Goal: Task Accomplishment & Management: Use online tool/utility

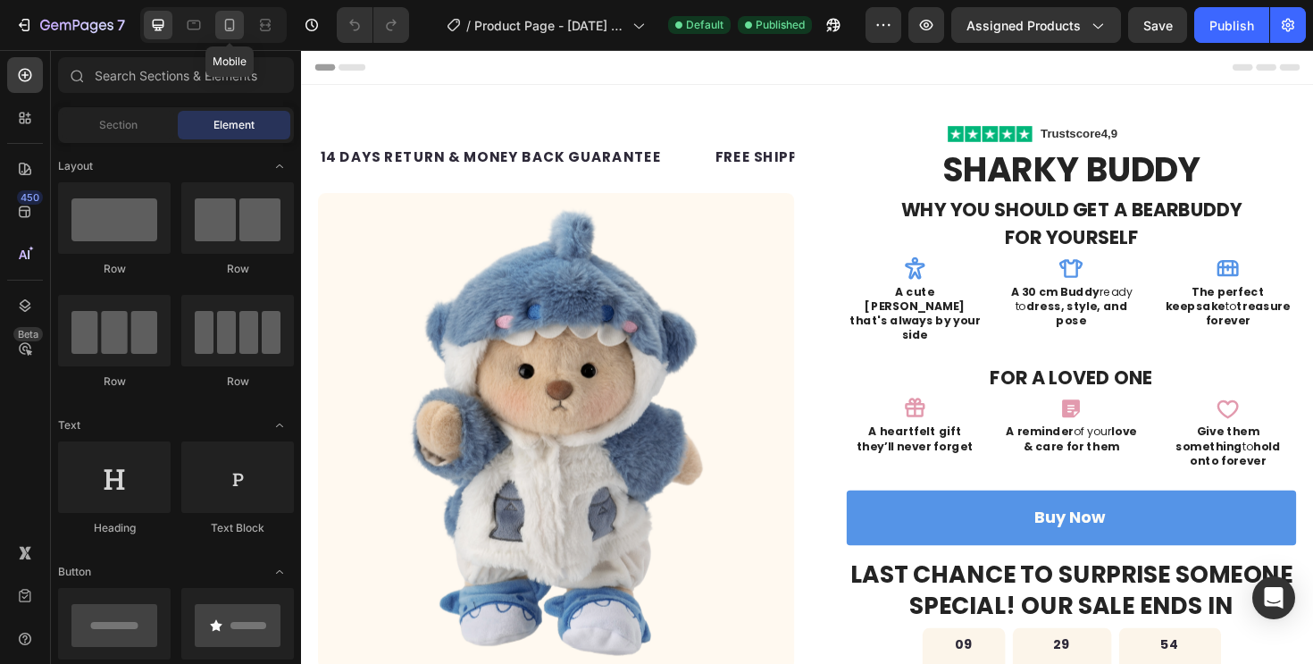
click at [226, 30] on icon at bounding box center [230, 25] width 10 height 13
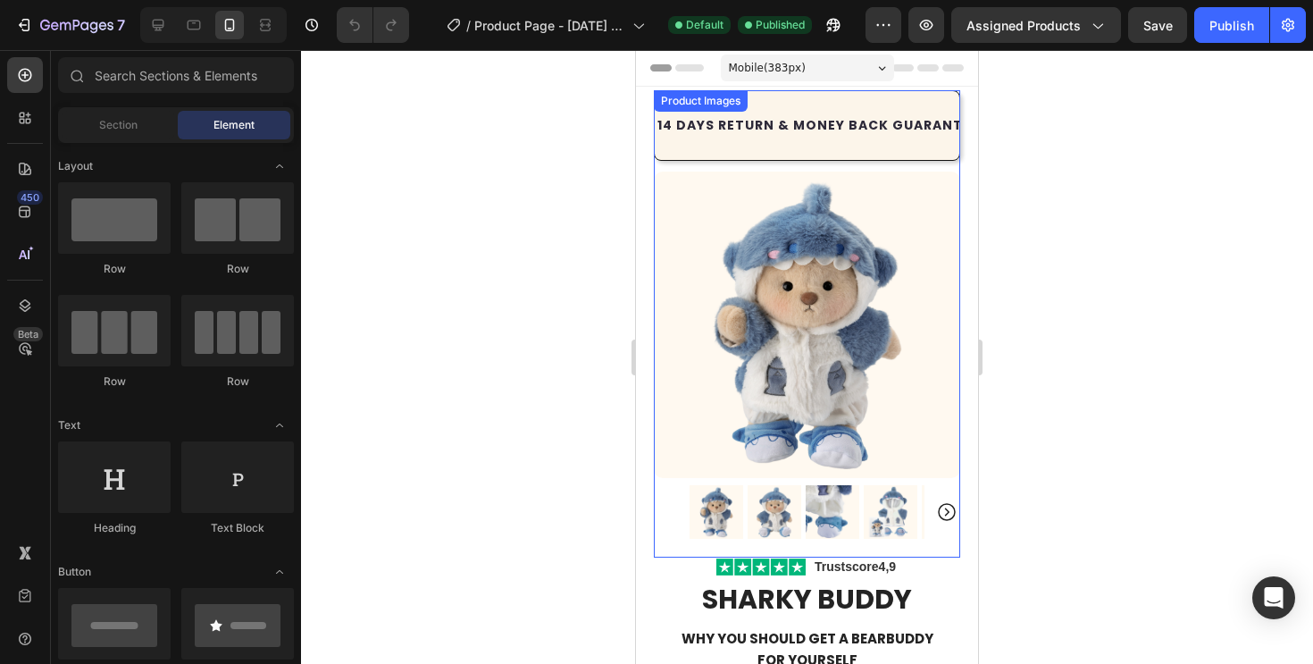
scroll to position [130, 0]
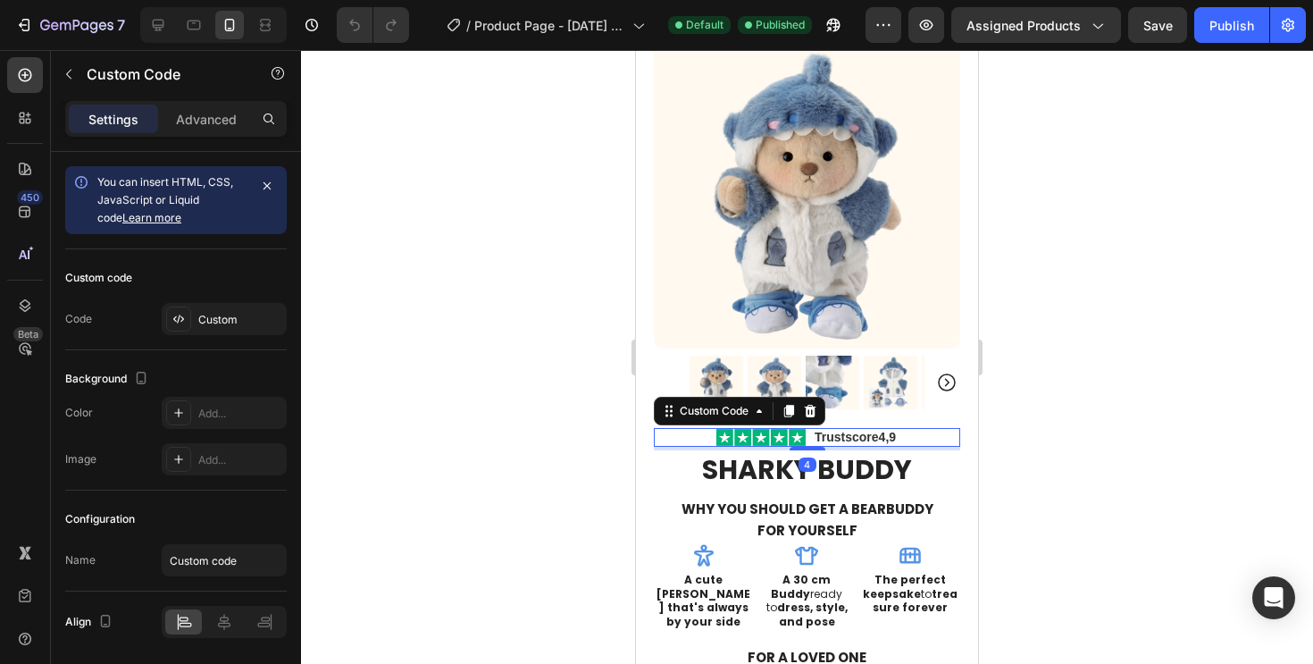
click at [927, 443] on div "Trustscore 4,9" at bounding box center [838, 437] width 244 height 19
click at [65, 78] on icon "button" at bounding box center [69, 74] width 14 height 14
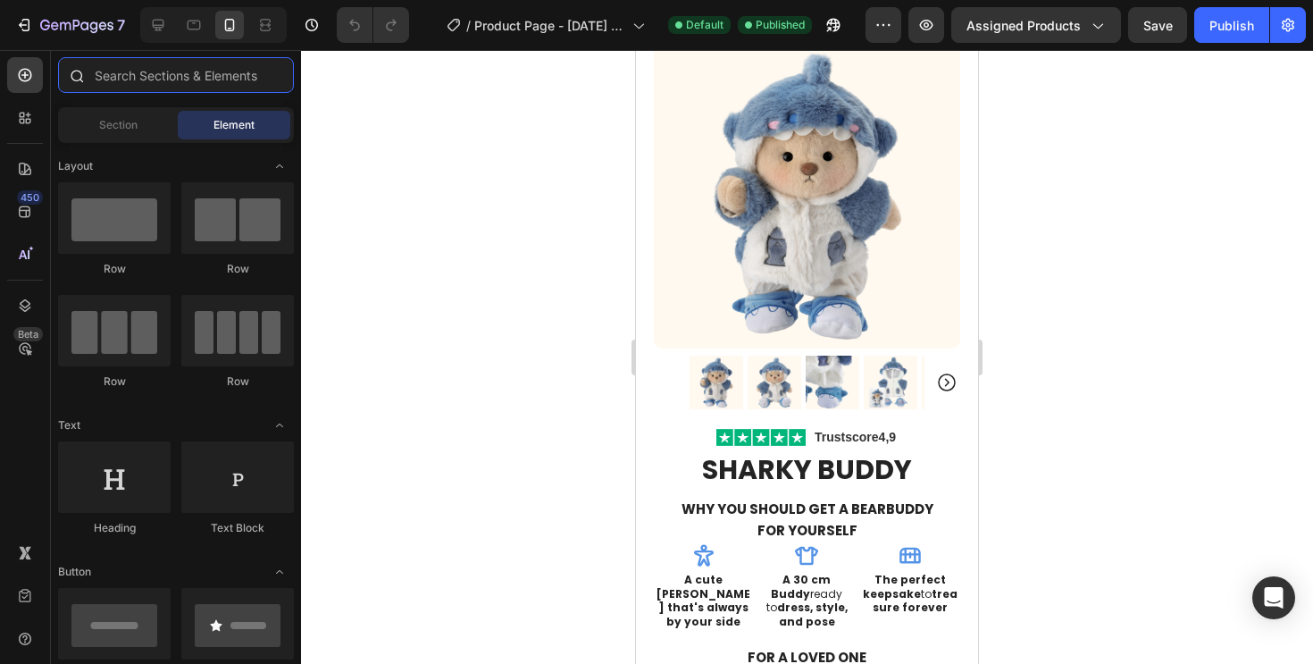
click at [248, 86] on input "text" at bounding box center [176, 75] width 236 height 36
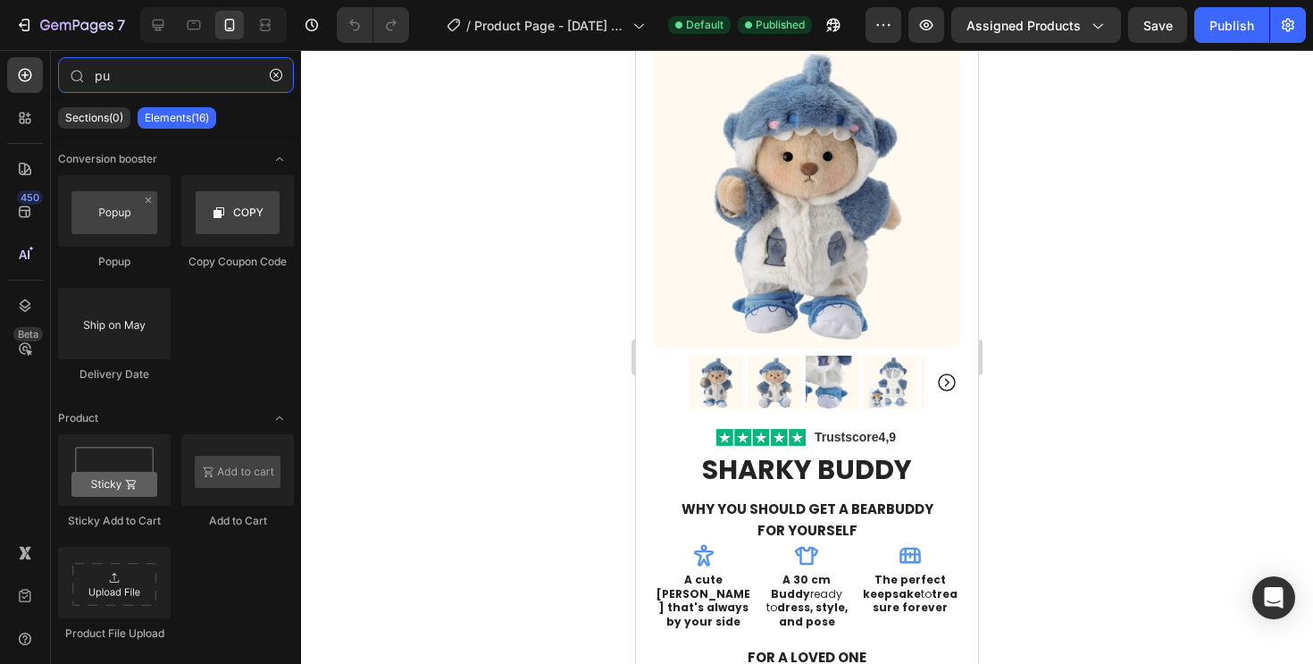
type input "p"
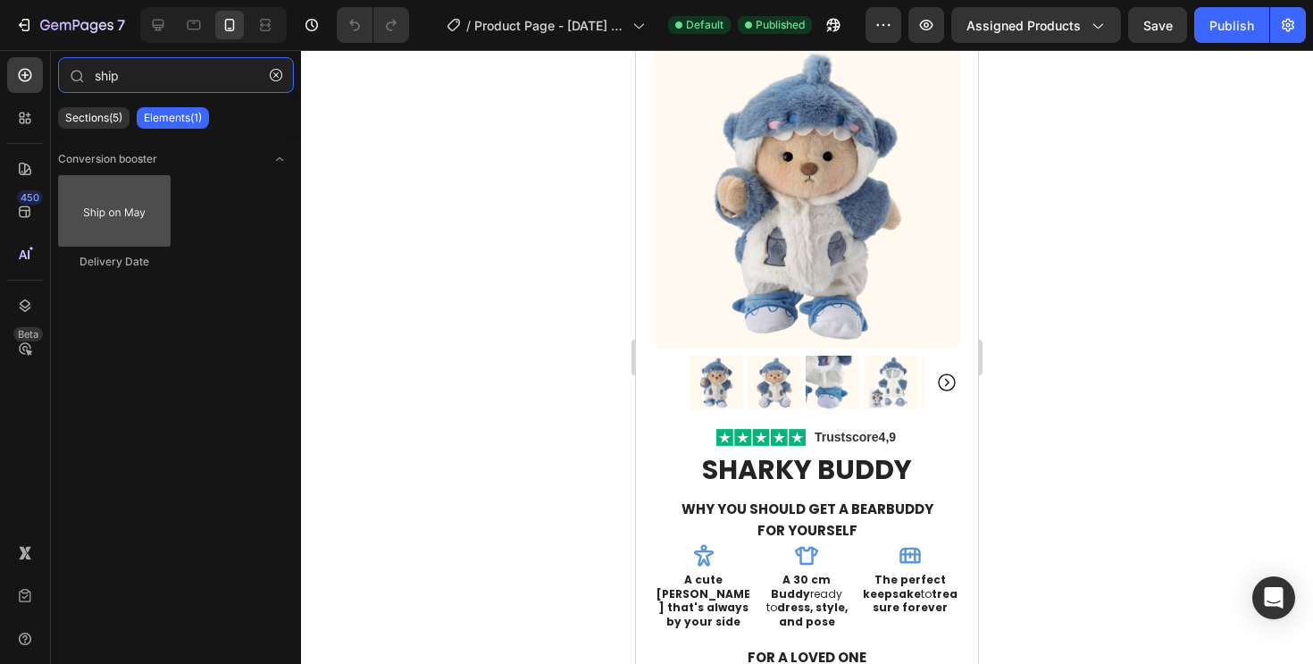
type input "ship"
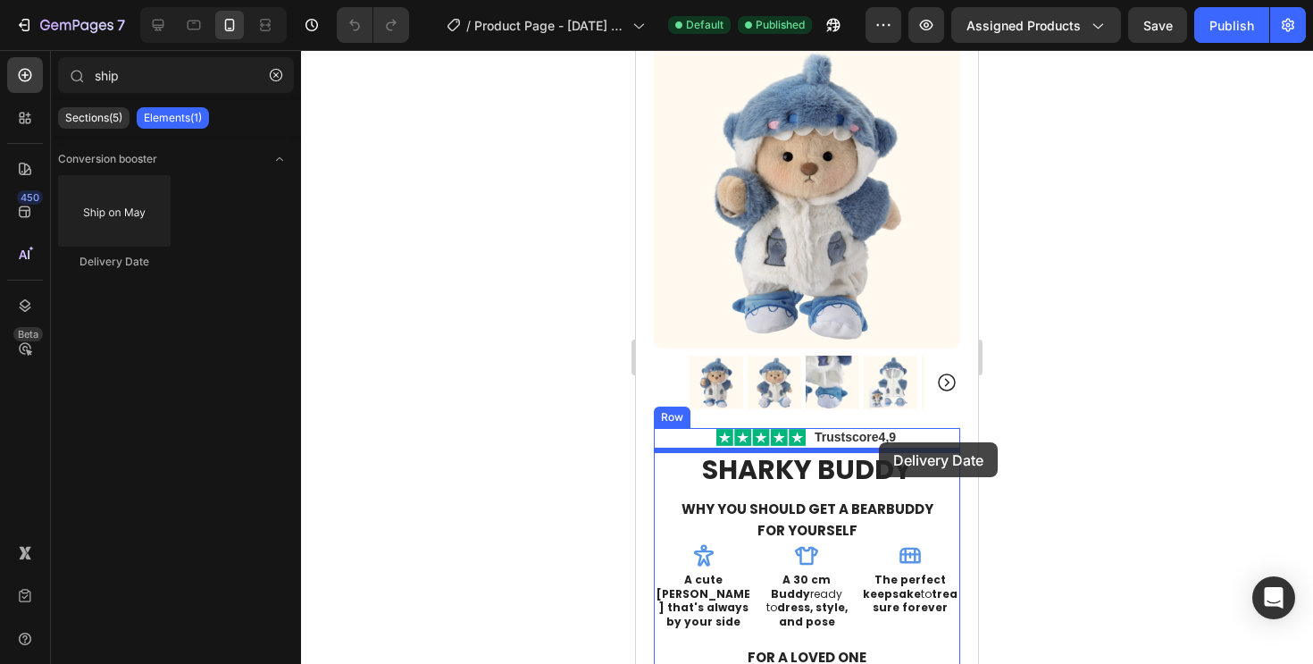
drag, startPoint x: 753, startPoint y: 259, endPoint x: 879, endPoint y: 447, distance: 226.0
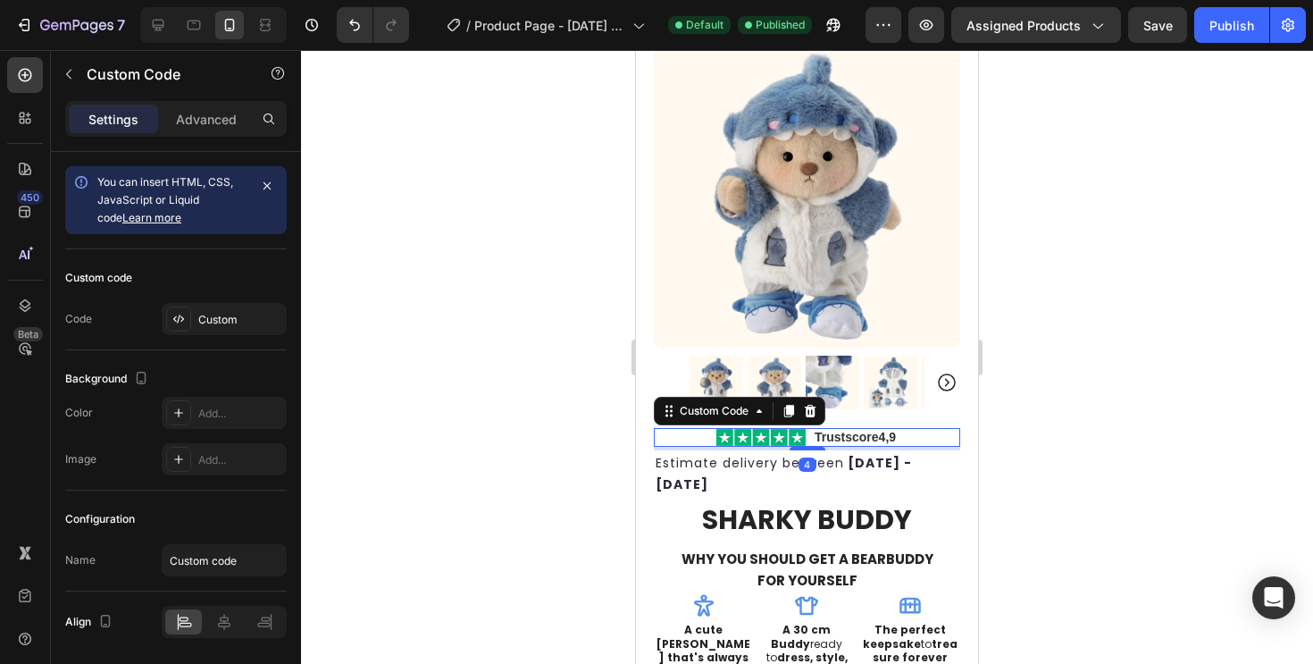
click at [891, 439] on span "4,9" at bounding box center [887, 437] width 17 height 14
click at [815, 407] on icon at bounding box center [811, 411] width 12 height 13
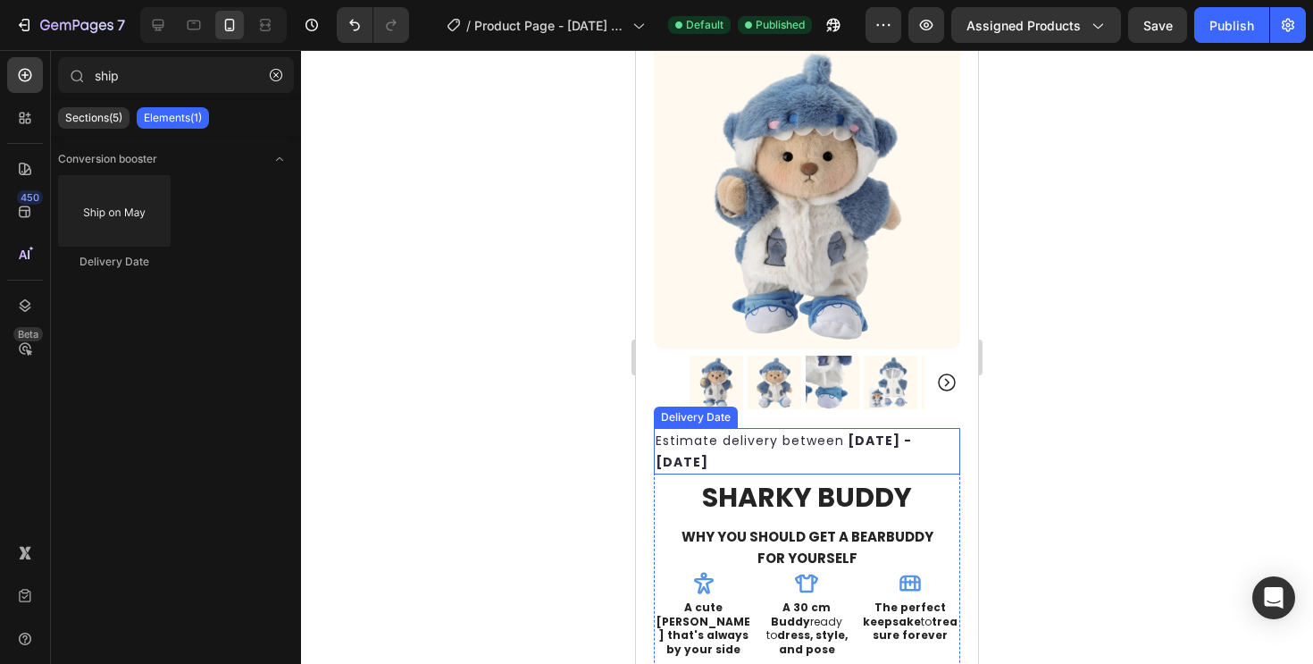
click at [813, 437] on span "Estimate delivery between" at bounding box center [750, 440] width 188 height 18
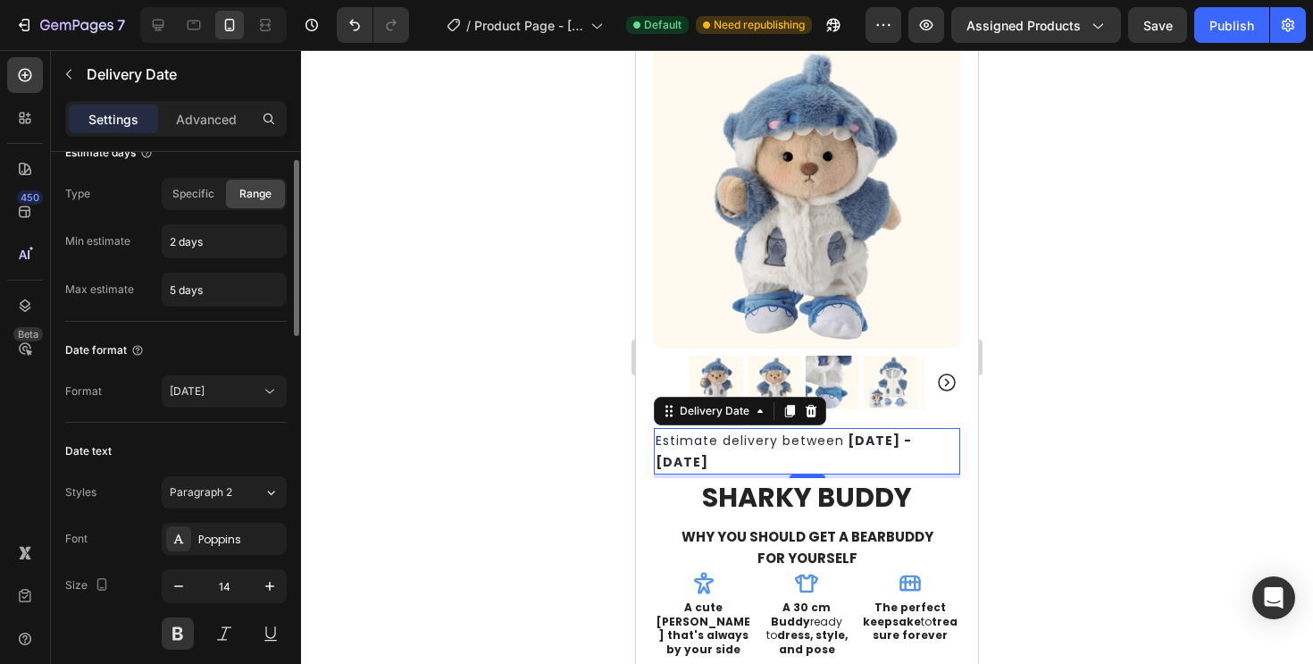
scroll to position [0, 0]
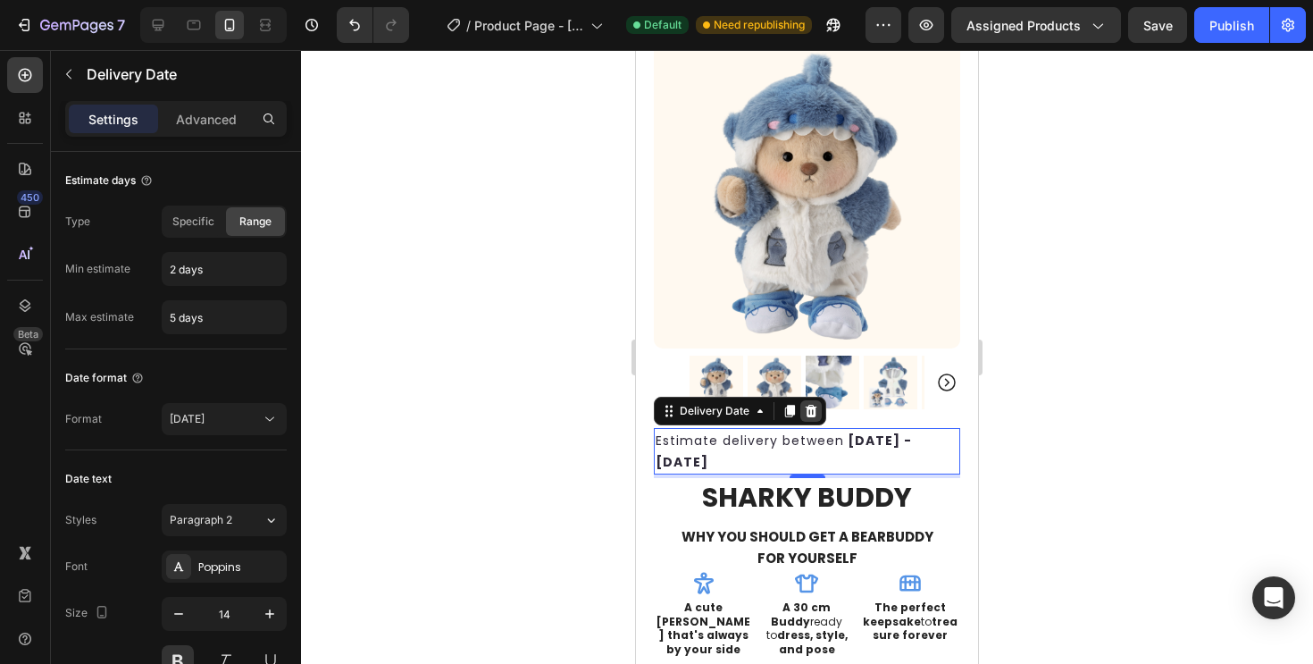
click at [808, 411] on icon at bounding box center [811, 411] width 14 height 14
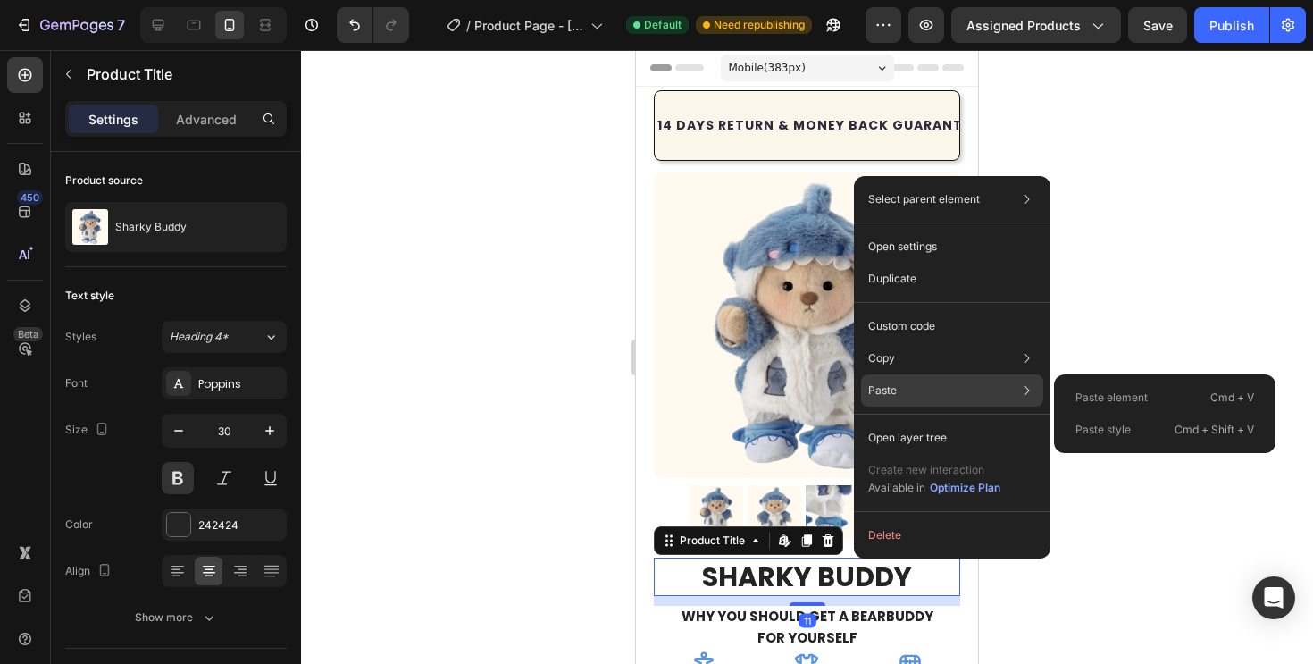
click at [926, 390] on div "Paste Paste element Cmd + V Paste style Cmd + Shift + V" at bounding box center [952, 390] width 182 height 32
click at [1004, 400] on div "Paste Paste element Cmd + V Paste style Cmd + Shift + V" at bounding box center [952, 390] width 182 height 32
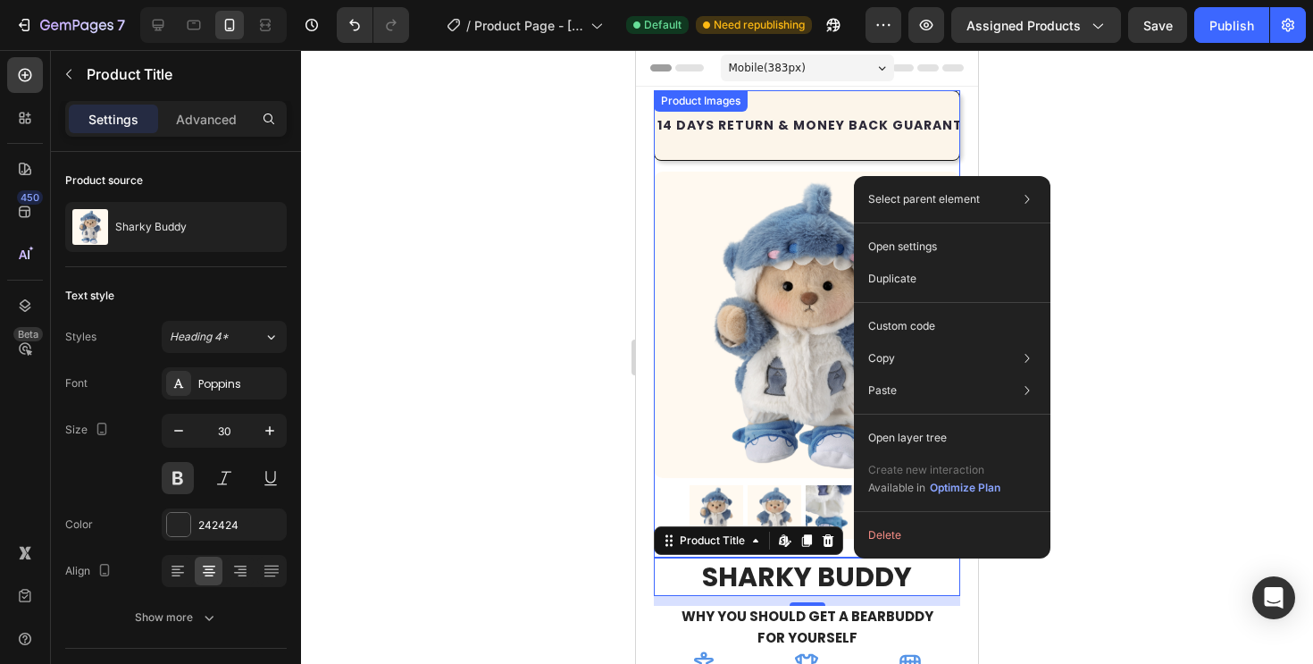
click at [810, 477] on img at bounding box center [807, 325] width 306 height 306
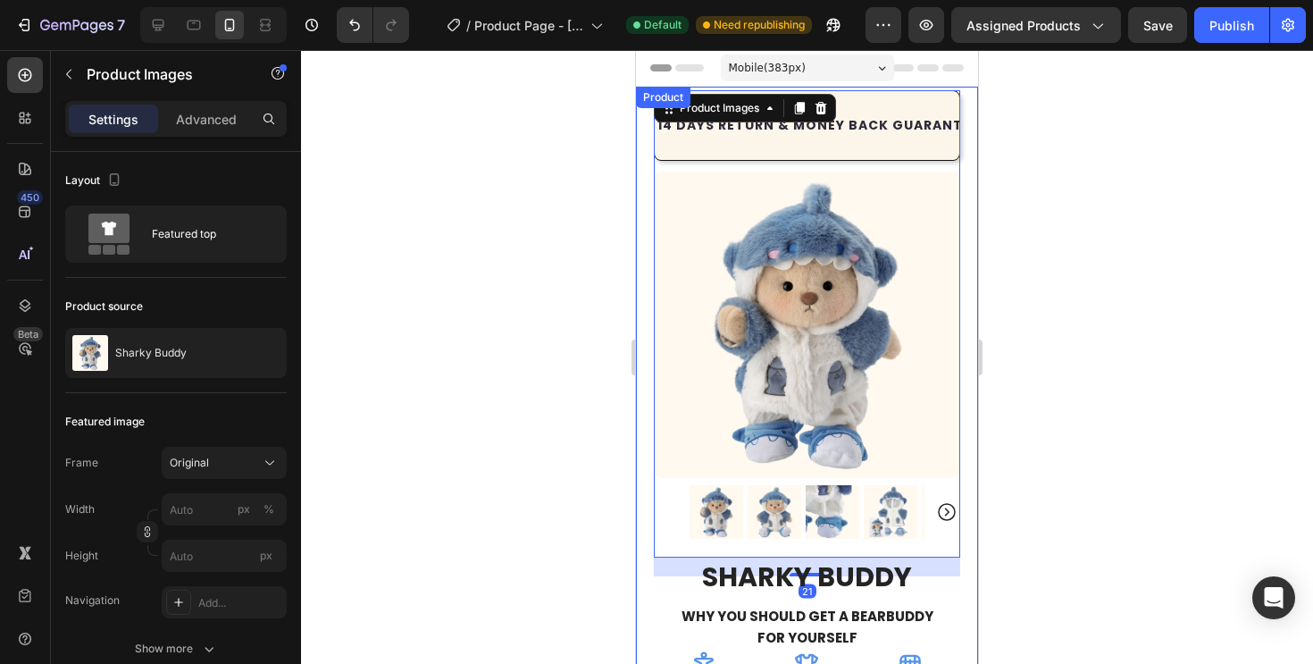
click at [1027, 540] on div at bounding box center [807, 357] width 1012 height 614
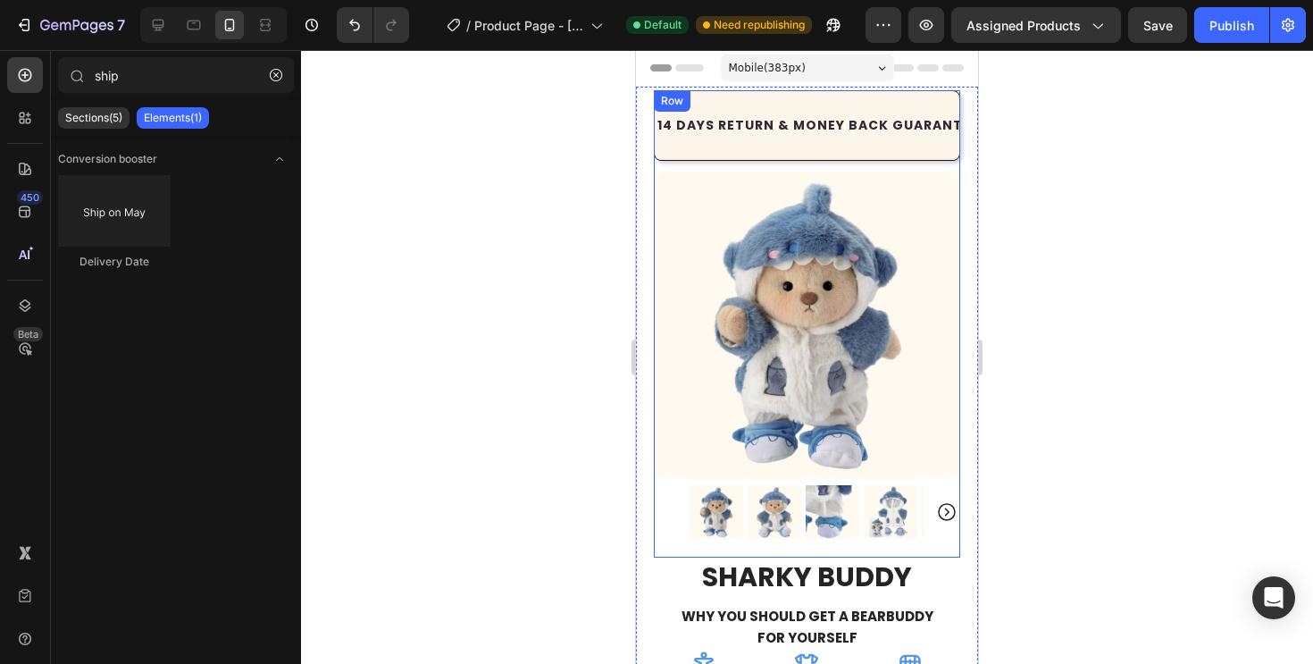
click at [664, 167] on div "14 DAYS RETURN & MONEY BACK GUARANTEE Text Block FREE SHIPPING WORLDWIDE Text B…" at bounding box center [807, 130] width 306 height 81
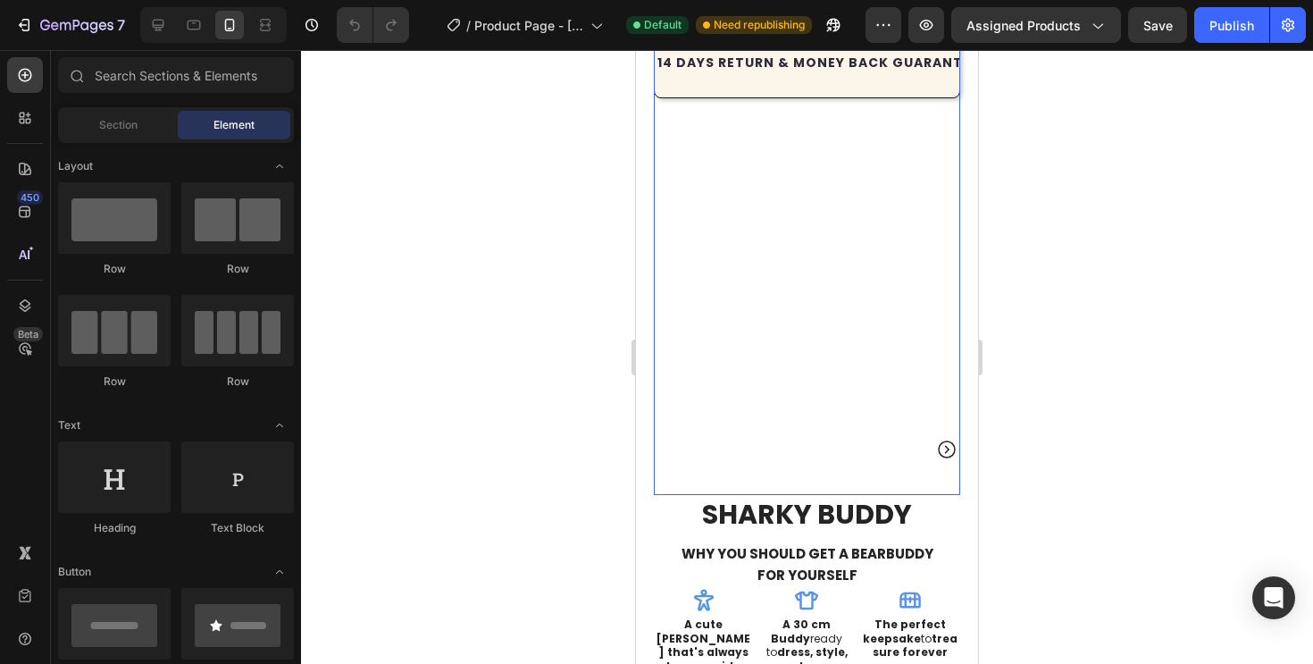
scroll to position [52, 0]
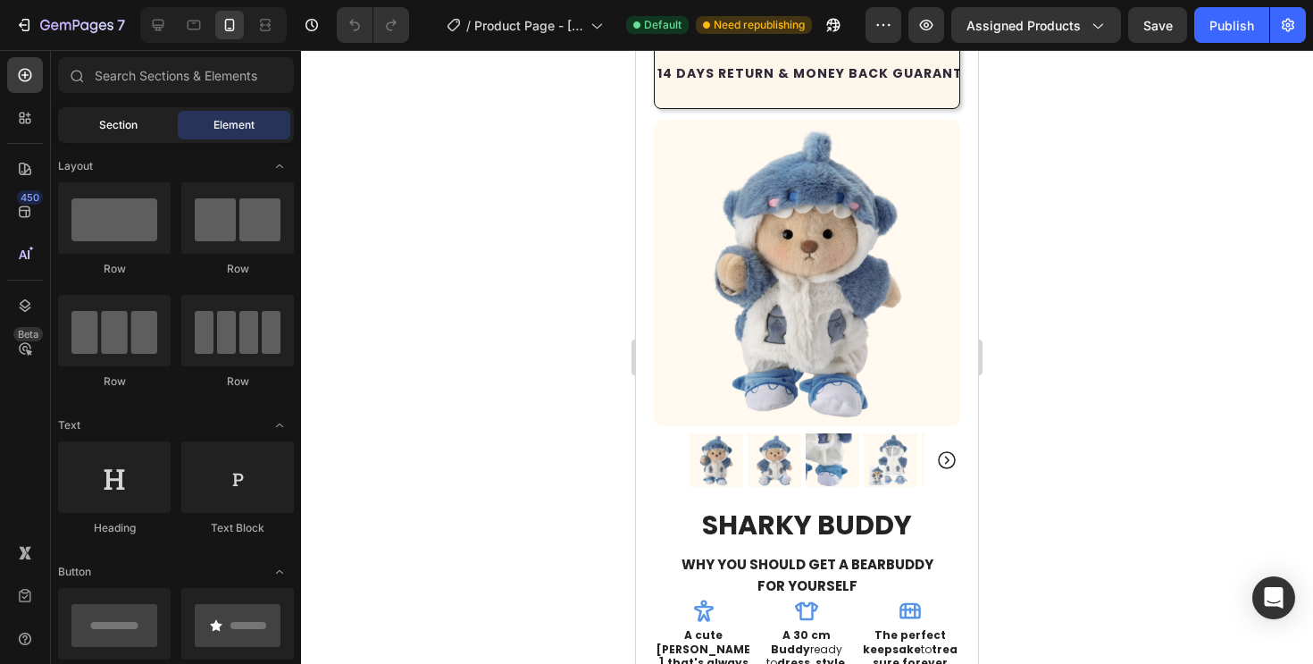
click at [154, 131] on div "Section" at bounding box center [118, 125] width 113 height 29
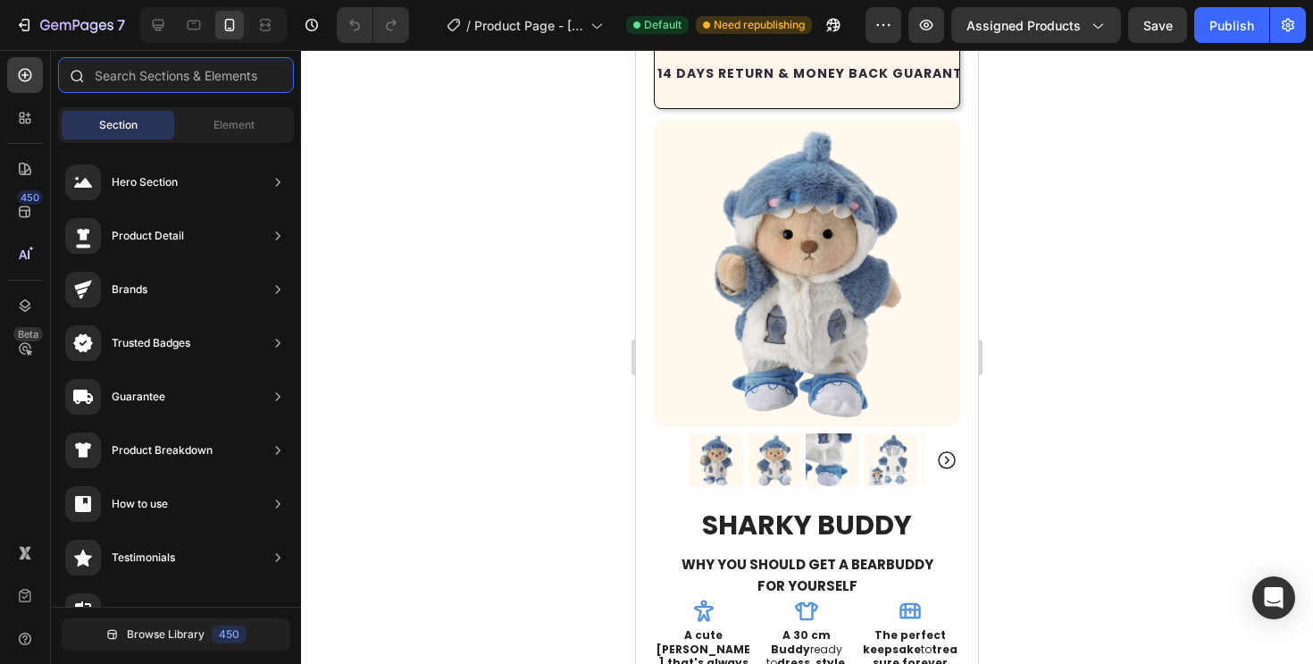
click at [207, 67] on input "text" at bounding box center [176, 75] width 236 height 36
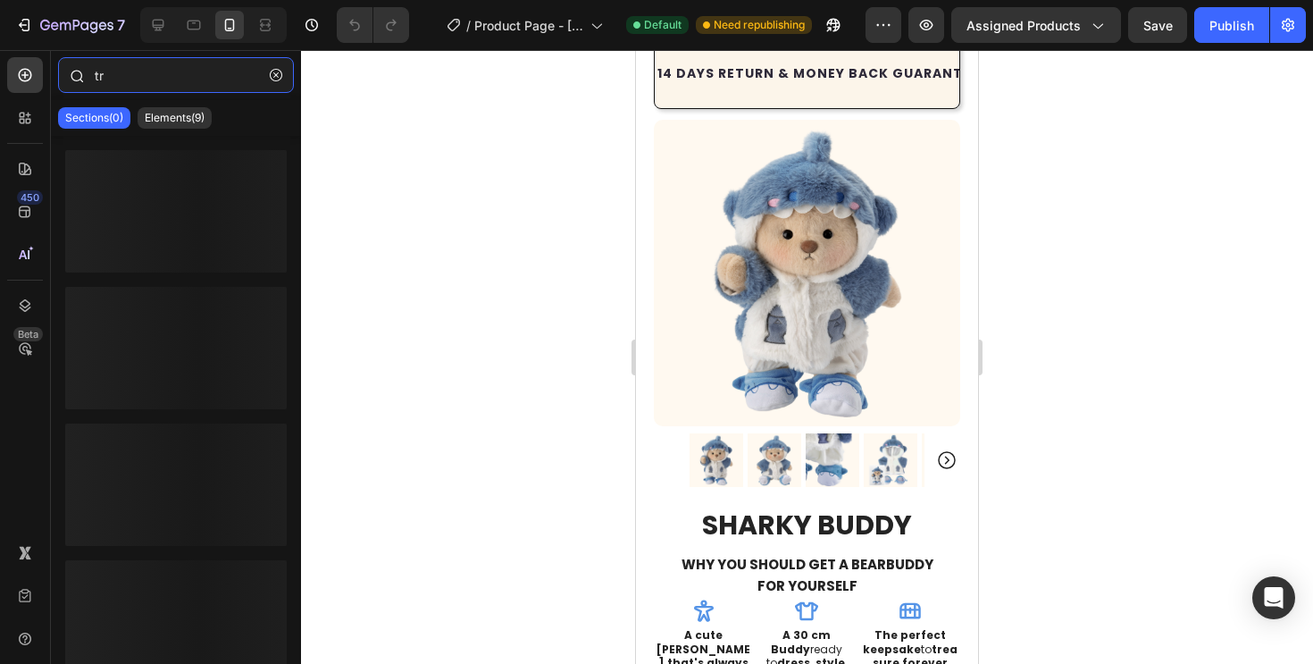
type input "t"
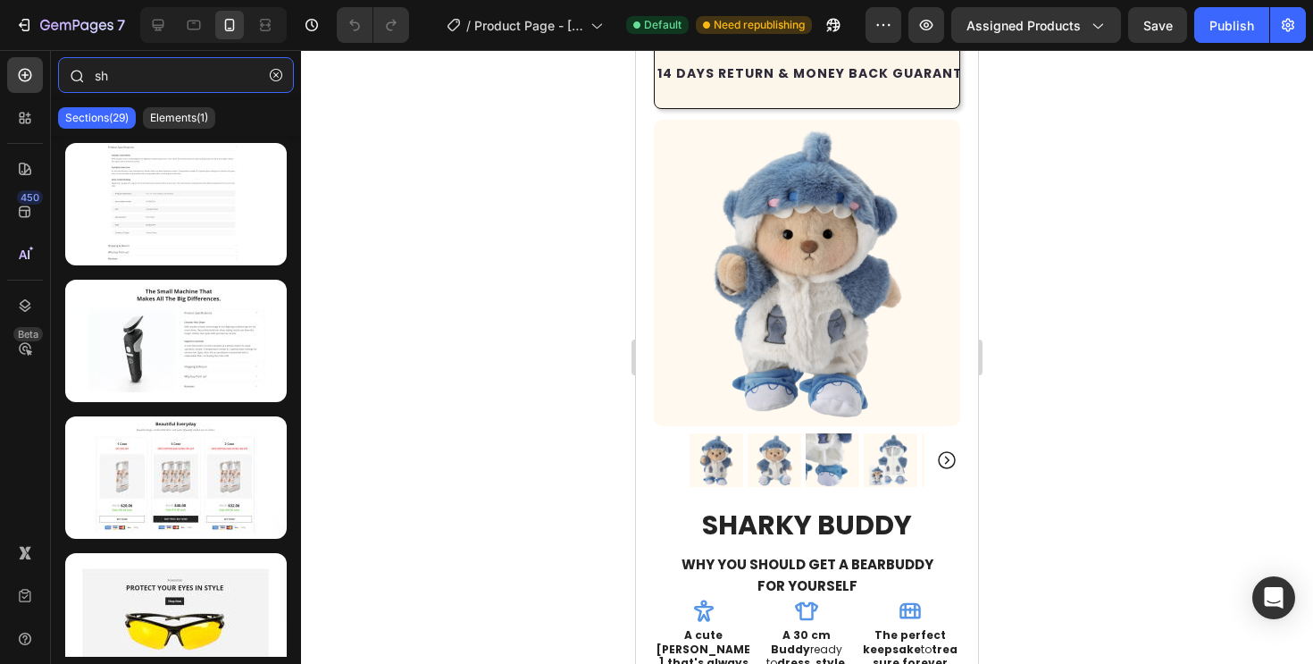
type input "s"
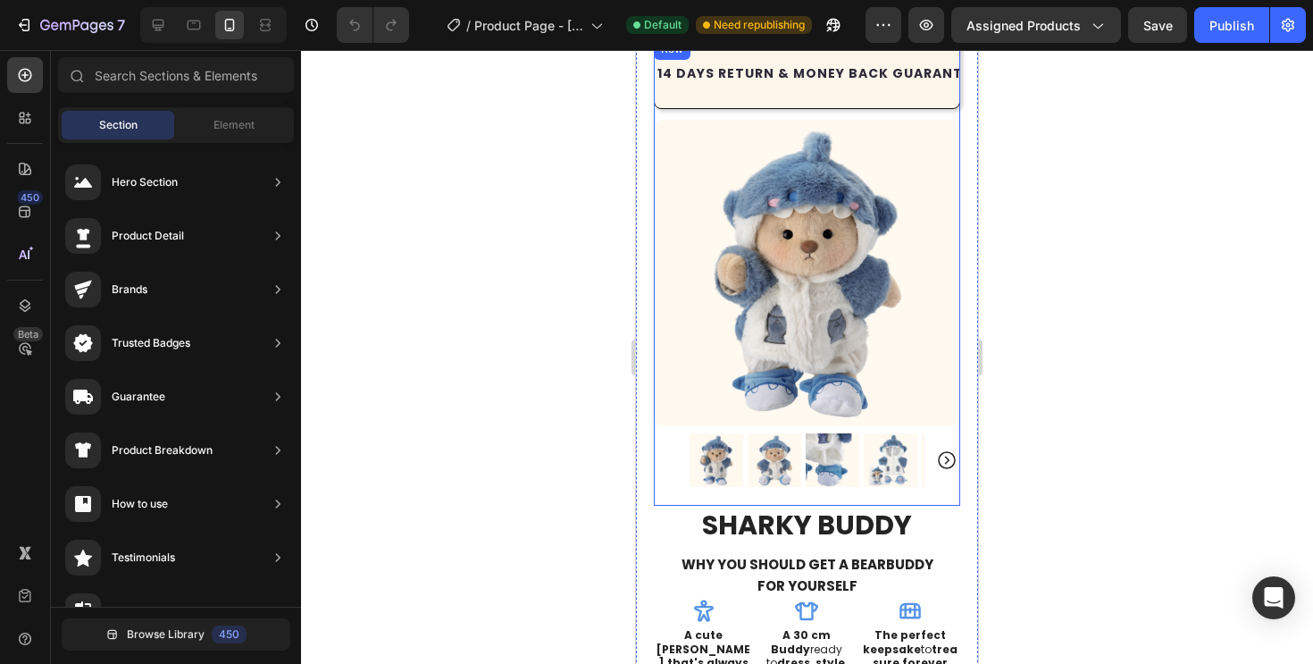
click at [834, 501] on div "14 DAYS RETURN & MONEY BACK GUARANTEE Text Block FREE SHIPPING WORLDWIDE Text B…" at bounding box center [807, 271] width 306 height 467
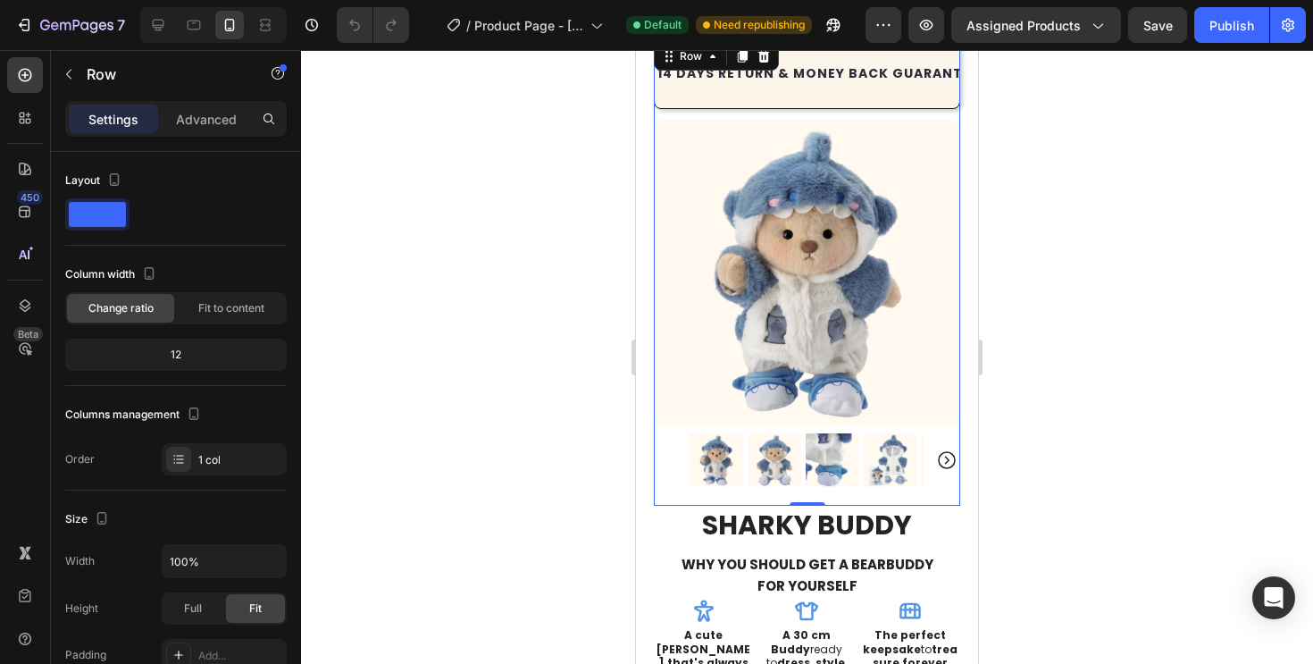
scroll to position [106, 0]
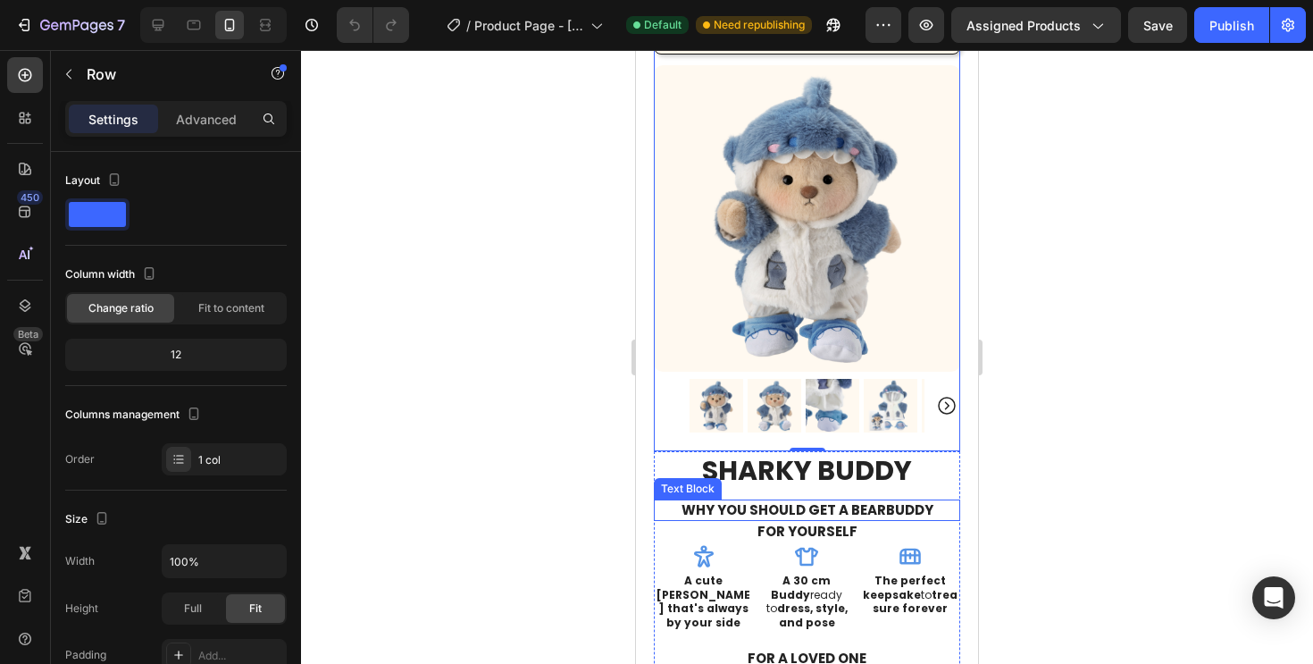
click at [790, 517] on div "Why YOU SHOULD get a bearbuddy Text Block" at bounding box center [807, 509] width 306 height 21
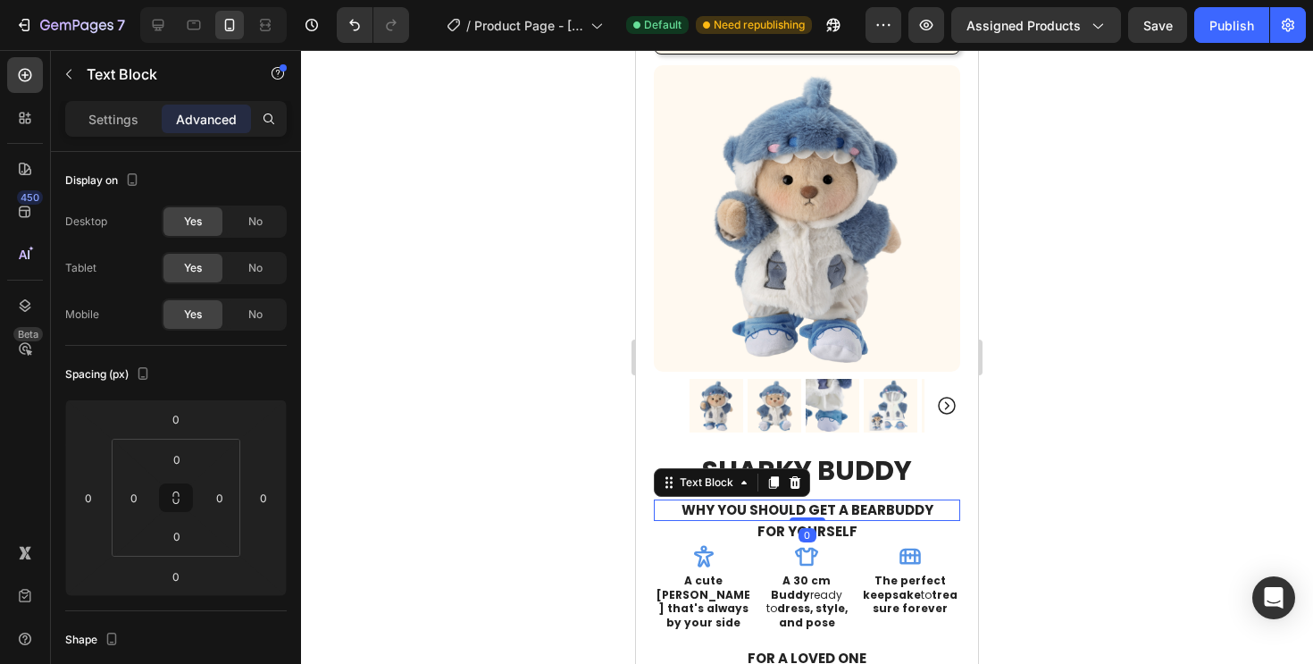
click at [790, 517] on div at bounding box center [808, 519] width 36 height 4
click at [786, 503] on p "Why YOU SHOULD get a bearbuddy" at bounding box center [807, 510] width 303 height 18
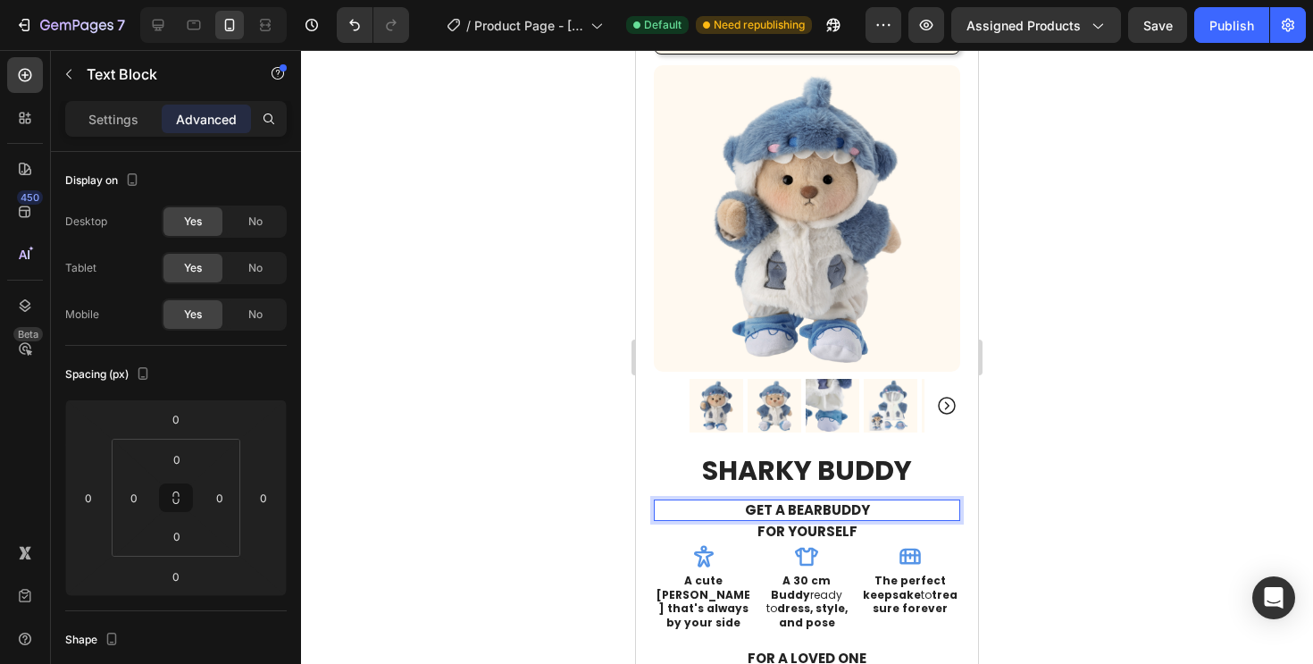
click at [1183, 476] on div at bounding box center [807, 357] width 1012 height 614
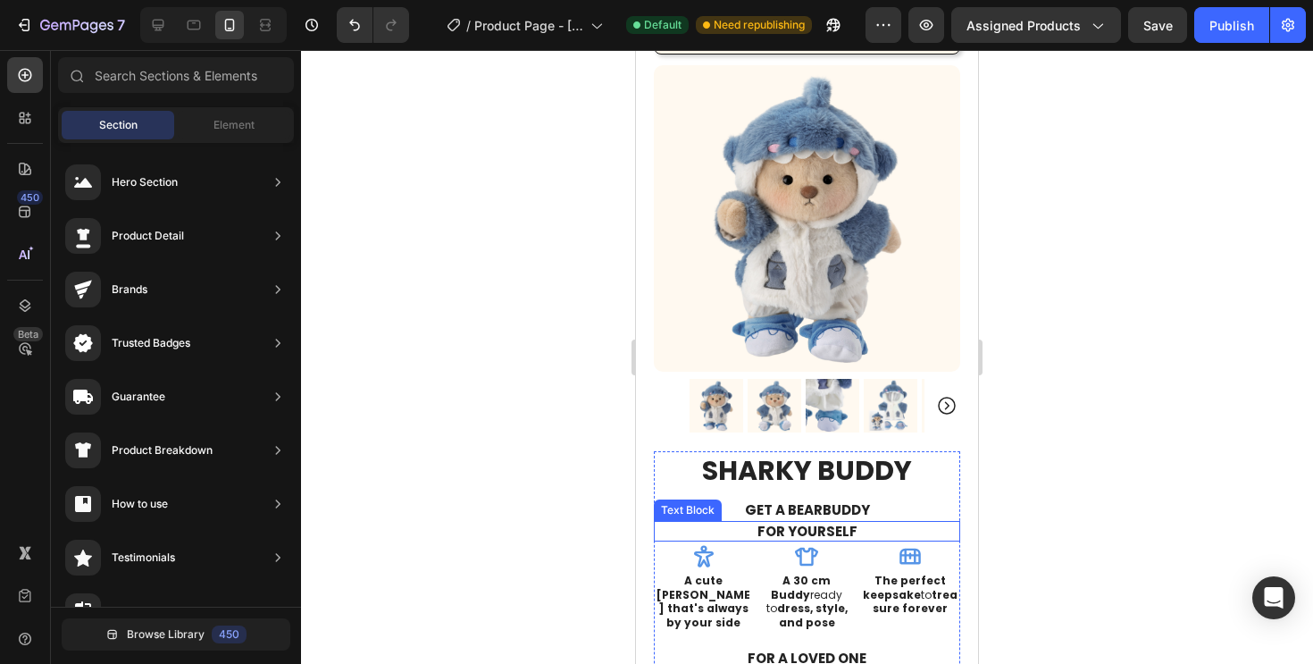
click at [818, 525] on p "For yourself" at bounding box center [807, 532] width 303 height 18
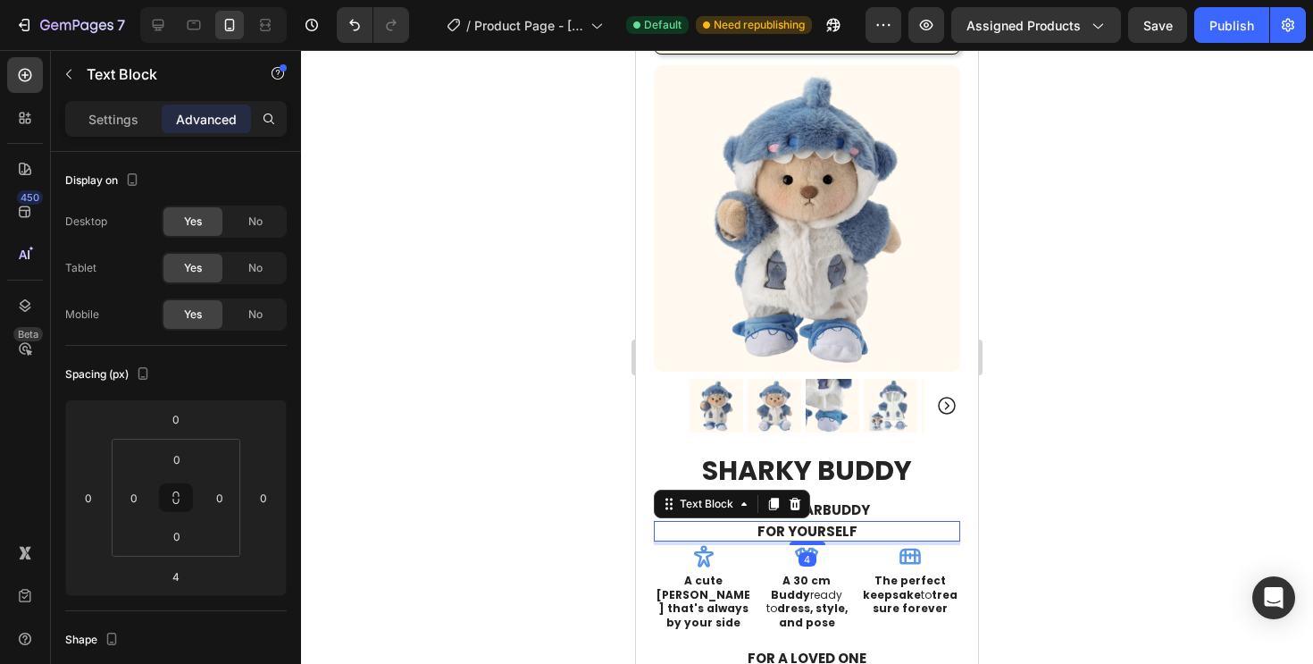
click at [835, 516] on p "get a bearbuddy" at bounding box center [807, 510] width 303 height 18
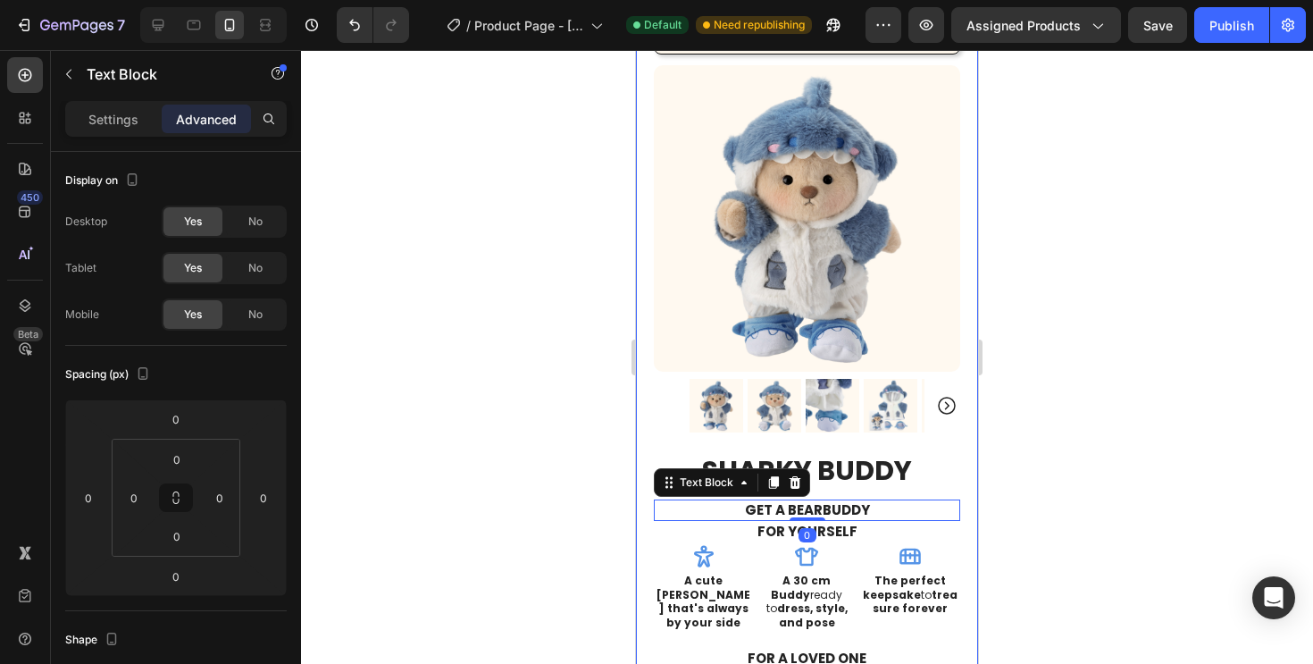
click at [1063, 484] on div at bounding box center [807, 357] width 1012 height 614
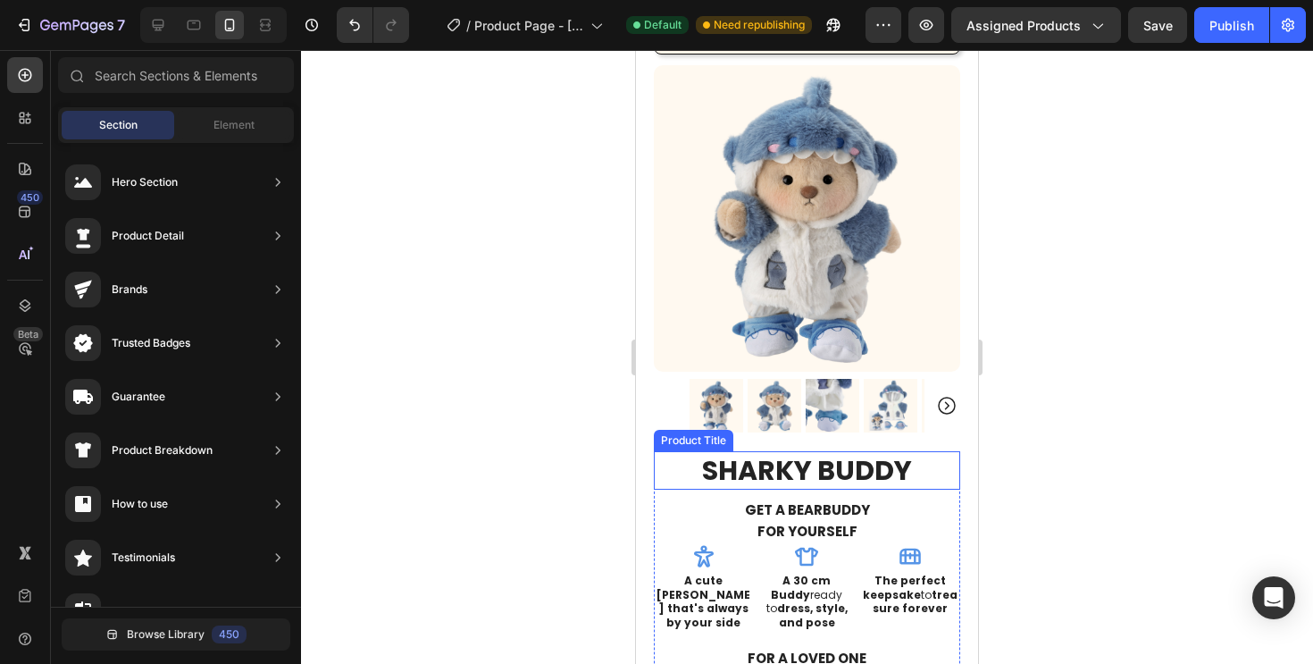
click at [841, 484] on h1 "Sharky Buddy" at bounding box center [807, 470] width 306 height 38
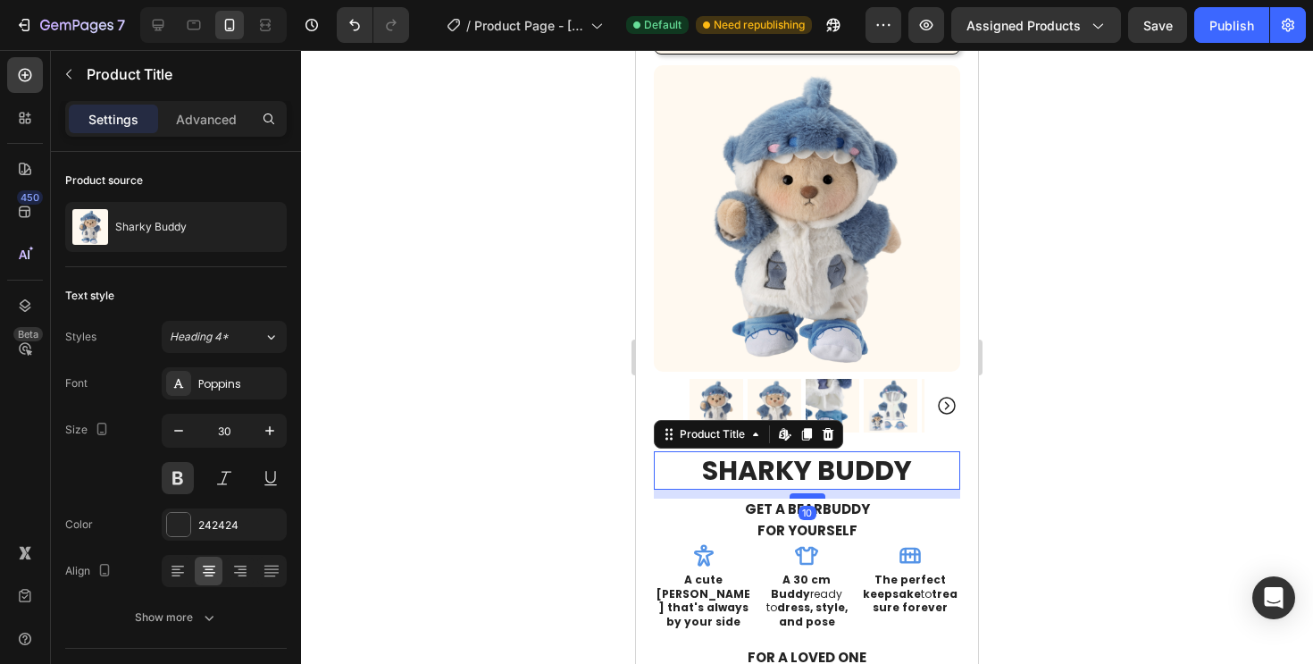
click at [823, 496] on div at bounding box center [808, 495] width 36 height 5
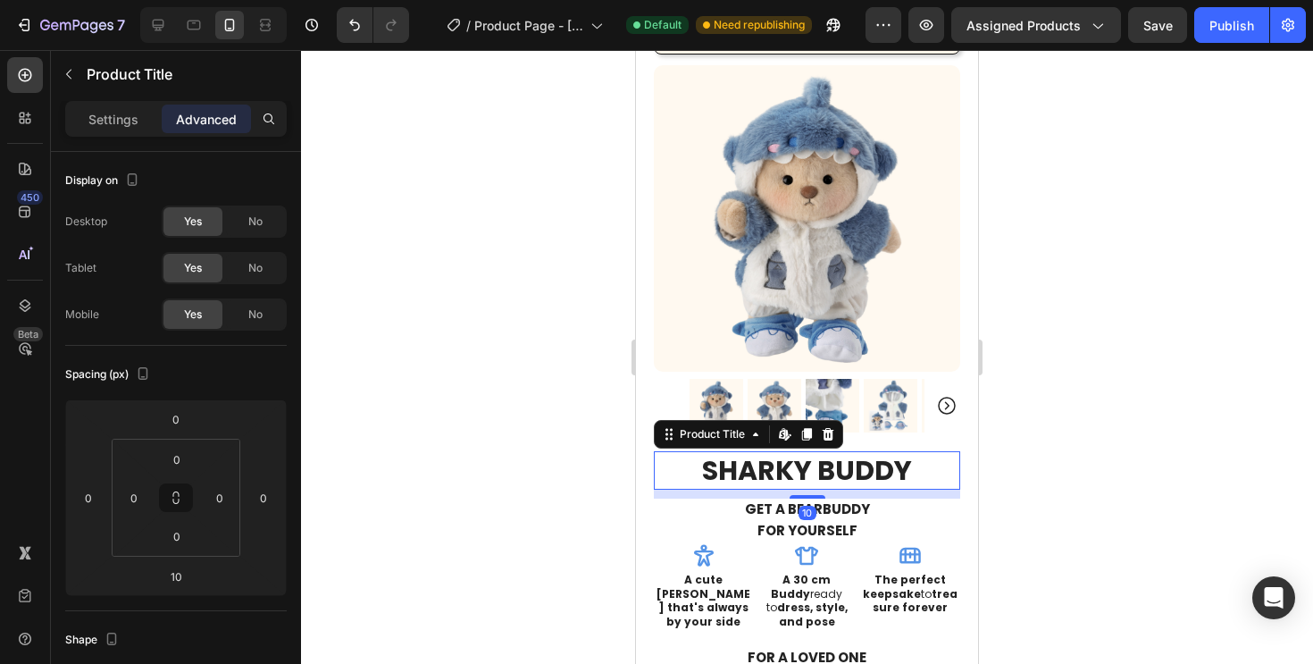
click at [1045, 457] on div at bounding box center [807, 357] width 1012 height 614
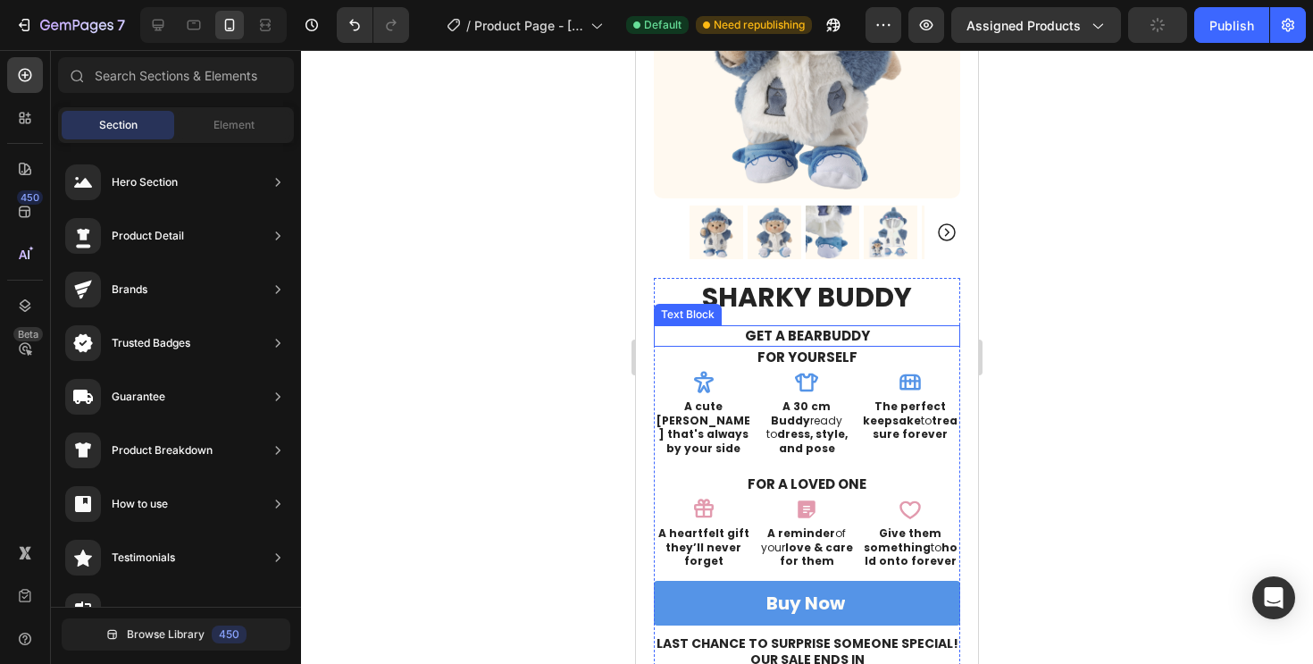
scroll to position [279, 0]
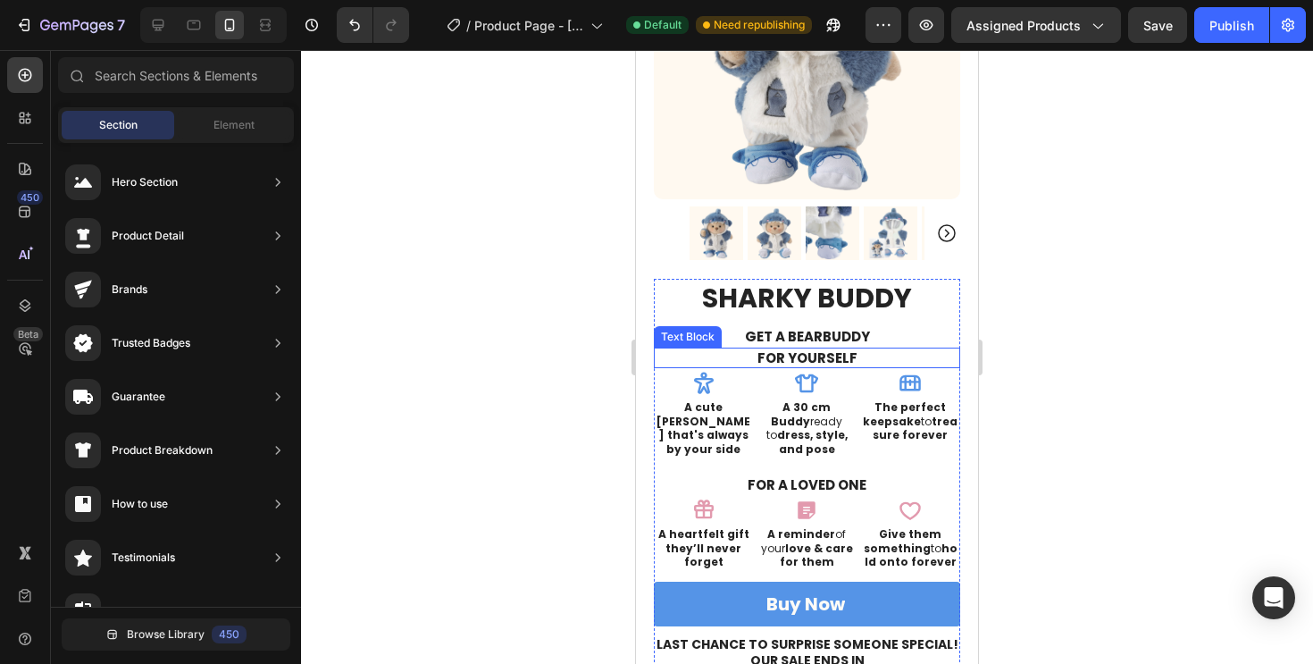
click at [873, 352] on p "For yourself" at bounding box center [807, 358] width 303 height 18
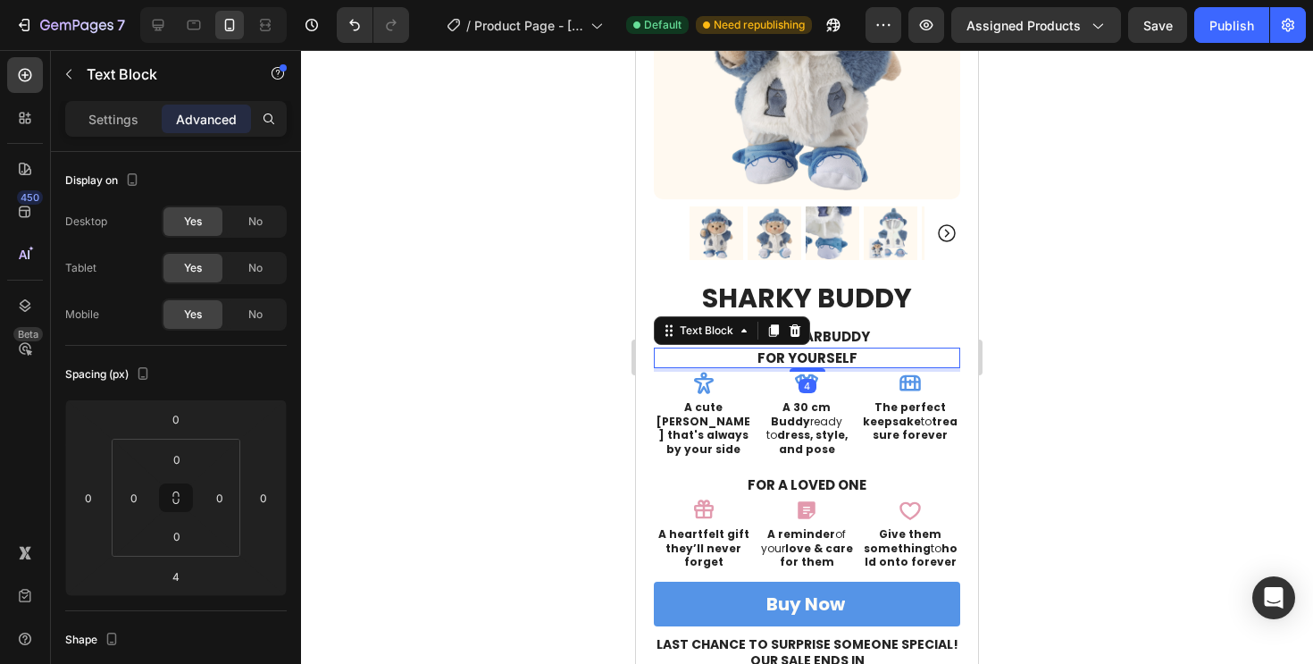
click at [873, 354] on p "For yourself" at bounding box center [807, 358] width 303 height 18
click at [1042, 372] on div at bounding box center [807, 357] width 1012 height 614
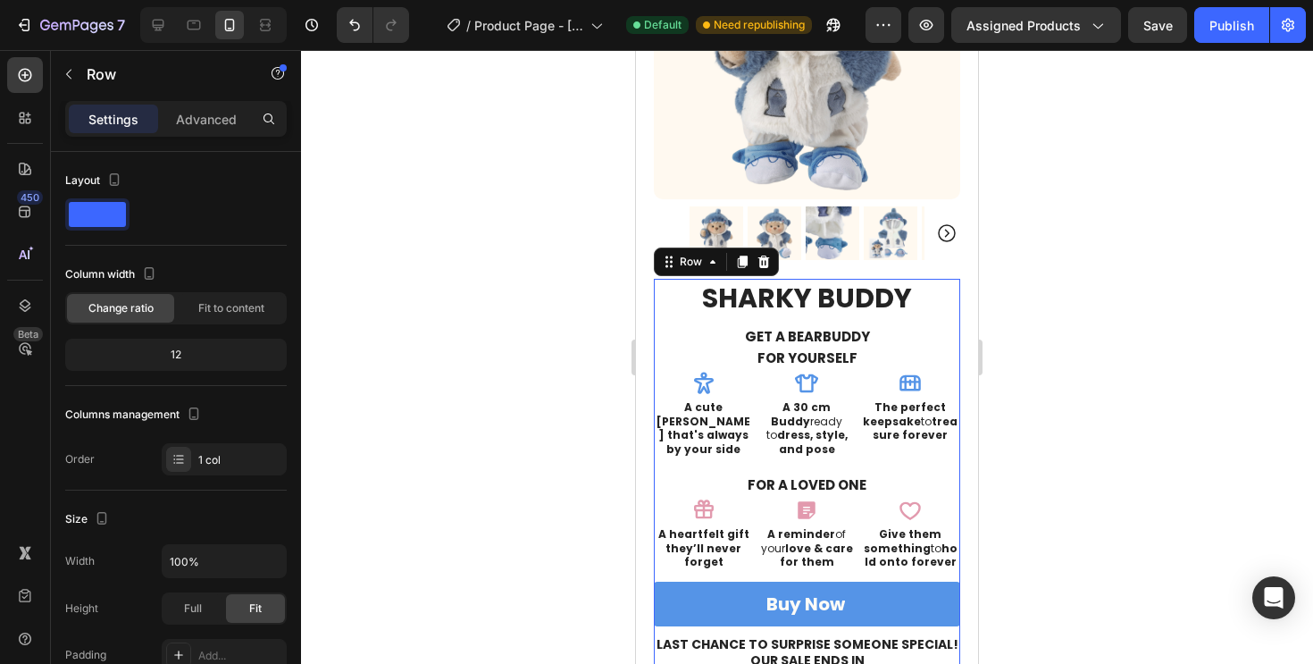
click at [830, 452] on div "Sharky Buddy Product Title get a bearbuddy Text Block For yourself Text Block I…" at bounding box center [807, 640] width 306 height 723
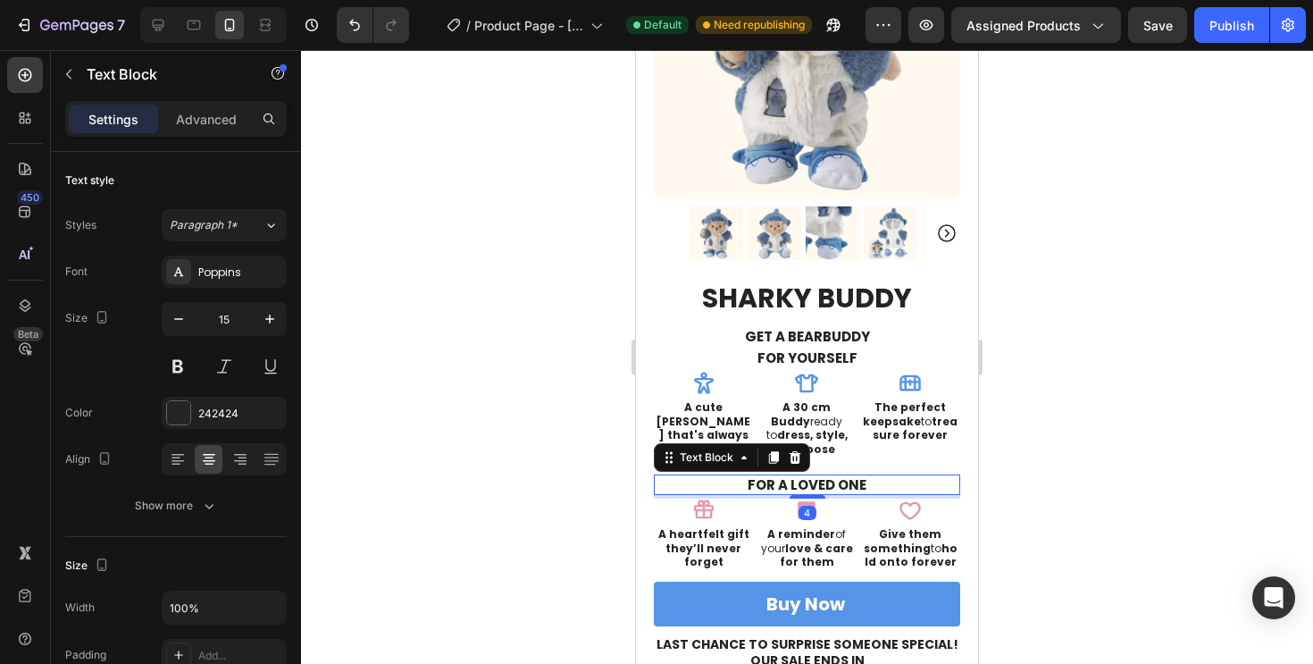
click at [812, 476] on p "For a loved one" at bounding box center [807, 485] width 303 height 18
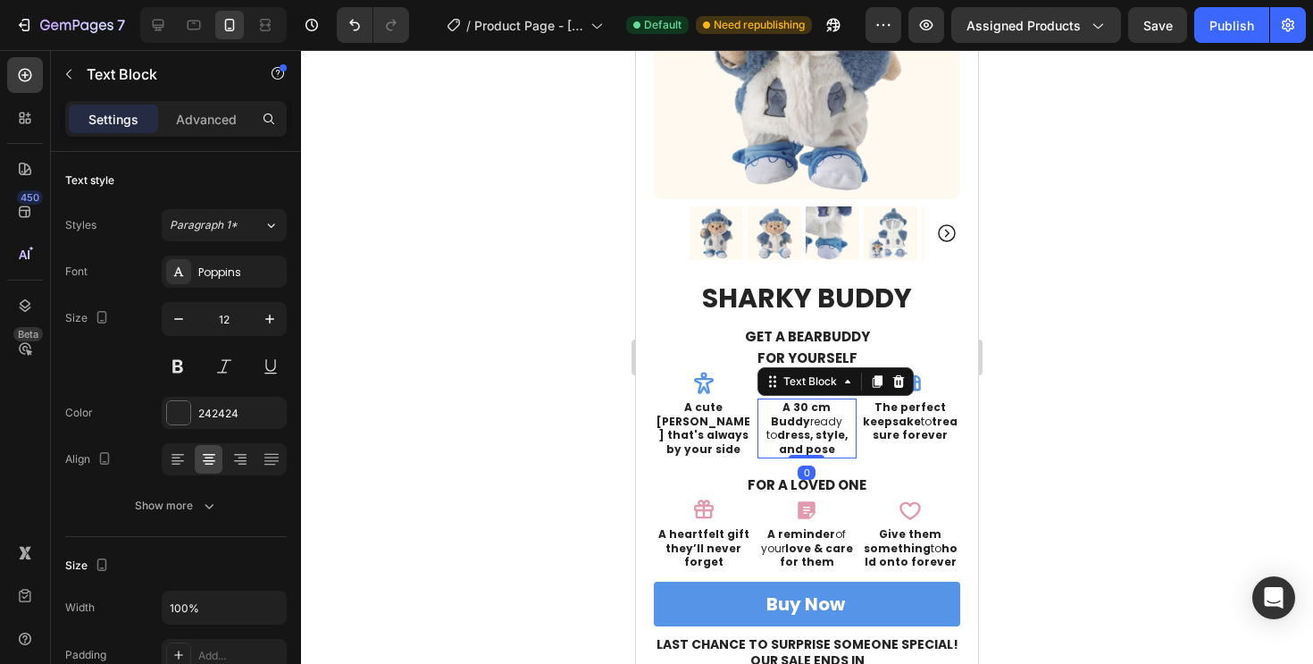
click at [822, 431] on strong "dress, style, and pose" at bounding box center [812, 441] width 71 height 29
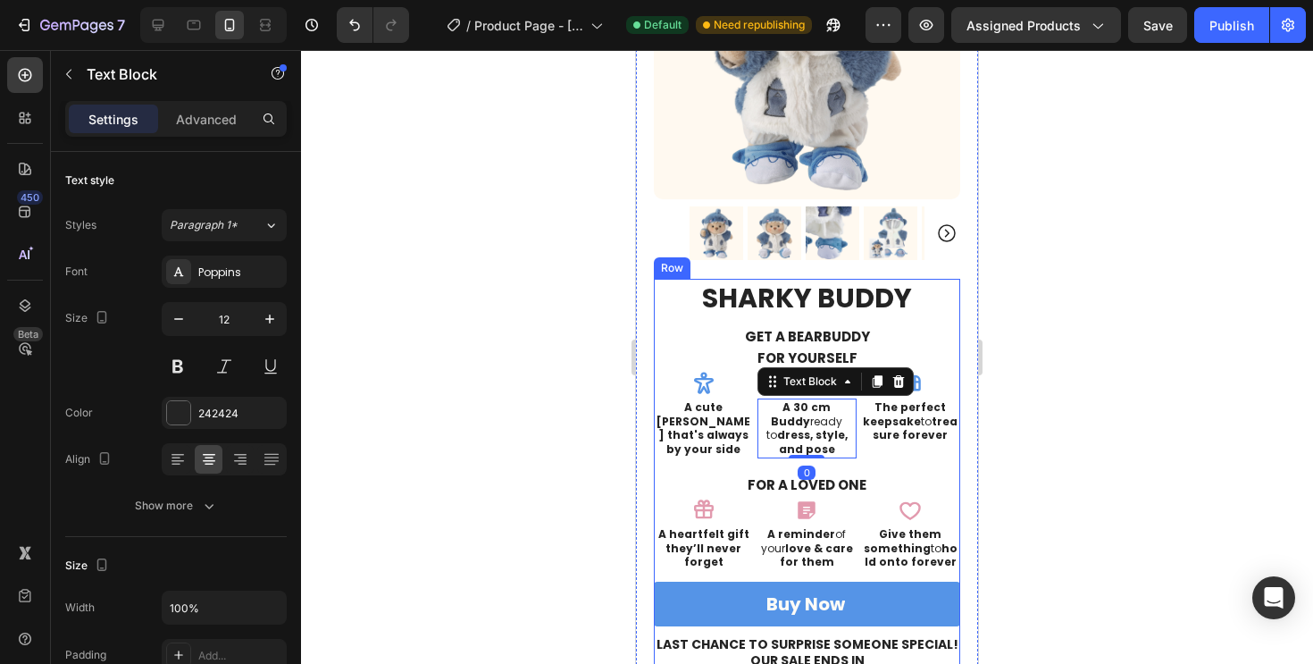
click at [820, 455] on div "Sharky Buddy Product Title get a bearbuddy Text Block For yourself Text Block I…" at bounding box center [807, 640] width 306 height 723
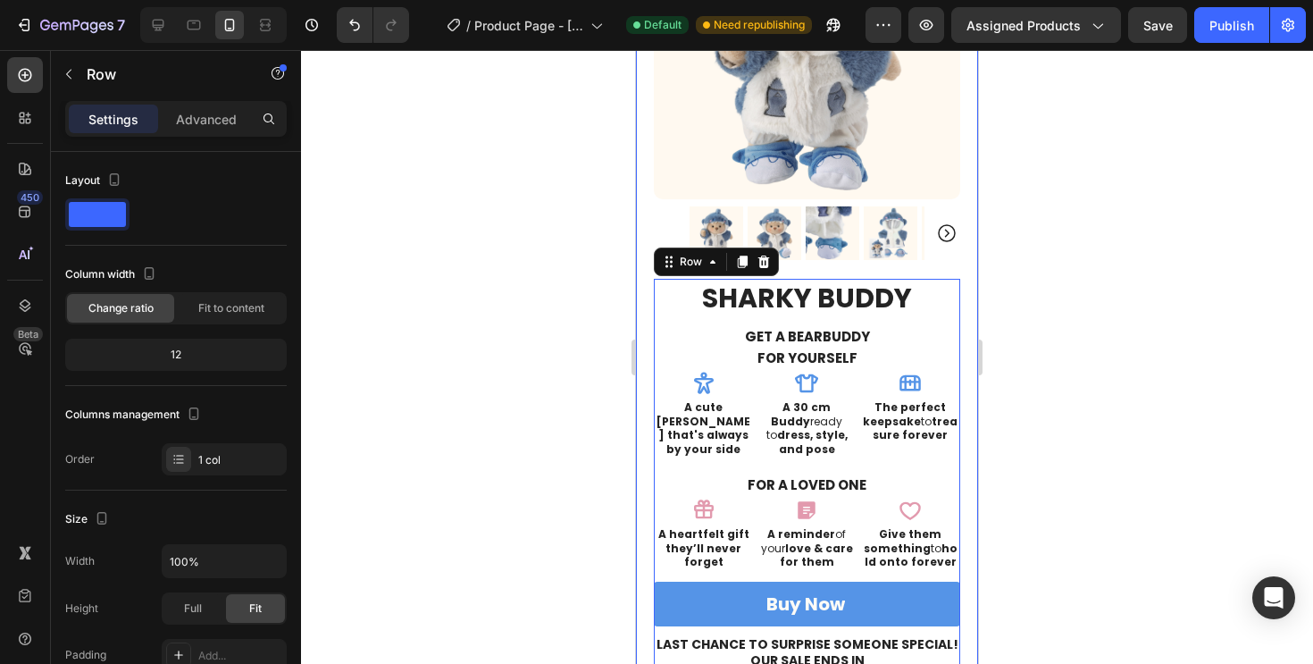
click at [999, 422] on div at bounding box center [807, 357] width 1012 height 614
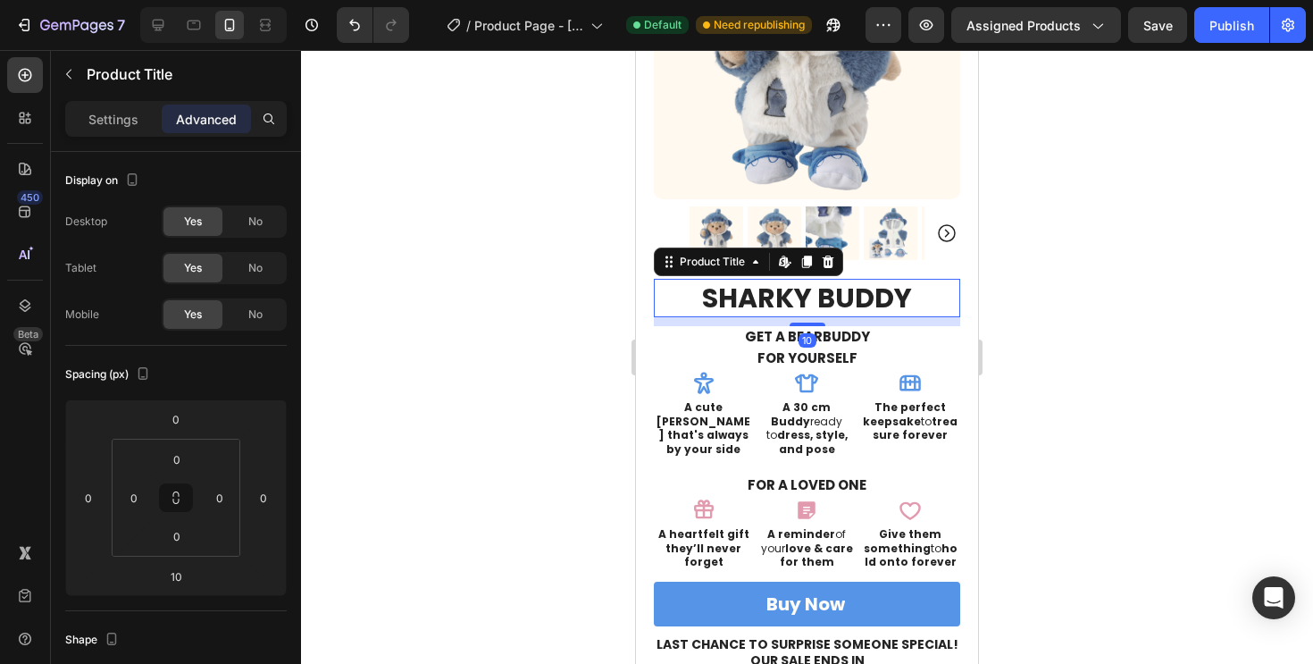
click at [872, 305] on h1 "Sharky Buddy" at bounding box center [807, 298] width 306 height 38
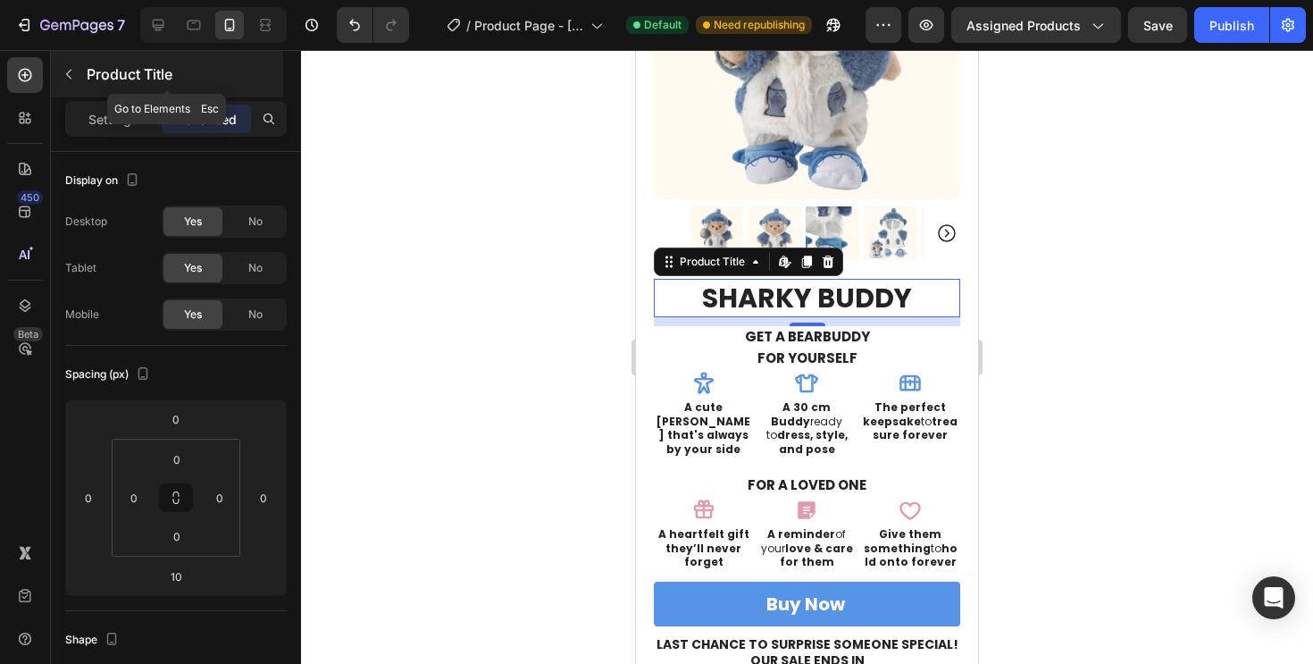
click at [75, 67] on icon "button" at bounding box center [69, 74] width 14 height 14
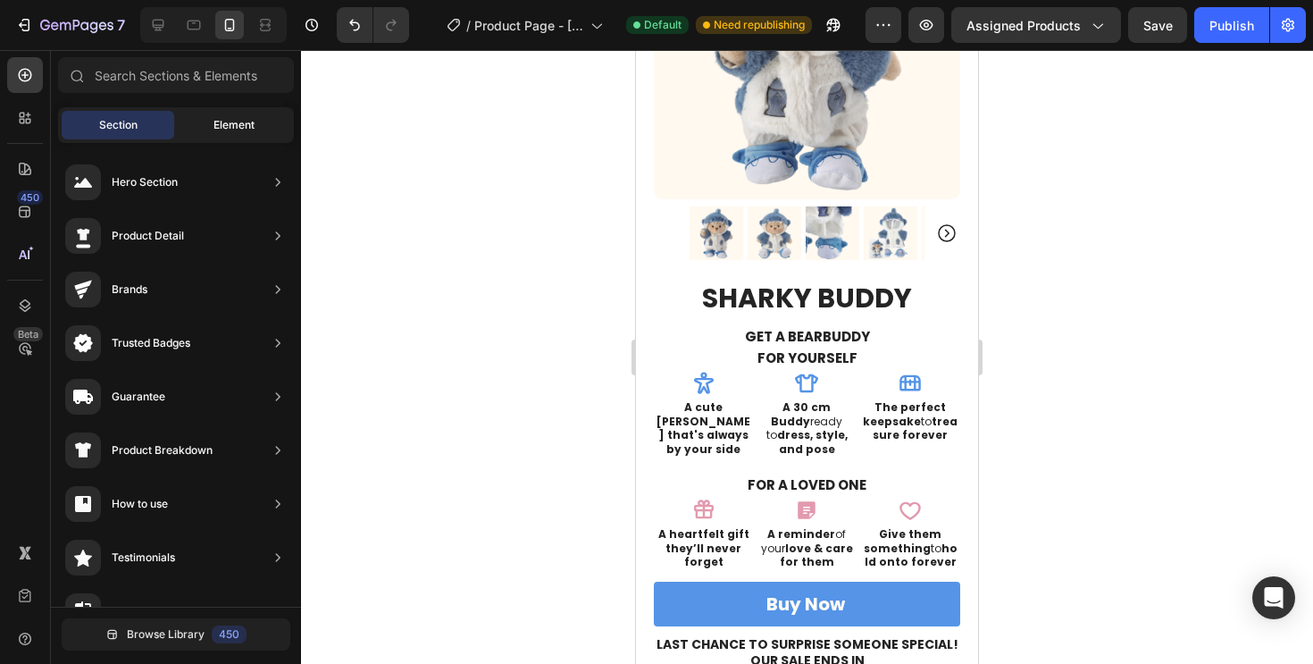
click at [223, 125] on span "Element" at bounding box center [233, 125] width 41 height 16
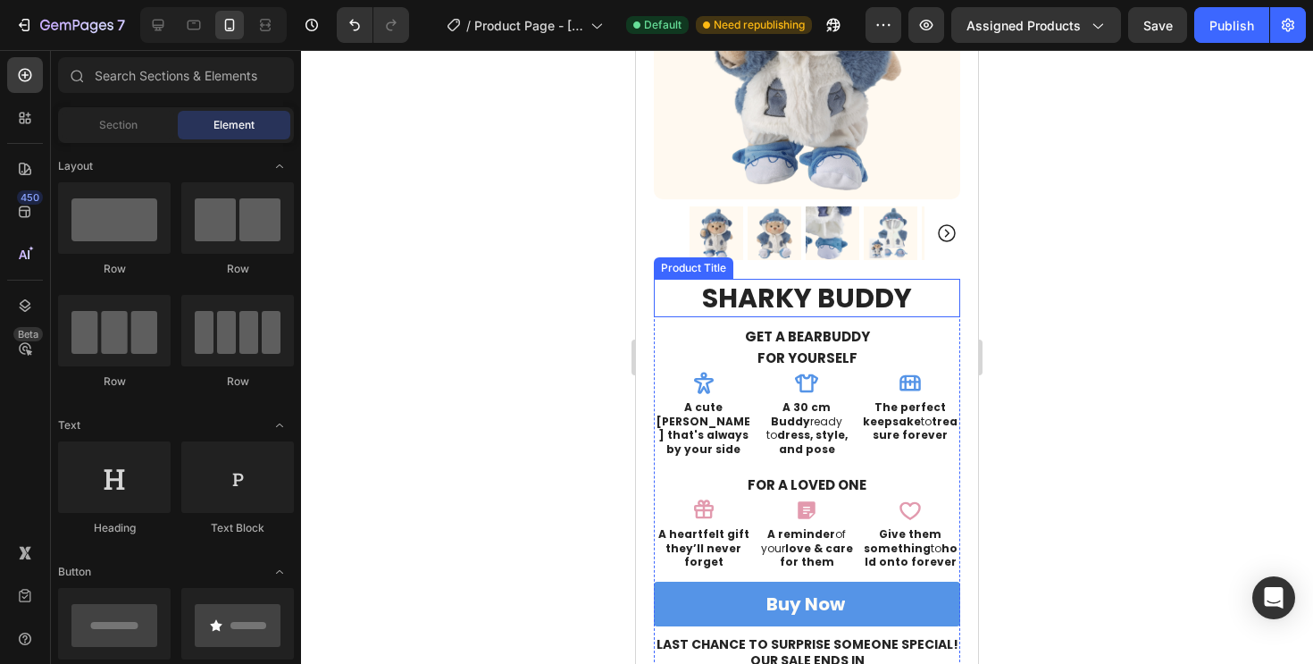
click at [832, 306] on h1 "Sharky Buddy" at bounding box center [807, 298] width 306 height 38
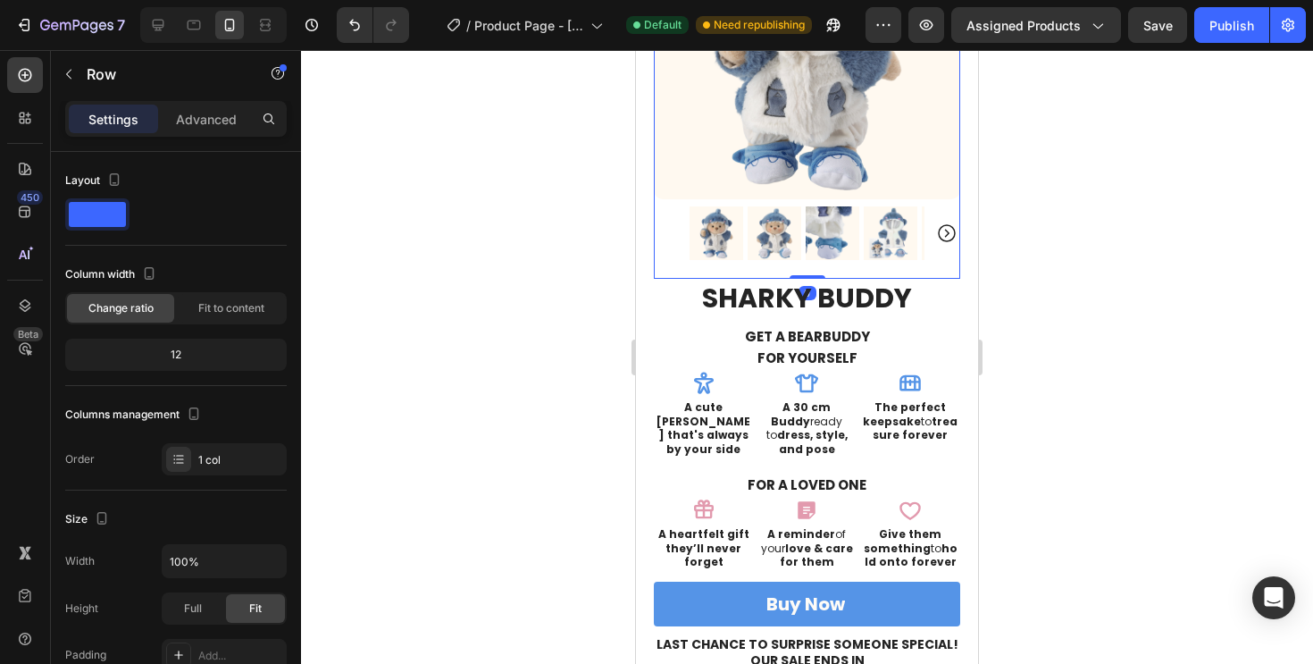
click at [942, 261] on div "14 DAYS RETURN & MONEY BACK GUARANTEE Text Block FREE SHIPPING WORLDWIDE Text B…" at bounding box center [807, 45] width 306 height 467
click at [819, 271] on div "14 DAYS RETURN & MONEY BACK GUARANTEE Text Block FREE SHIPPING WORLDWIDE Text B…" at bounding box center [807, 45] width 306 height 467
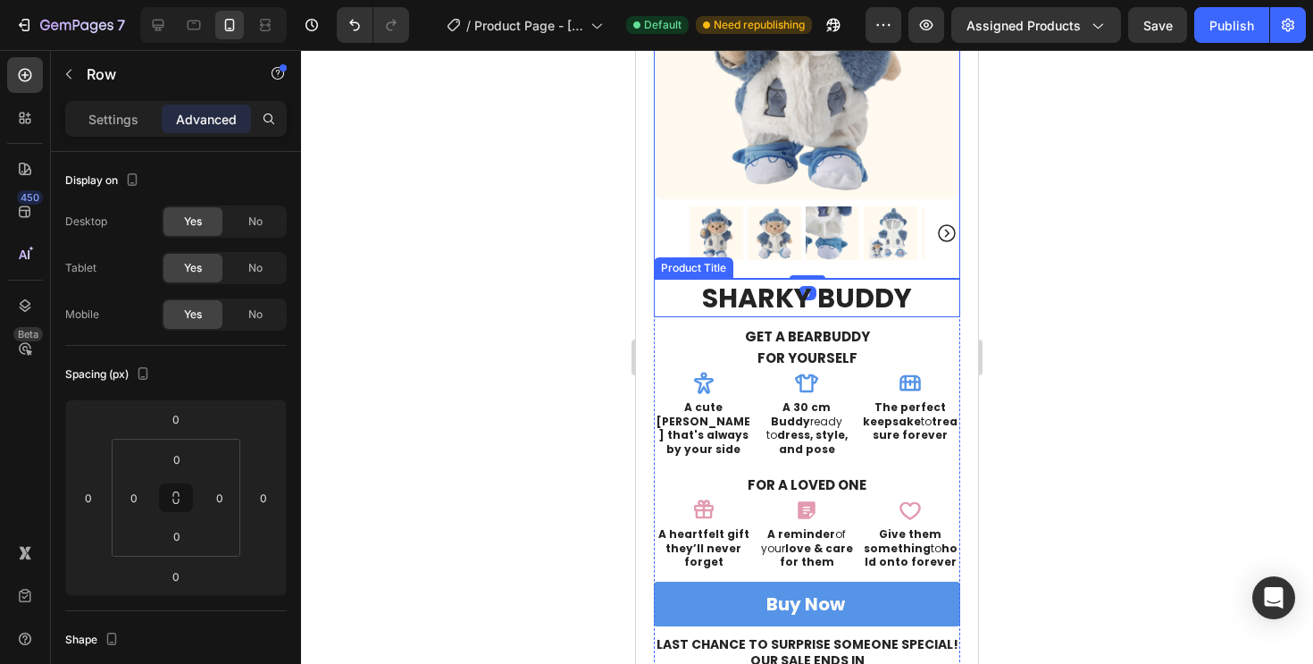
click at [814, 299] on h1 "Sharky Buddy" at bounding box center [807, 298] width 306 height 38
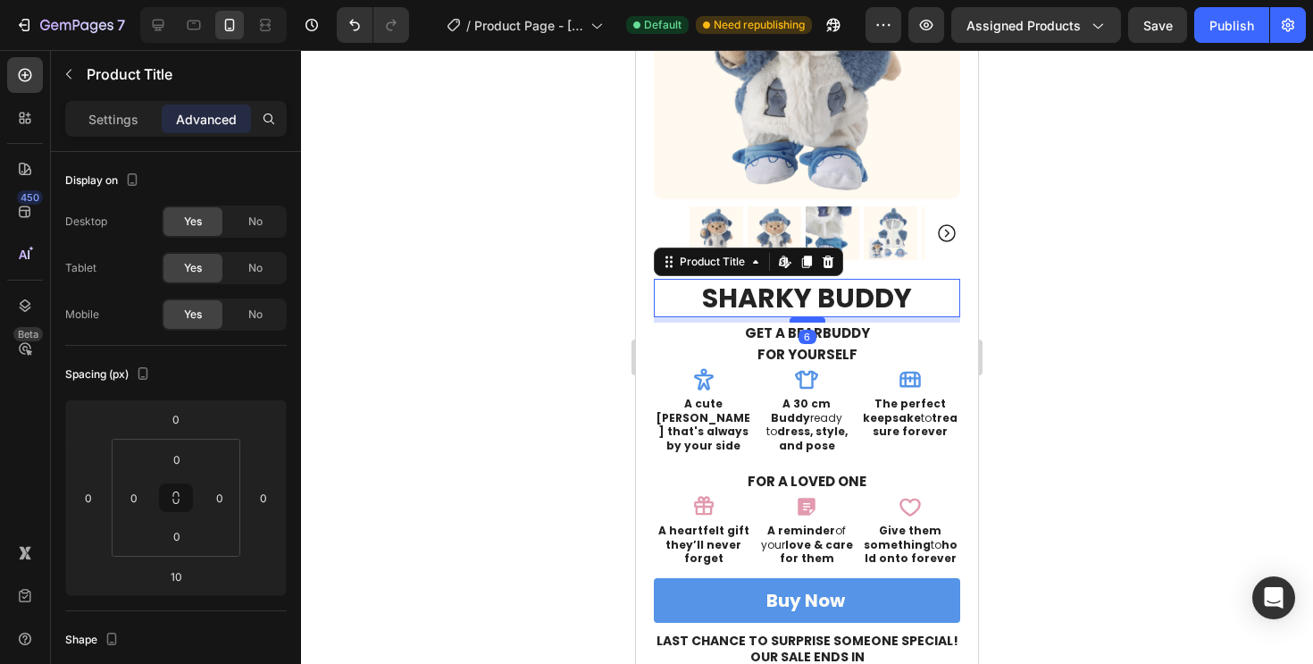
click at [816, 321] on div at bounding box center [808, 319] width 36 height 5
type input "6"
click at [1037, 272] on div at bounding box center [807, 357] width 1012 height 614
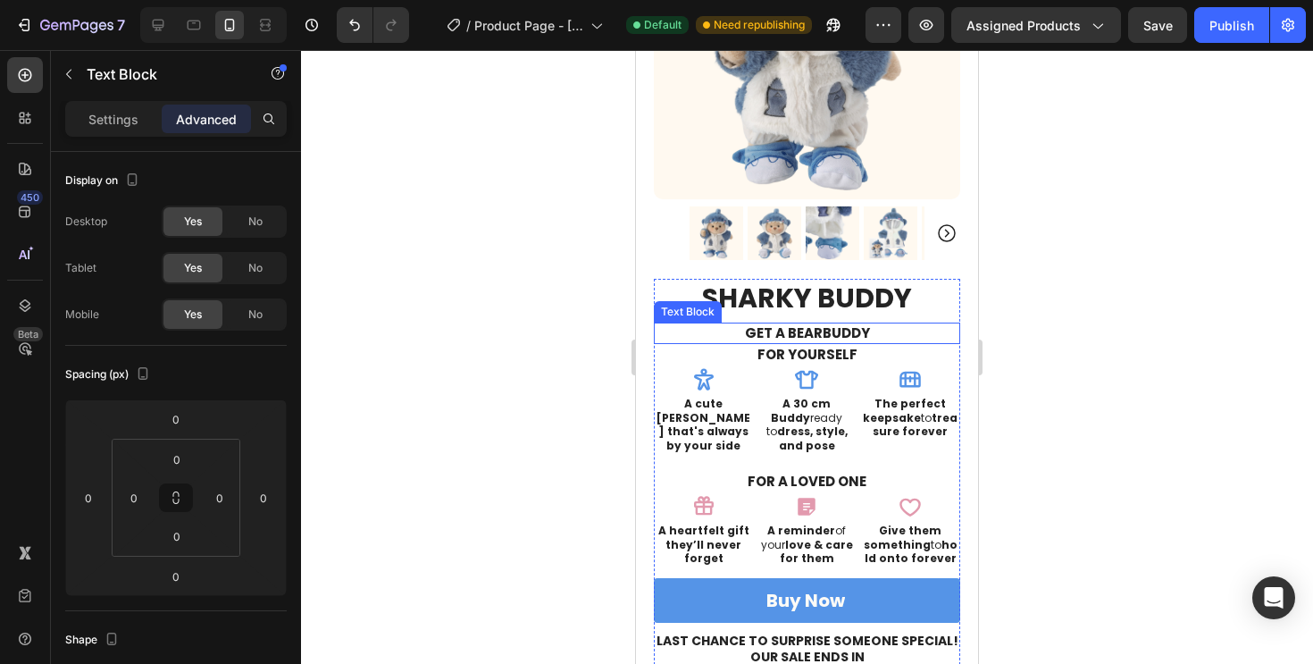
click at [849, 324] on p "get a bearbuddy" at bounding box center [807, 333] width 303 height 18
click at [865, 332] on p "get a bearbuddy" at bounding box center [807, 333] width 303 height 18
click at [825, 332] on p "get a bearbuddy" at bounding box center [807, 333] width 303 height 18
click at [933, 311] on h1 "Sharky Buddy" at bounding box center [807, 298] width 306 height 38
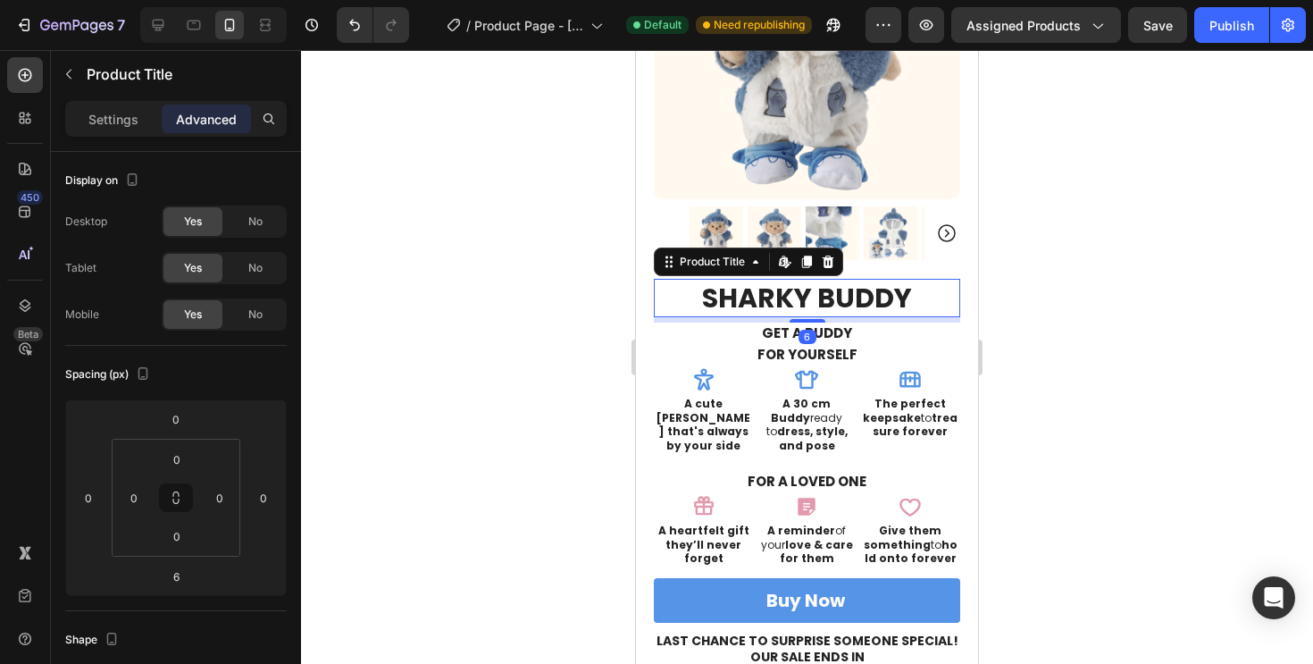
click at [1094, 275] on div at bounding box center [807, 357] width 1012 height 614
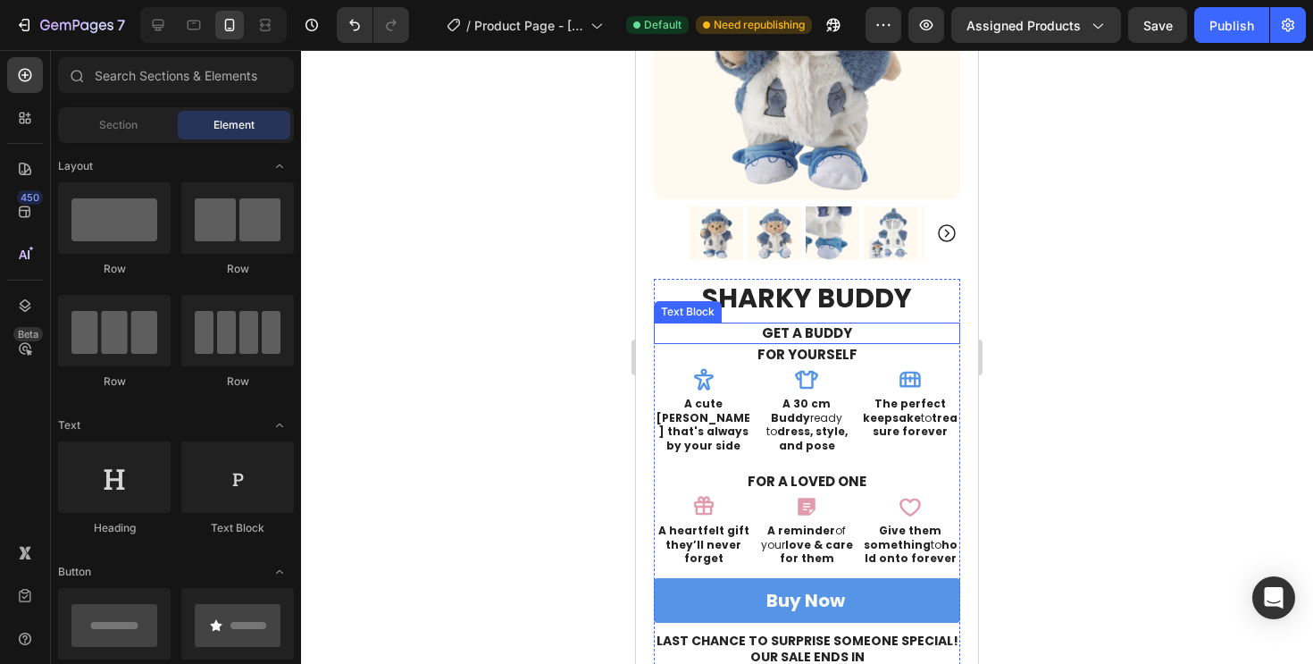
click at [788, 337] on p "get a buddy" at bounding box center [807, 333] width 303 height 18
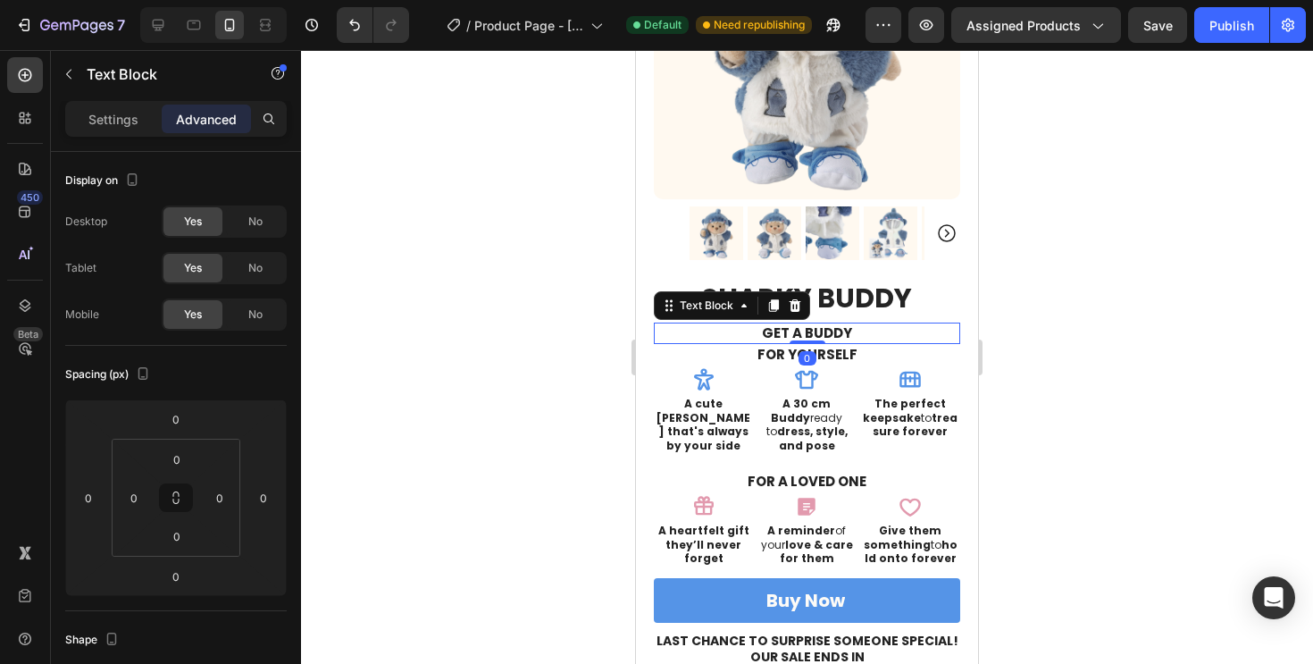
click at [788, 337] on p "get a buddy" at bounding box center [807, 333] width 303 height 18
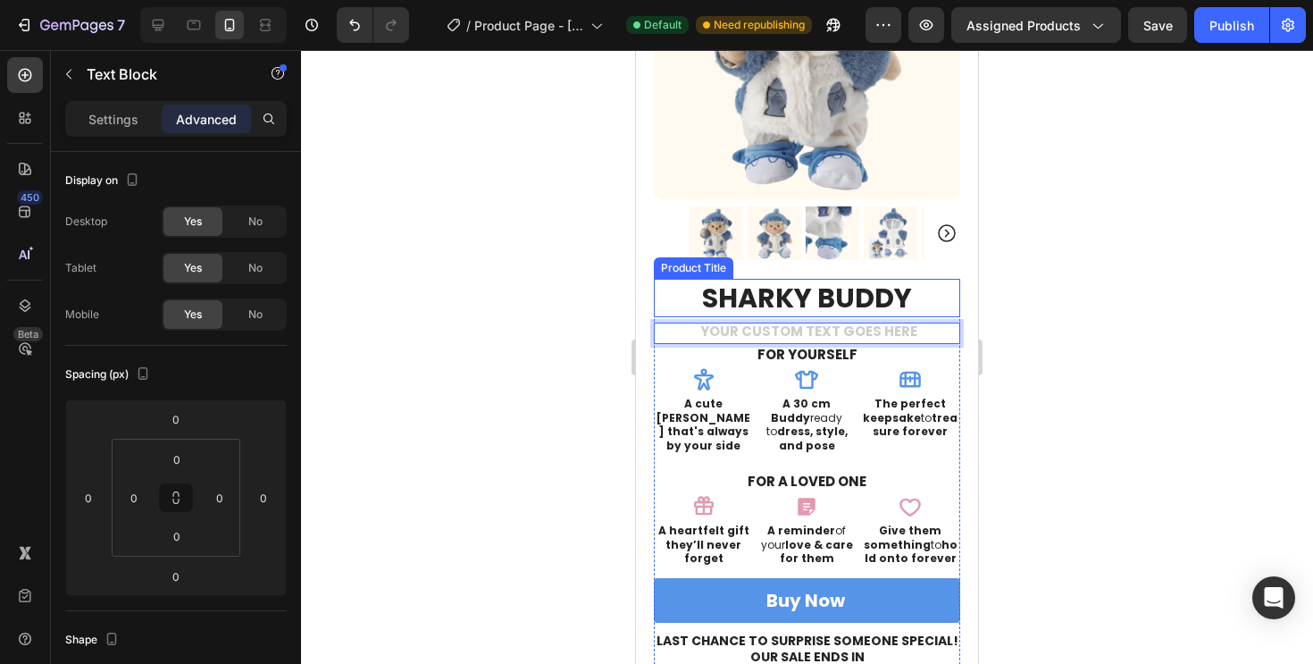
click at [1087, 269] on div at bounding box center [807, 357] width 1012 height 614
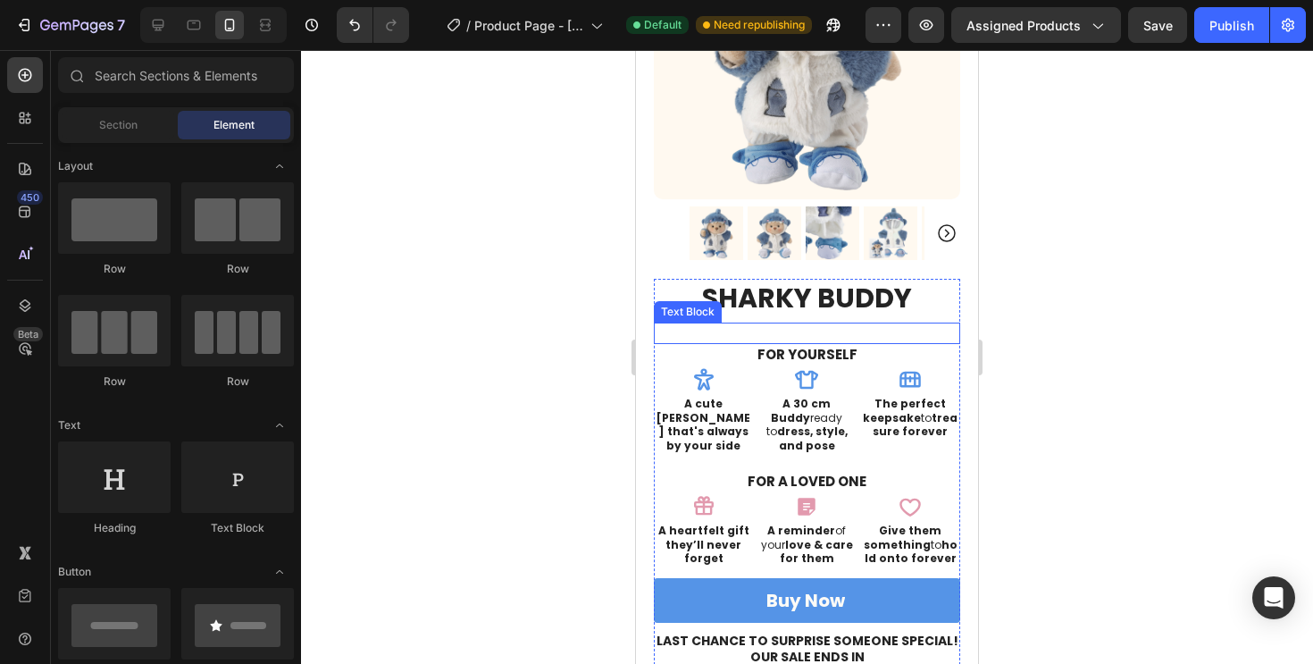
click at [923, 331] on p "Rich Text Editor. Editing area: main" at bounding box center [807, 333] width 303 height 18
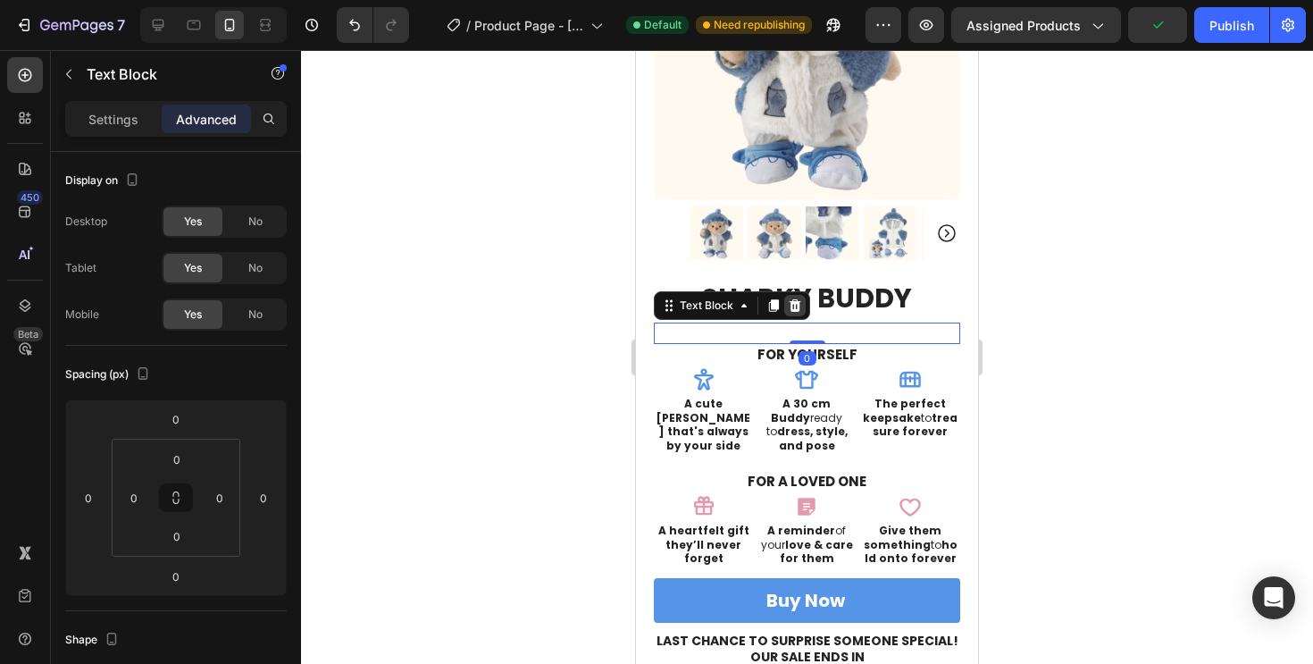
click at [798, 311] on icon at bounding box center [796, 305] width 12 height 13
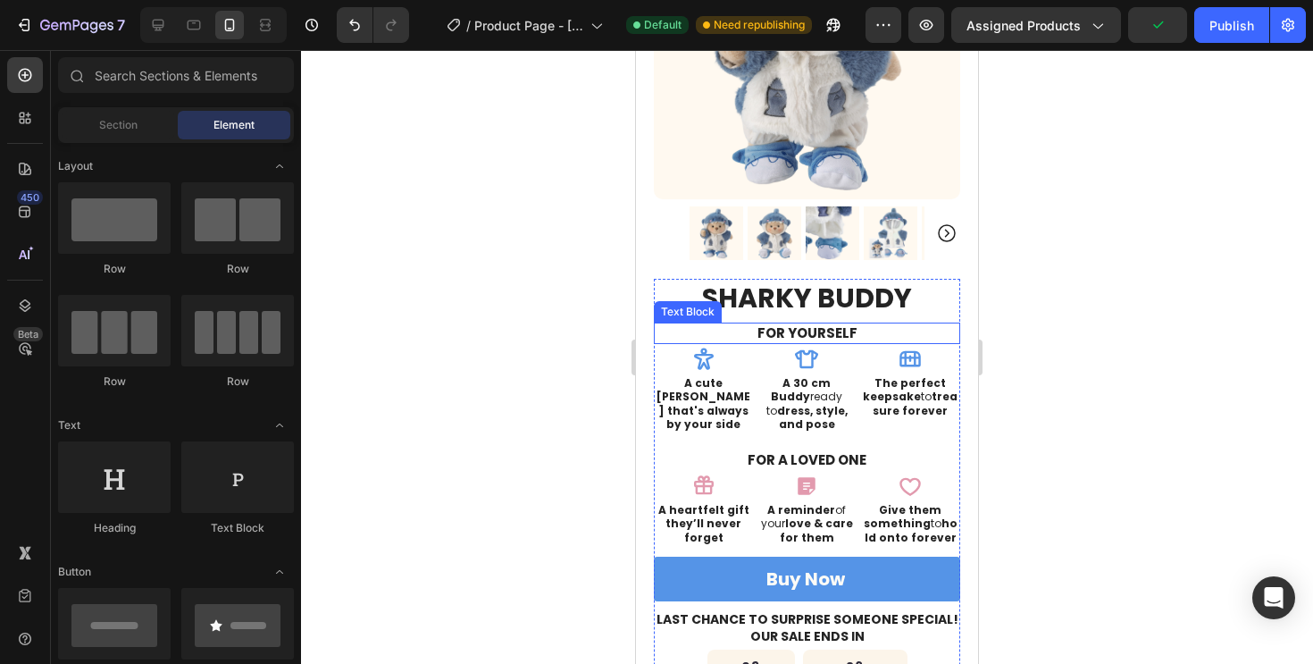
click at [751, 331] on p "For yourself" at bounding box center [807, 333] width 303 height 18
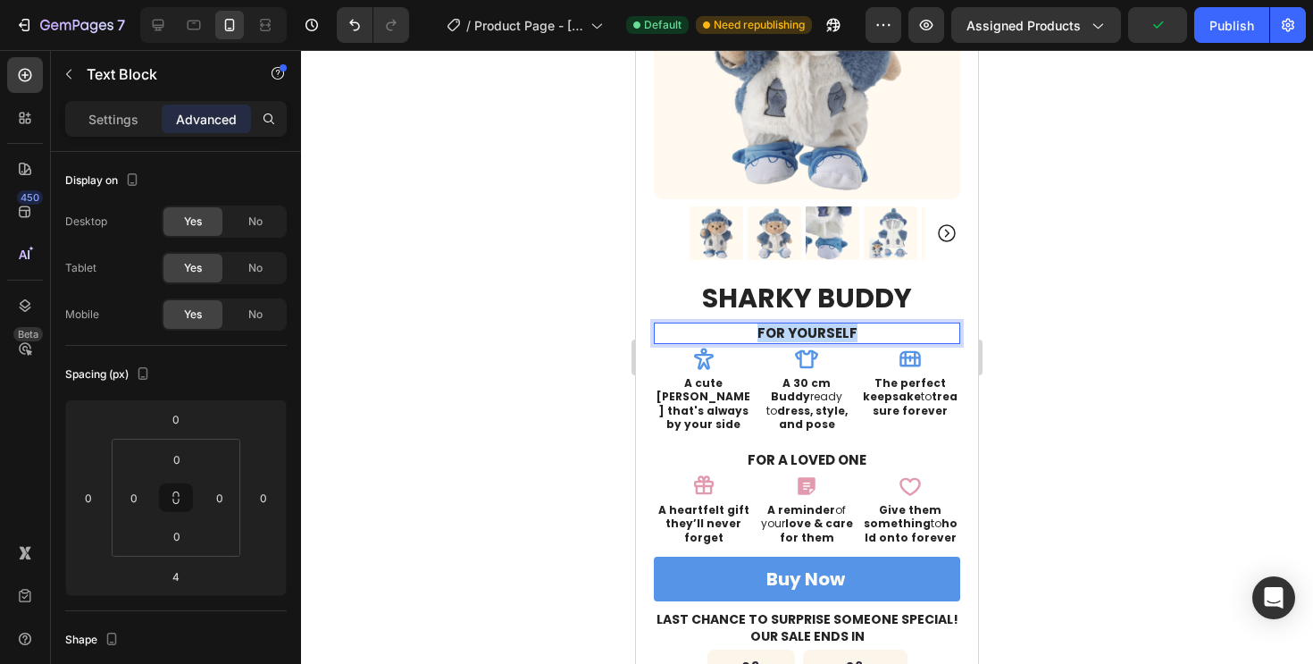
click at [751, 331] on p "For yourself" at bounding box center [807, 333] width 303 height 18
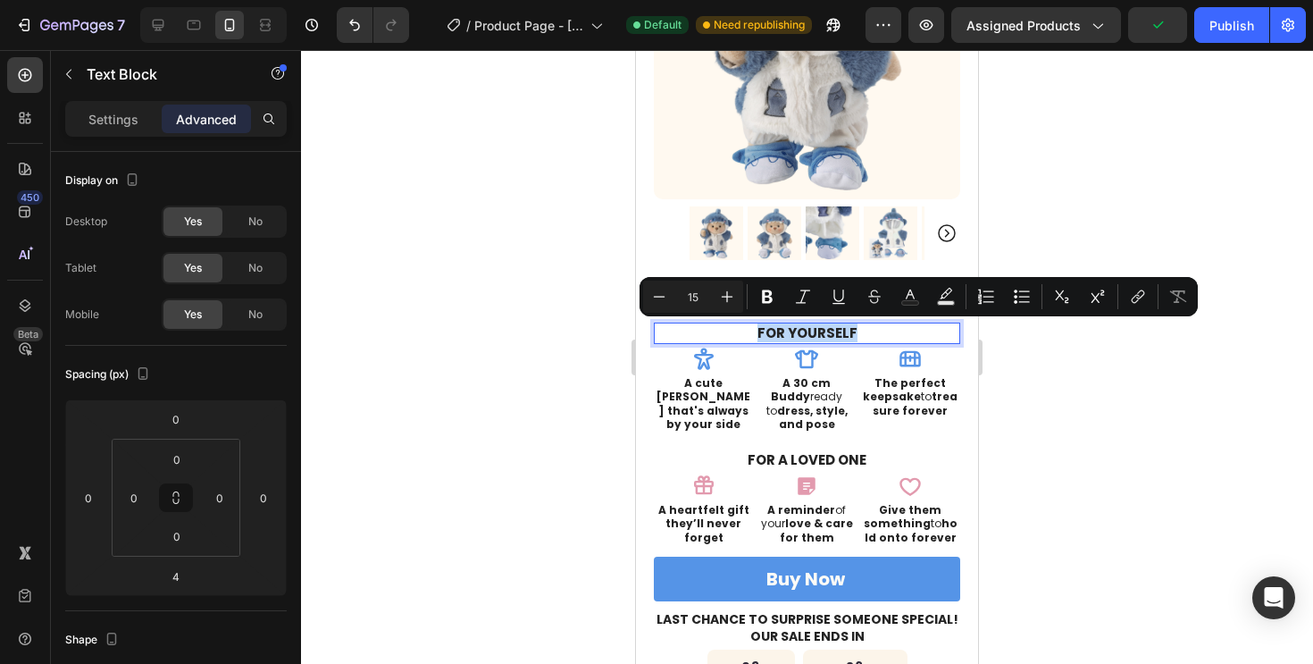
click at [748, 333] on p "For yourself" at bounding box center [807, 333] width 303 height 18
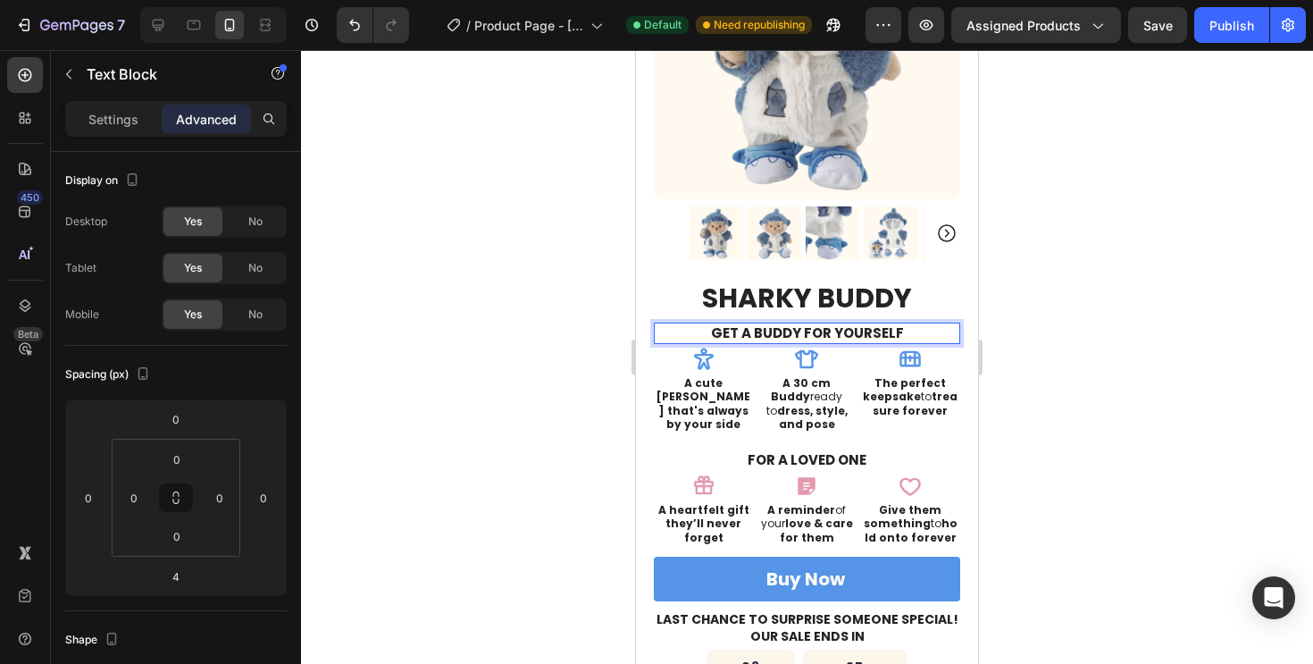
click at [751, 335] on p "get a buddy For yourself" at bounding box center [807, 333] width 303 height 18
click at [755, 331] on p "get a buddy For yourself" at bounding box center [807, 333] width 303 height 18
click at [1021, 275] on div at bounding box center [807, 357] width 1012 height 614
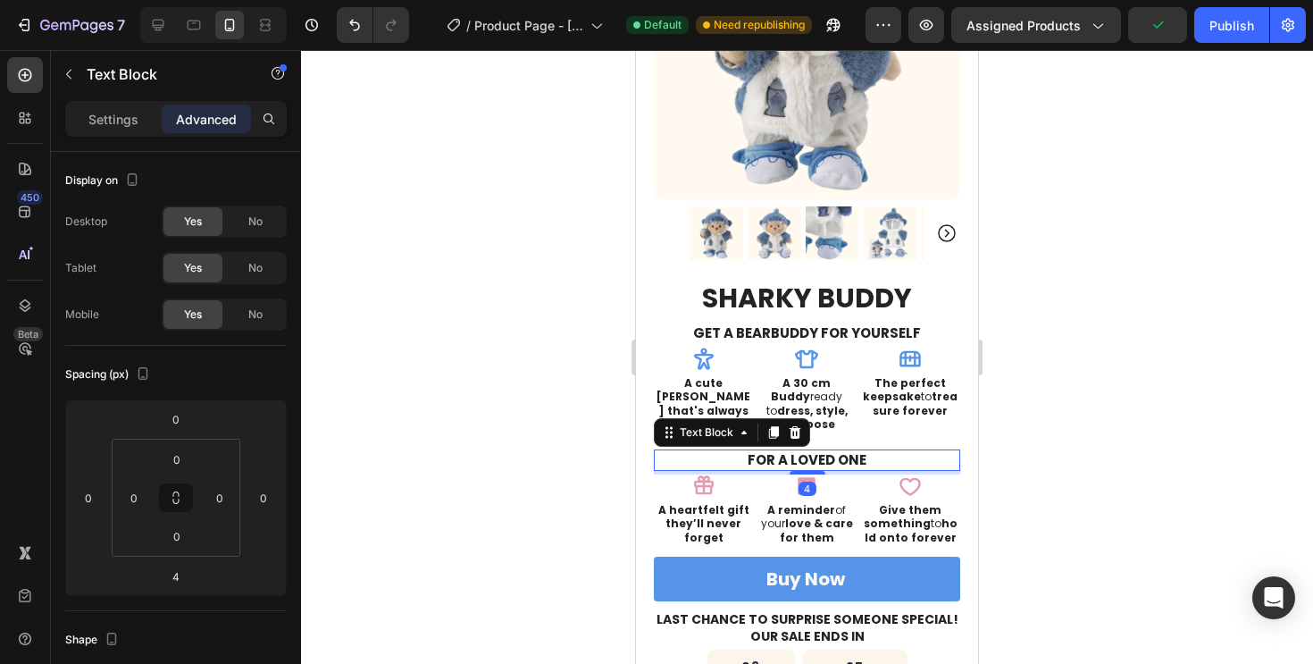
click at [799, 451] on p "For a loved one" at bounding box center [807, 460] width 303 height 18
click at [746, 451] on p "For a loved one" at bounding box center [807, 460] width 303 height 18
click at [888, 451] on p "For a loved one" at bounding box center [807, 460] width 303 height 18
click at [1179, 328] on div at bounding box center [807, 357] width 1012 height 614
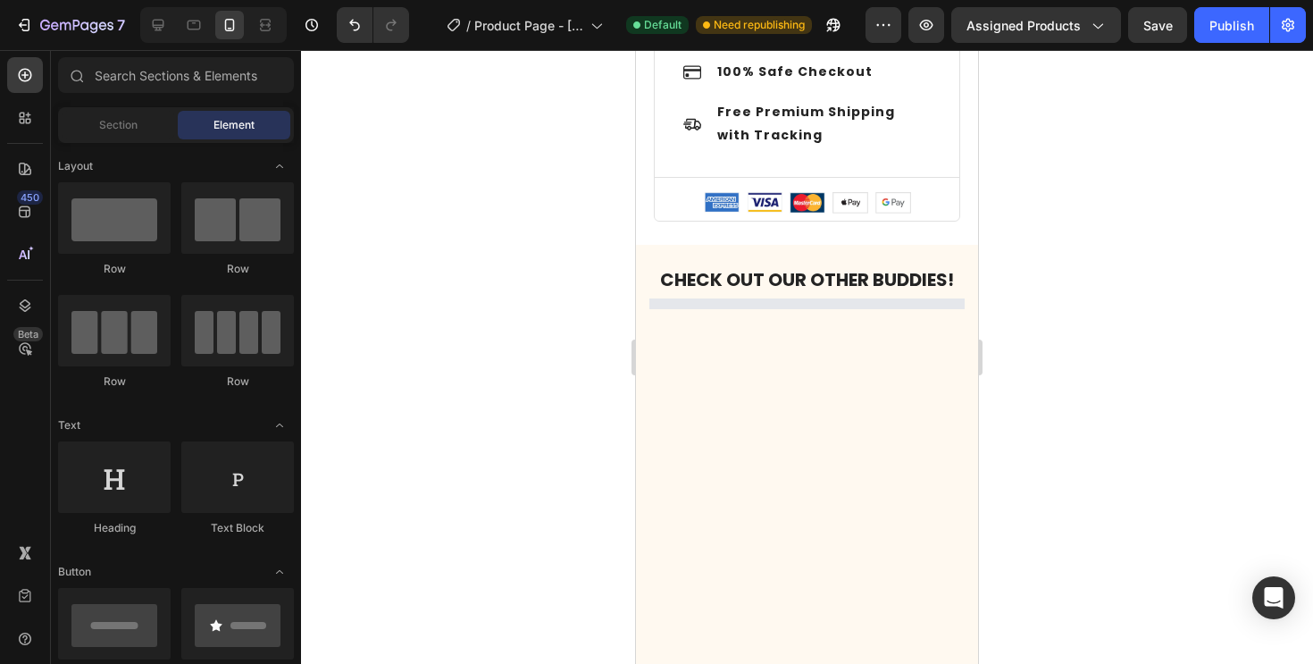
scroll to position [1463, 0]
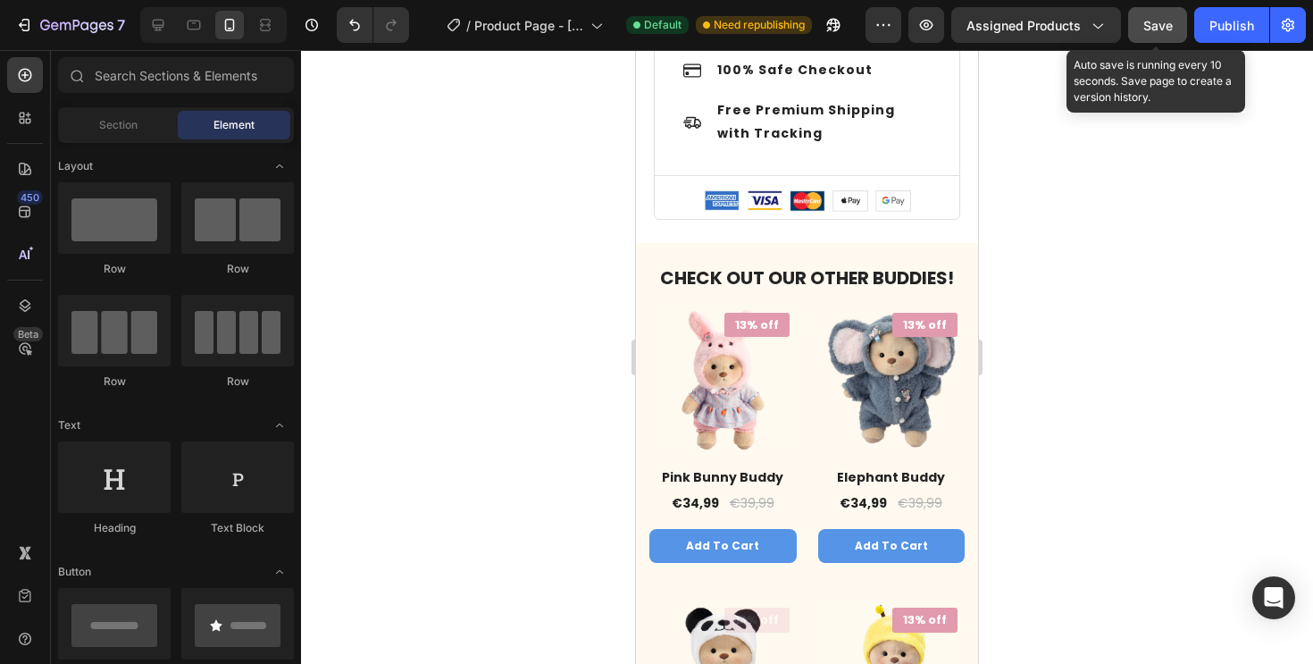
click at [1161, 25] on span "Save" at bounding box center [1157, 25] width 29 height 15
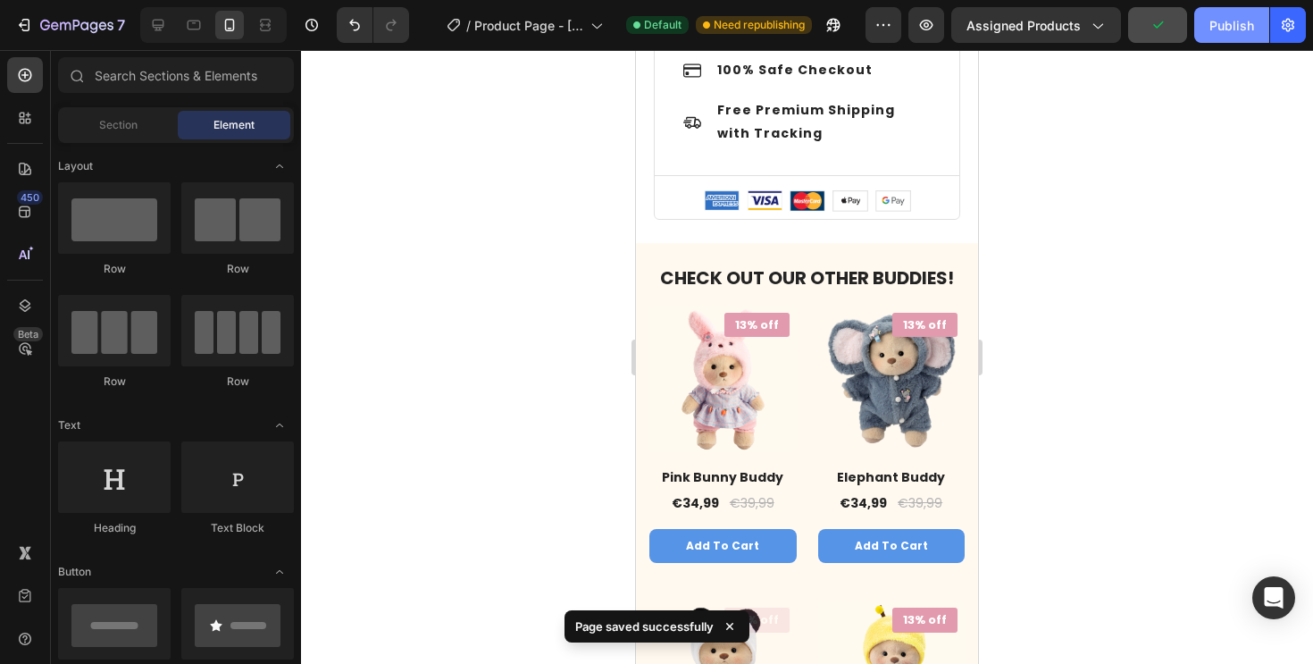
click at [1232, 25] on div "Publish" at bounding box center [1232, 25] width 45 height 19
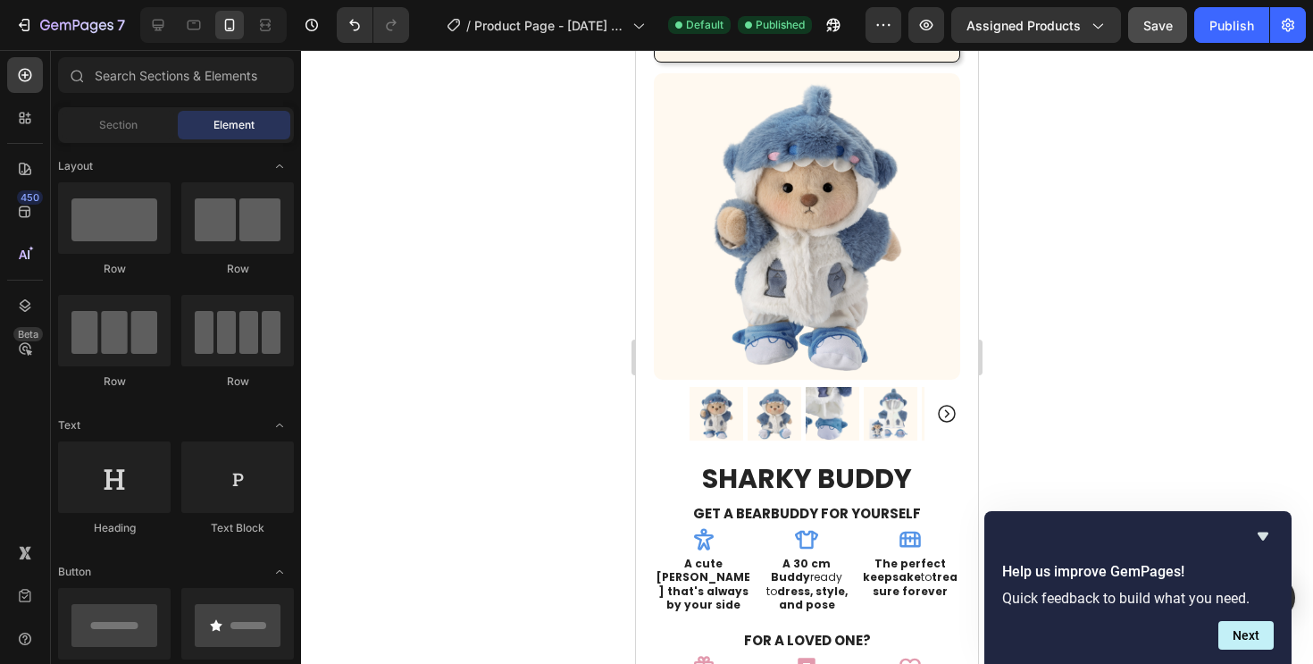
scroll to position [0, 0]
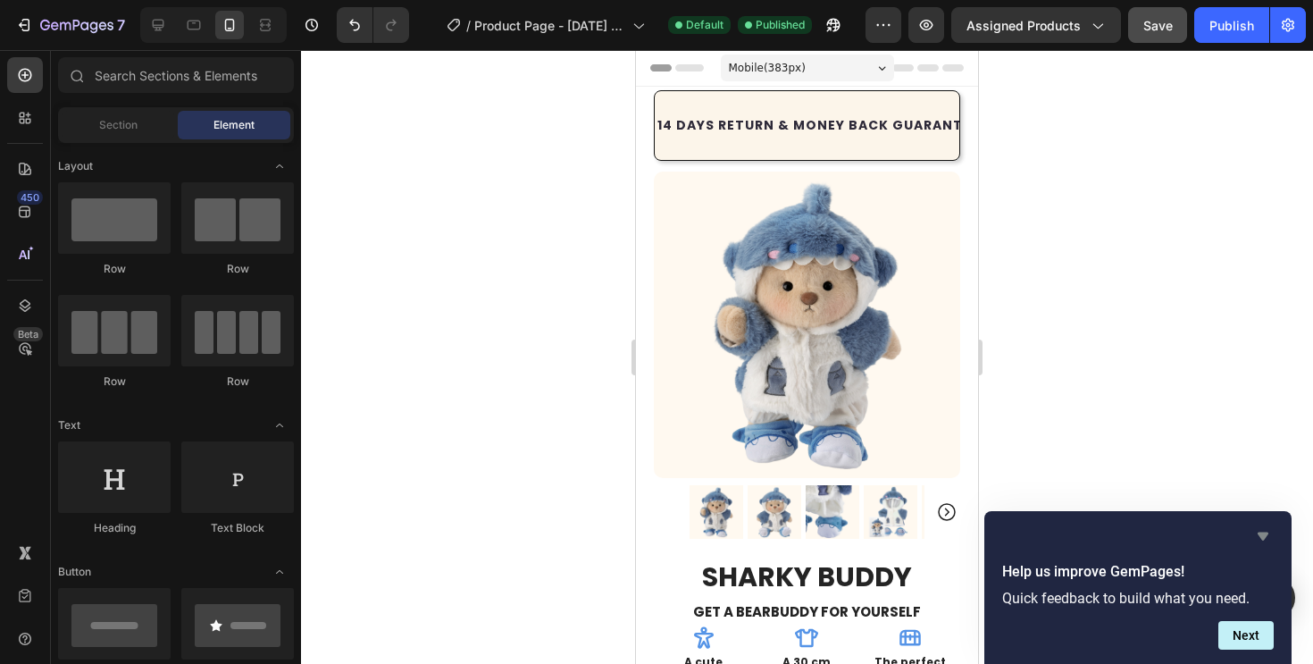
click at [1269, 540] on icon "Hide survey" at bounding box center [1262, 535] width 21 height 21
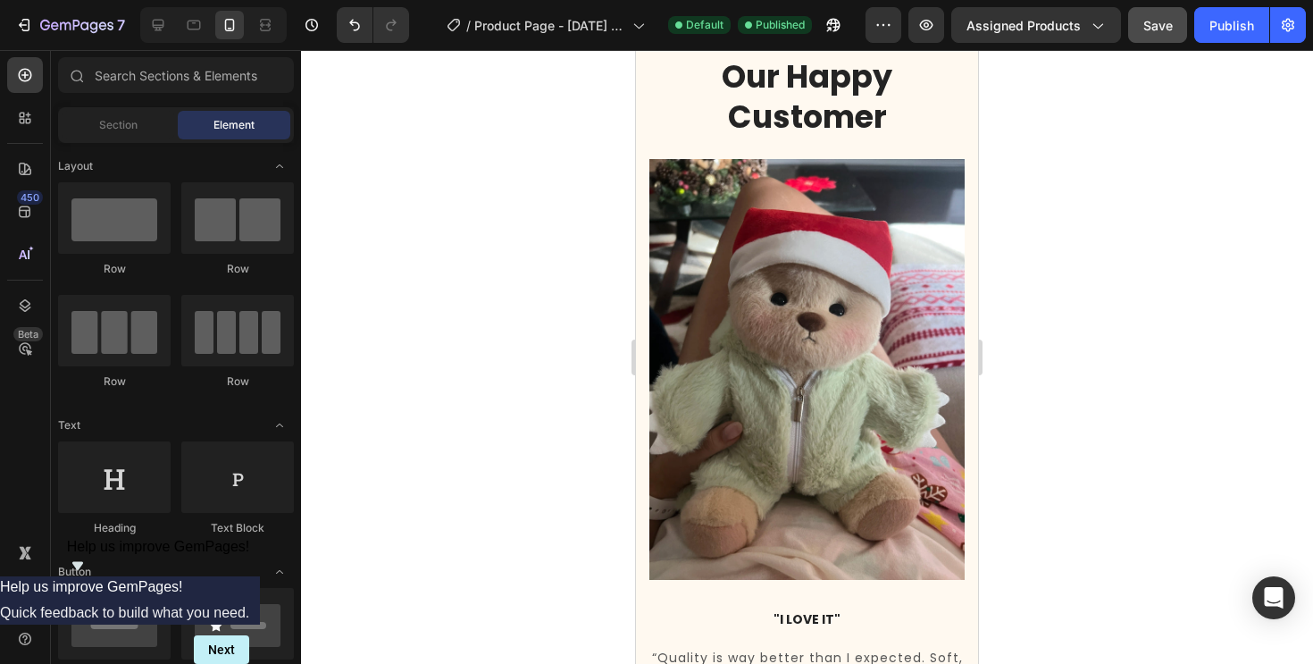
scroll to position [2168, 0]
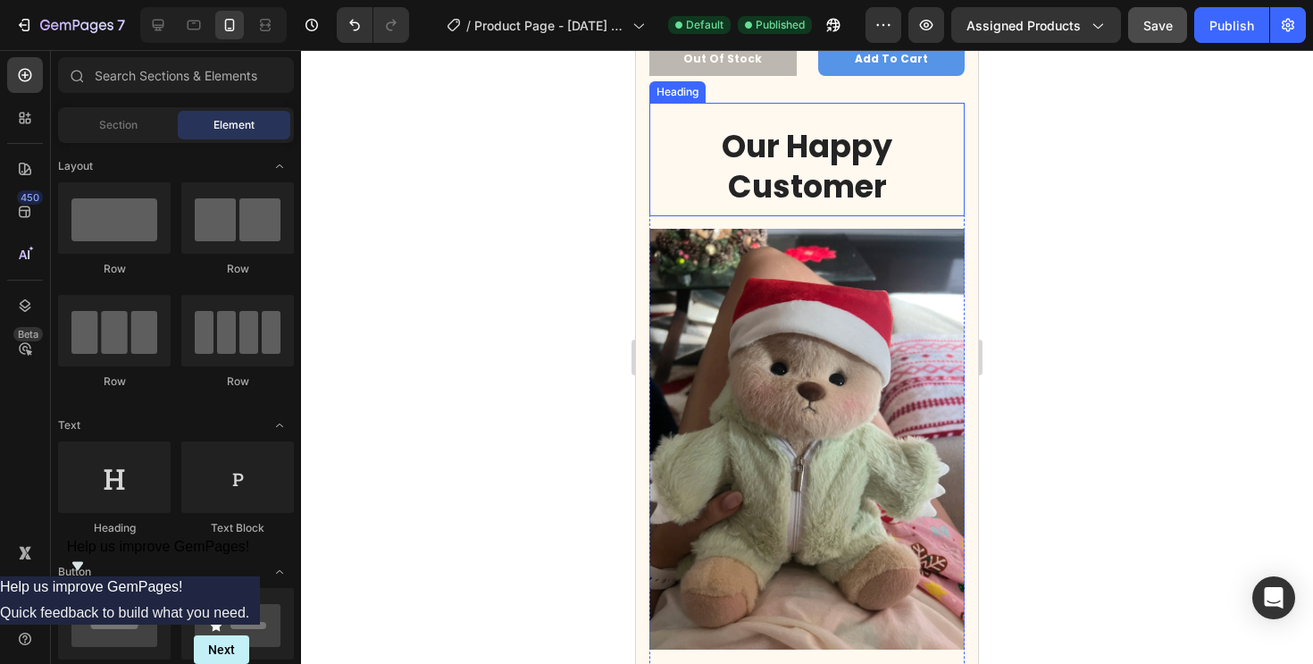
click at [910, 174] on h2 "Our Happy Customer" at bounding box center [806, 166] width 315 height 85
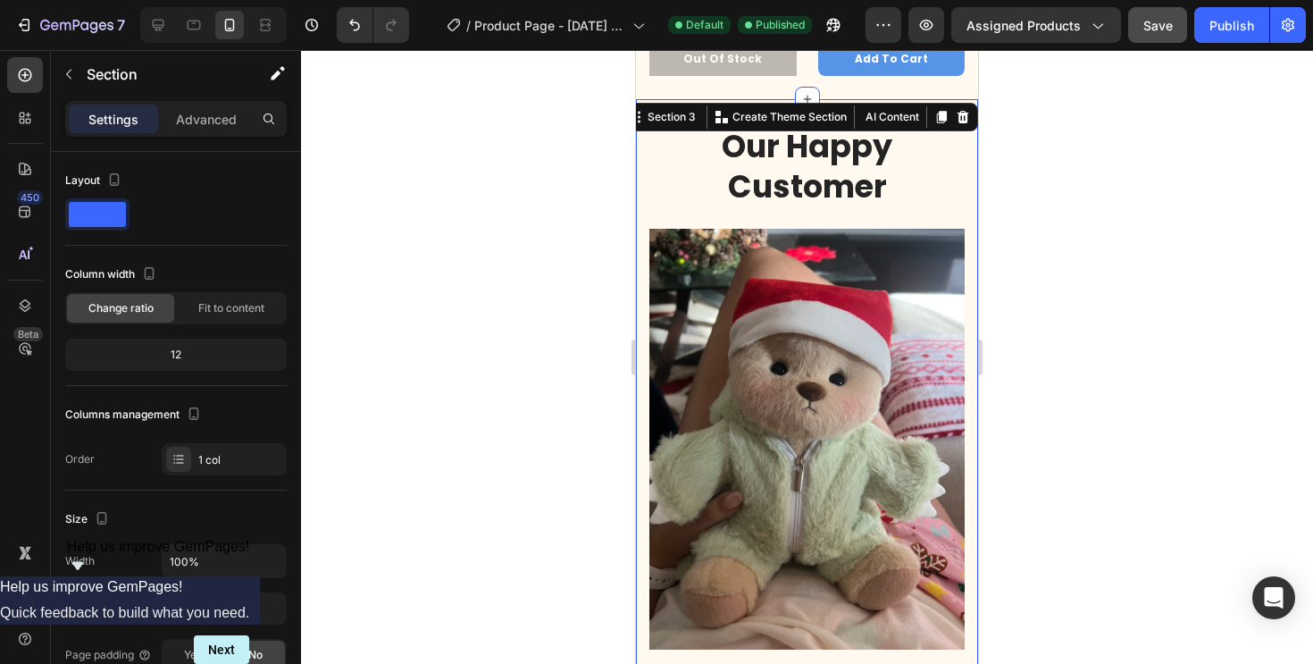
click at [642, 219] on div "Our Happy Customer Heading Image "I LOVE IT" Text block “Quality is way better …" at bounding box center [807, 490] width 342 height 782
click at [958, 115] on icon at bounding box center [963, 117] width 14 height 14
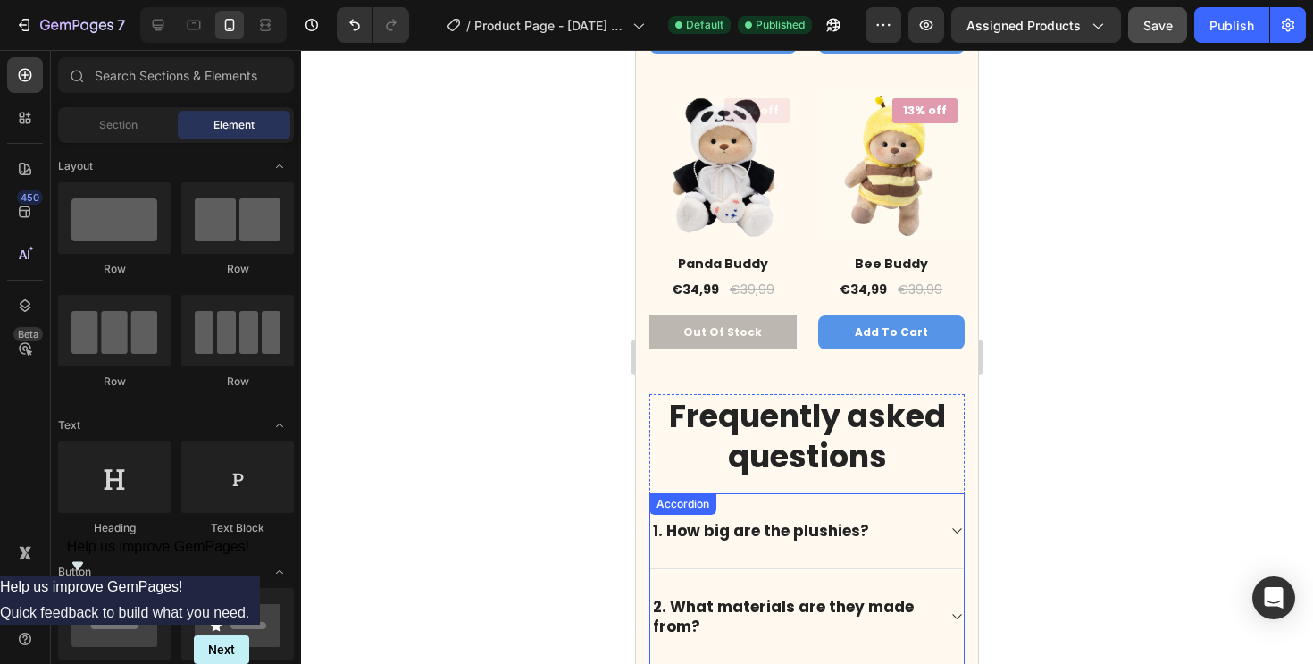
scroll to position [1872, 0]
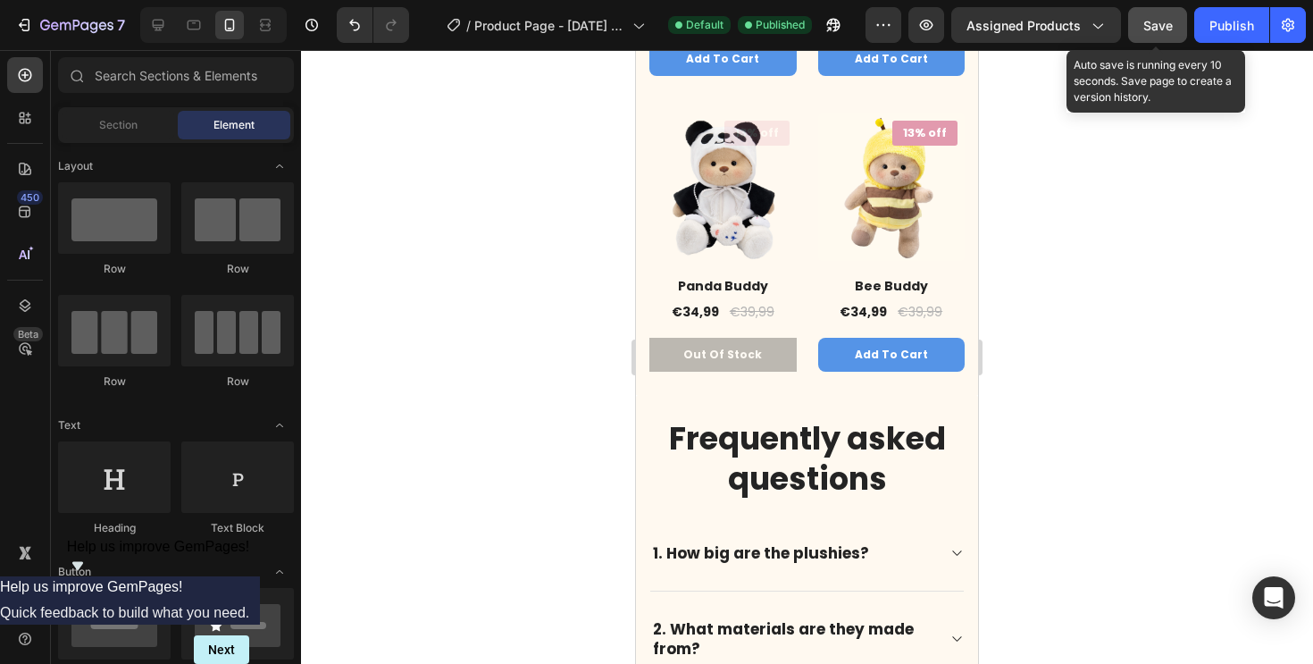
click at [1168, 28] on span "Save" at bounding box center [1157, 25] width 29 height 15
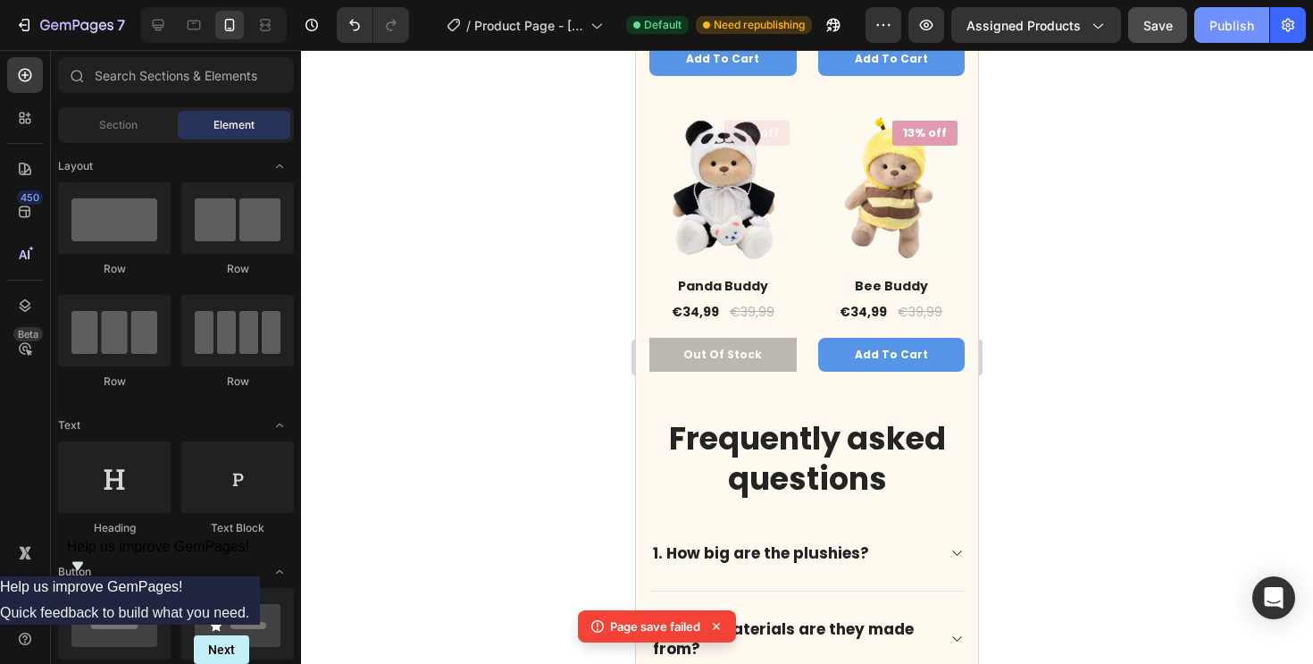
click at [1214, 21] on div "Publish" at bounding box center [1232, 25] width 45 height 19
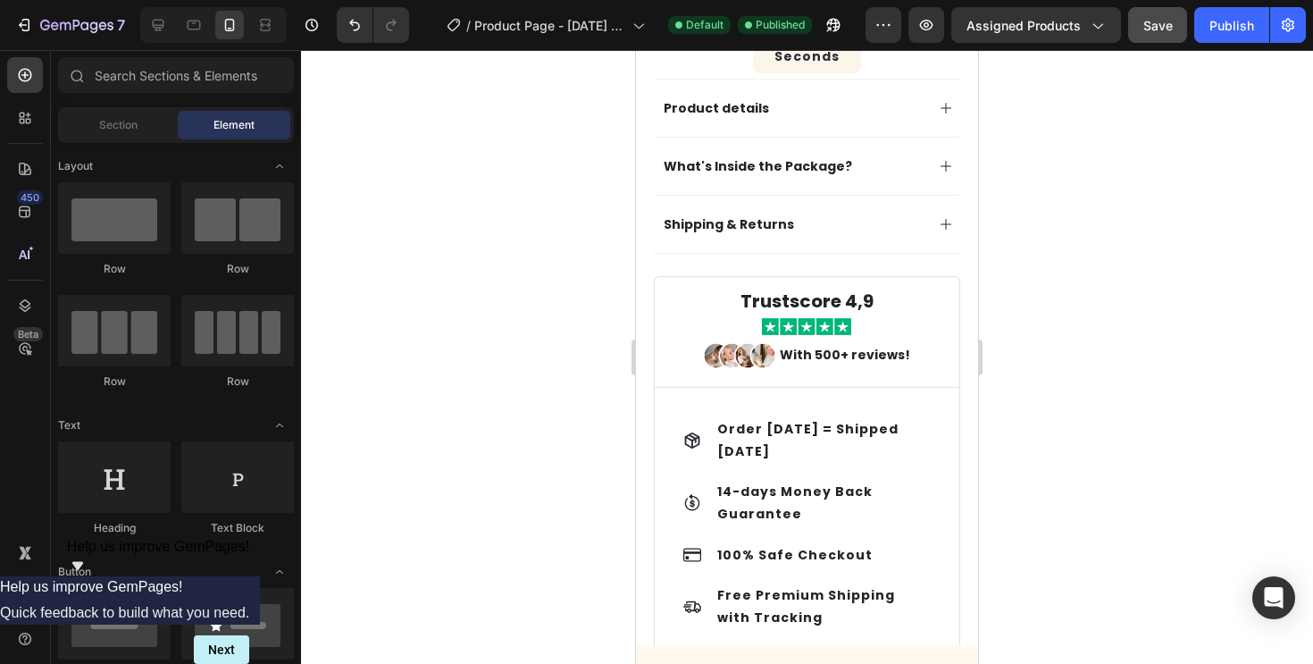
scroll to position [983, 0]
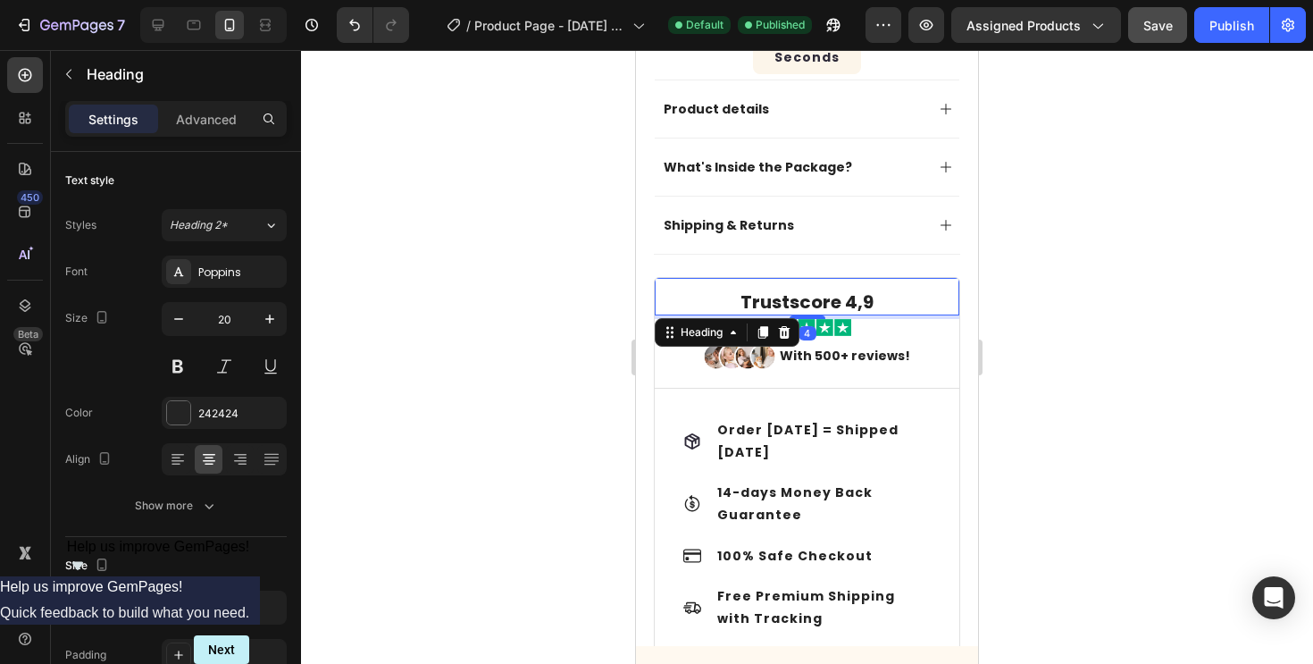
click at [868, 289] on h3 "Trustscore 4,9" at bounding box center [807, 302] width 305 height 27
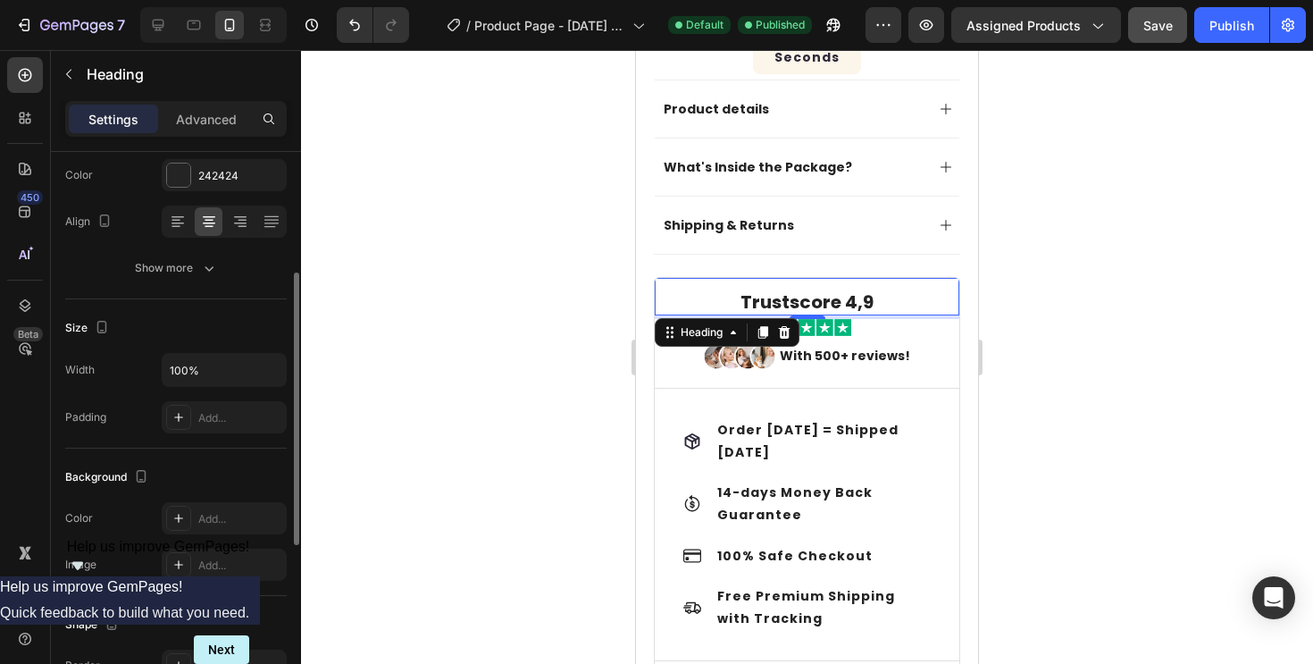
scroll to position [241, 0]
click at [813, 289] on h3 "Trustscore 4,9" at bounding box center [807, 302] width 305 height 27
click at [813, 290] on p "Trustscore 4,9" at bounding box center [807, 301] width 301 height 23
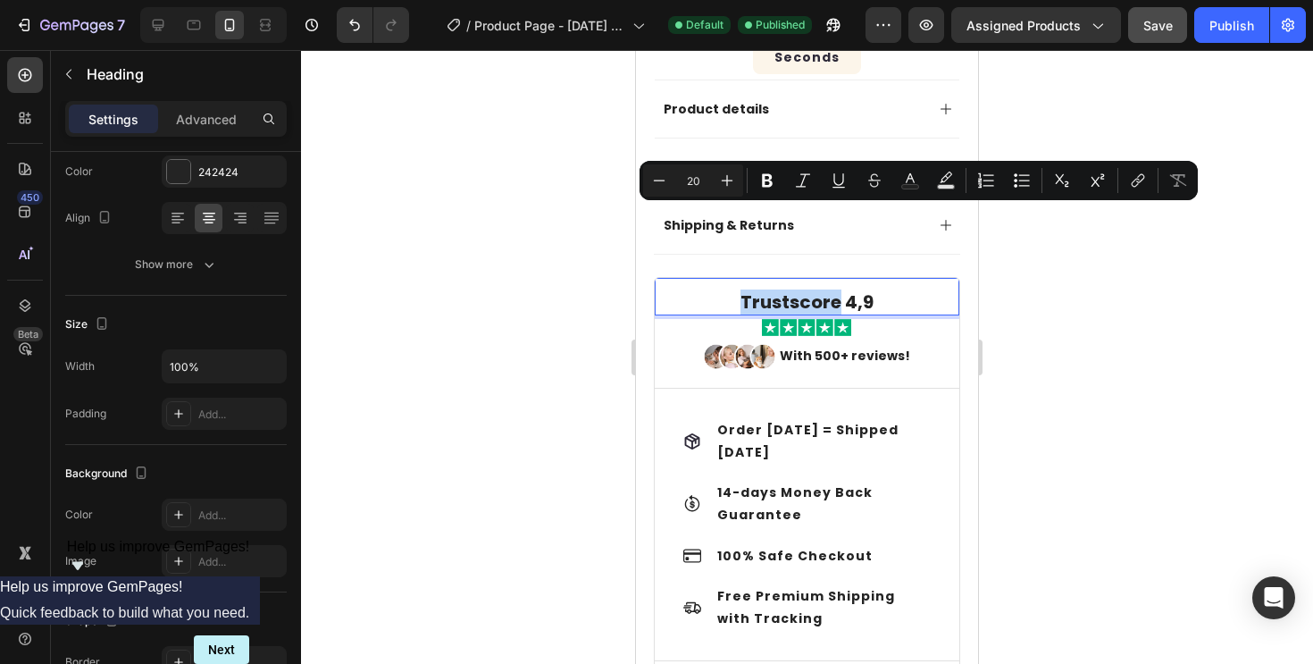
click at [813, 290] on p "Trustscore 4,9" at bounding box center [807, 301] width 301 height 23
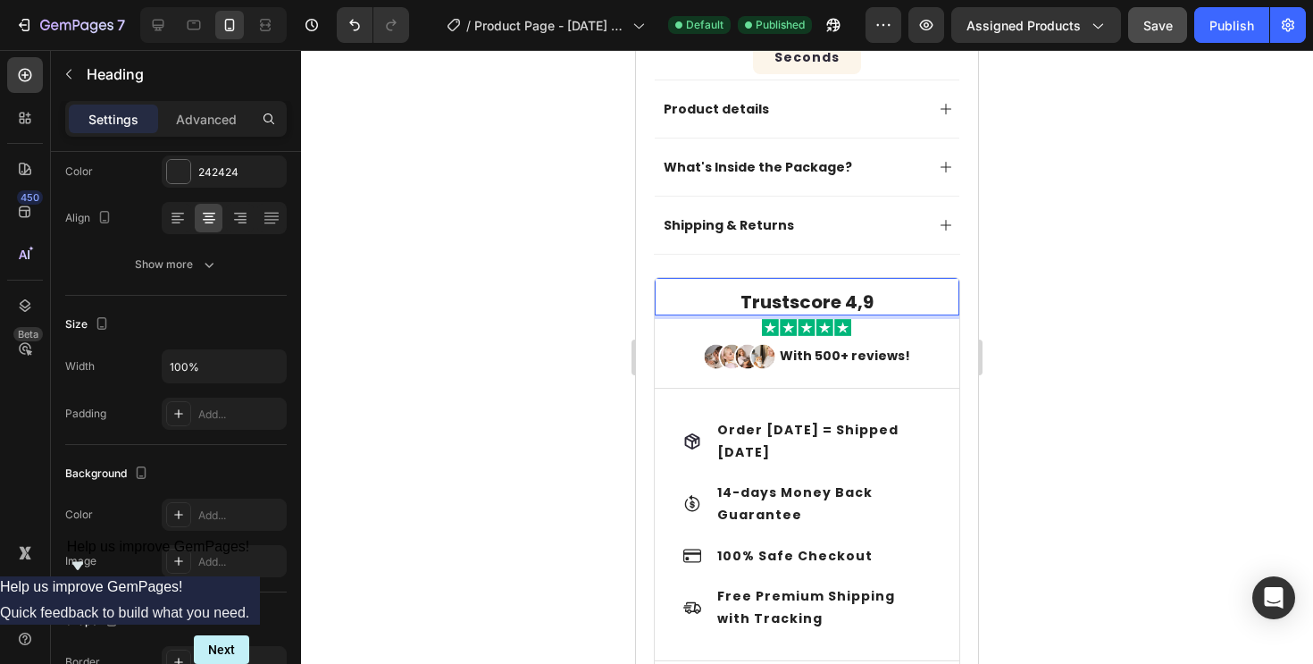
click at [851, 290] on p "Trustscore 4,9" at bounding box center [807, 301] width 301 height 23
click at [858, 290] on p "Trustscore 4,9" at bounding box center [807, 301] width 301 height 23
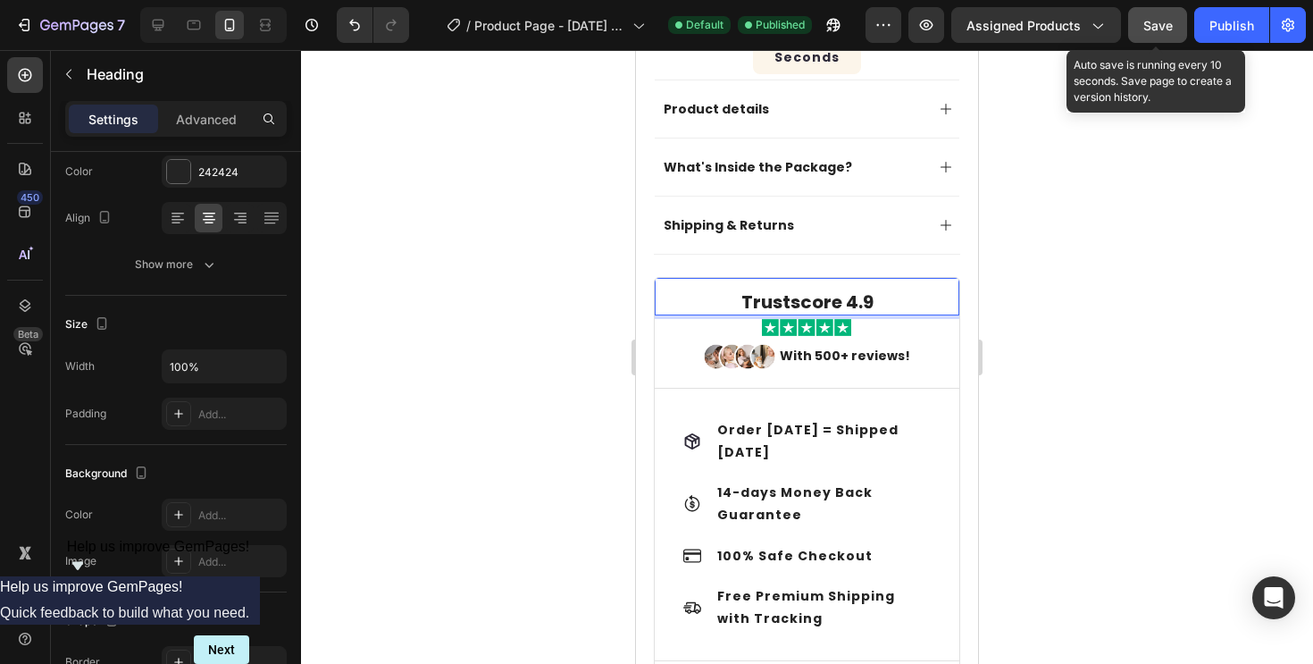
click at [1167, 30] on span "Save" at bounding box center [1157, 25] width 29 height 15
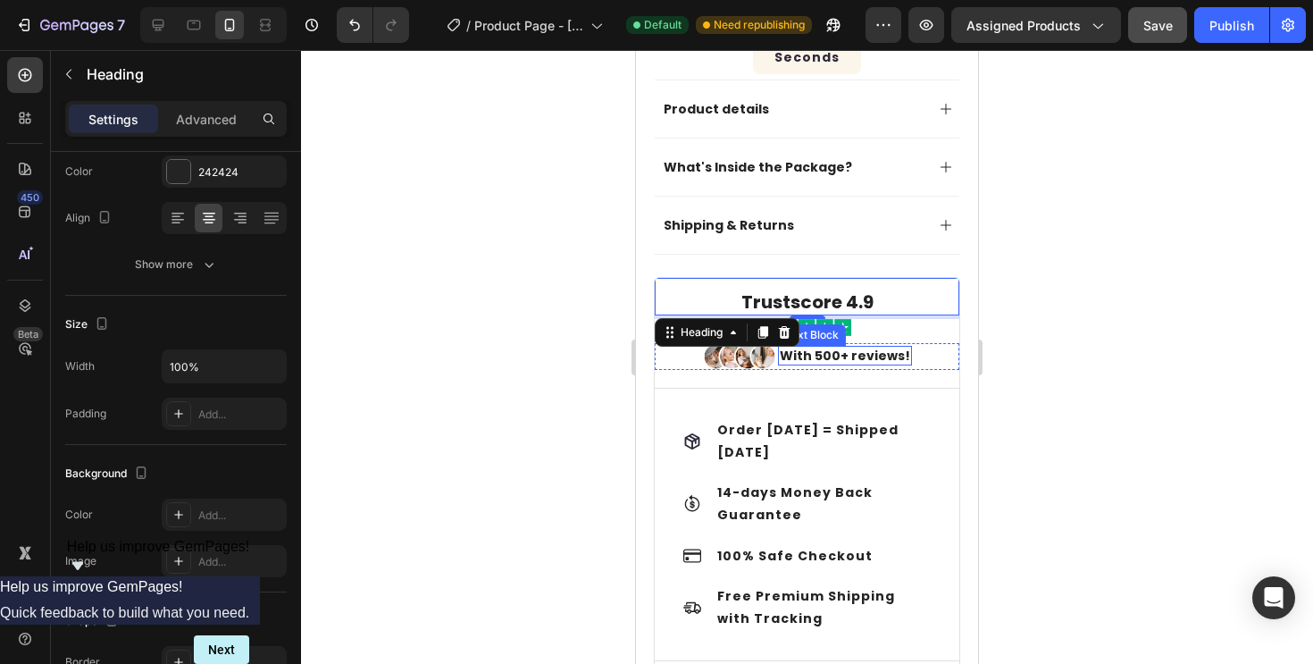
click at [882, 347] on p "With 500+ reviews!" at bounding box center [845, 355] width 130 height 16
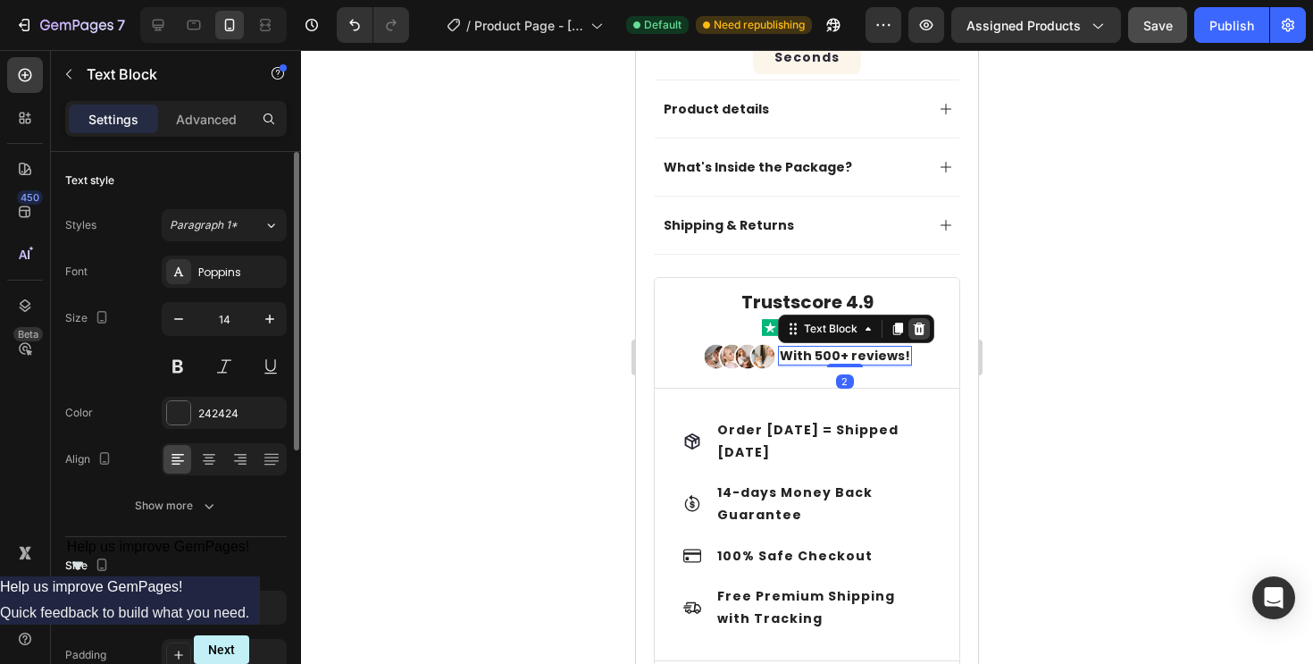
click at [926, 322] on icon at bounding box center [919, 329] width 14 height 14
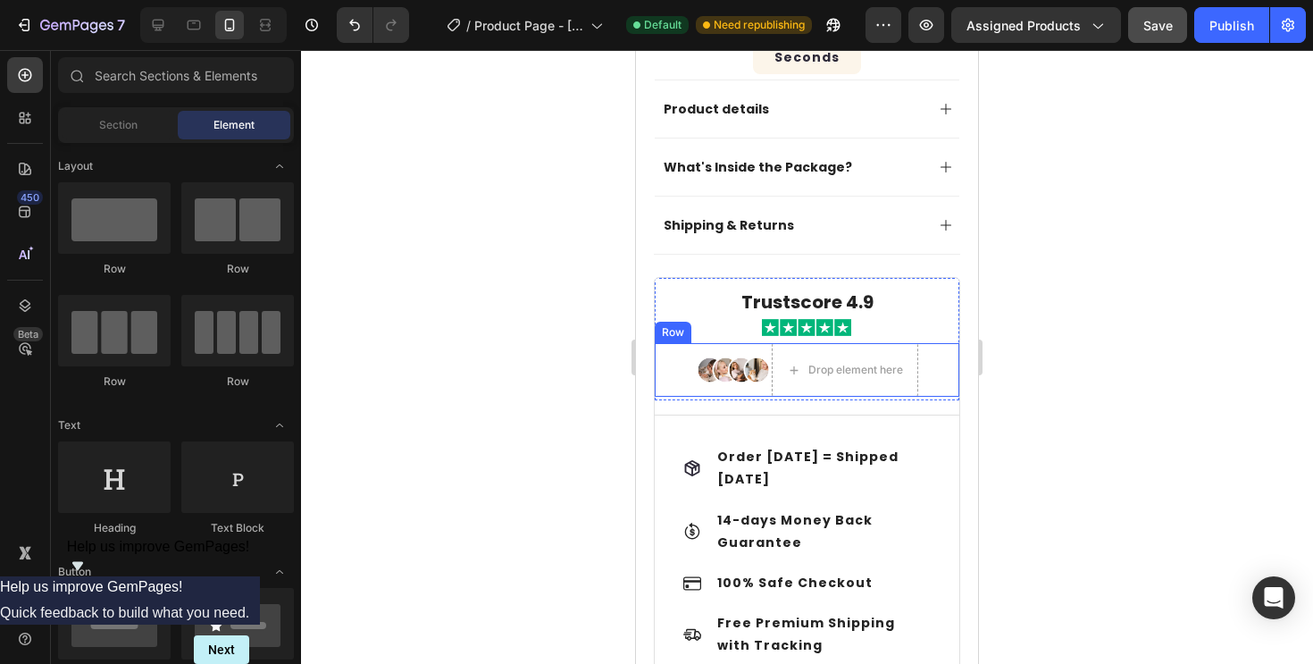
click at [935, 343] on div "Image Drop element here Row" at bounding box center [807, 370] width 305 height 54
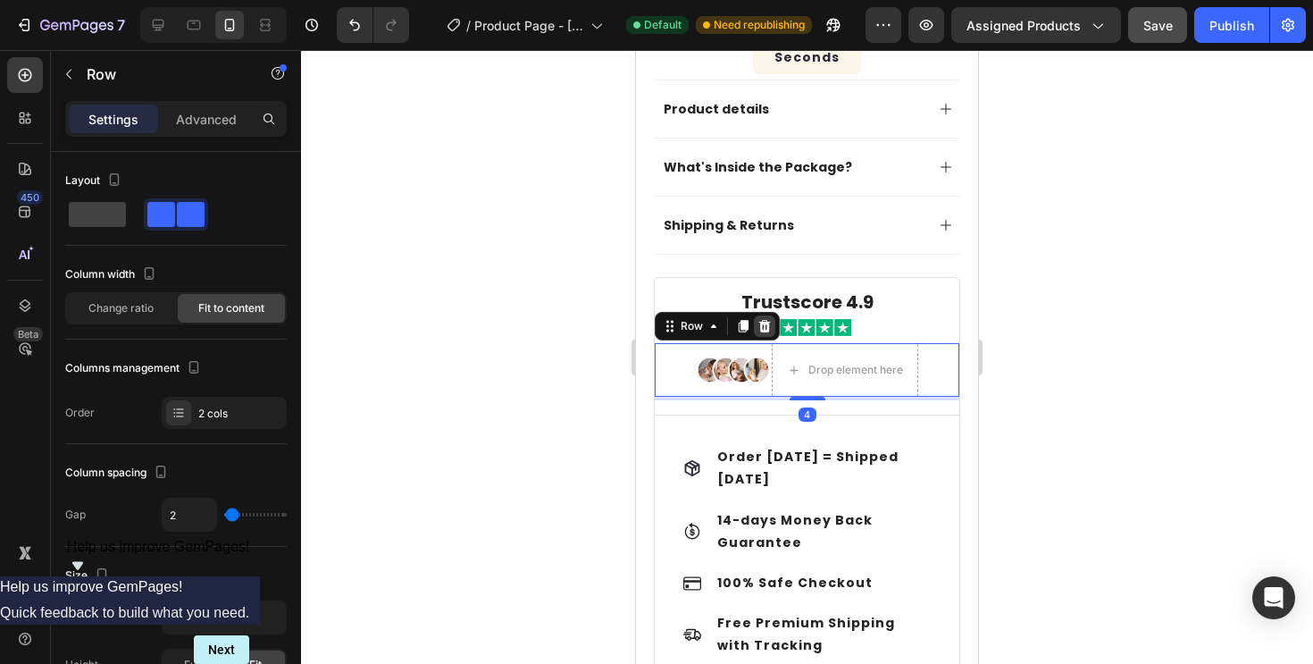
click at [758, 319] on icon at bounding box center [765, 326] width 14 height 14
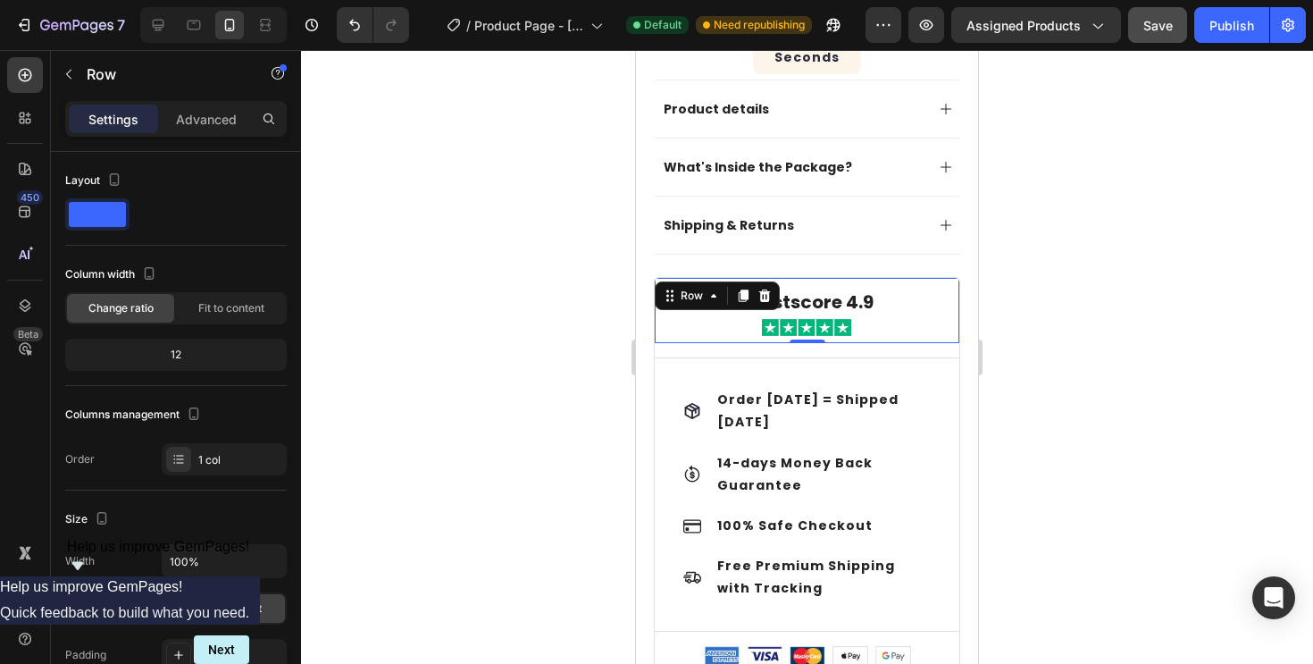
click at [930, 278] on div "Trustscore 4.9 Heading Custom Code" at bounding box center [807, 310] width 305 height 65
click at [923, 343] on div "Title Line" at bounding box center [807, 357] width 305 height 29
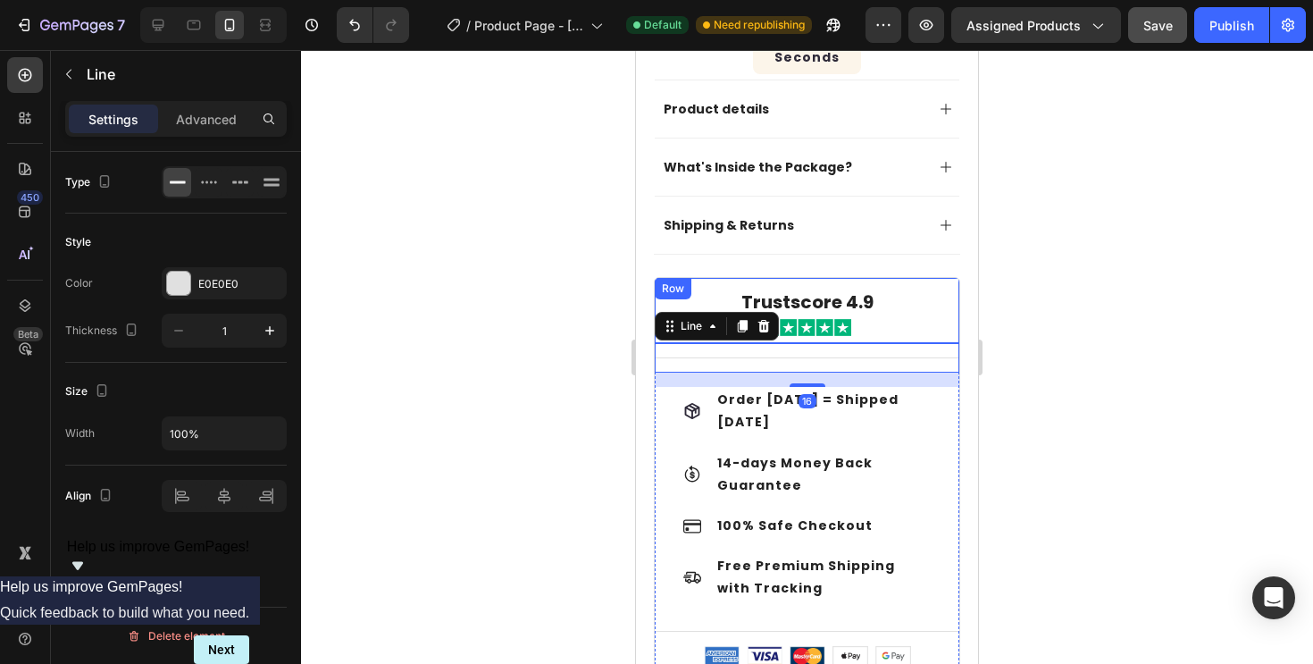
click at [836, 278] on div "Trustscore 4.9 Heading Custom Code" at bounding box center [807, 310] width 305 height 65
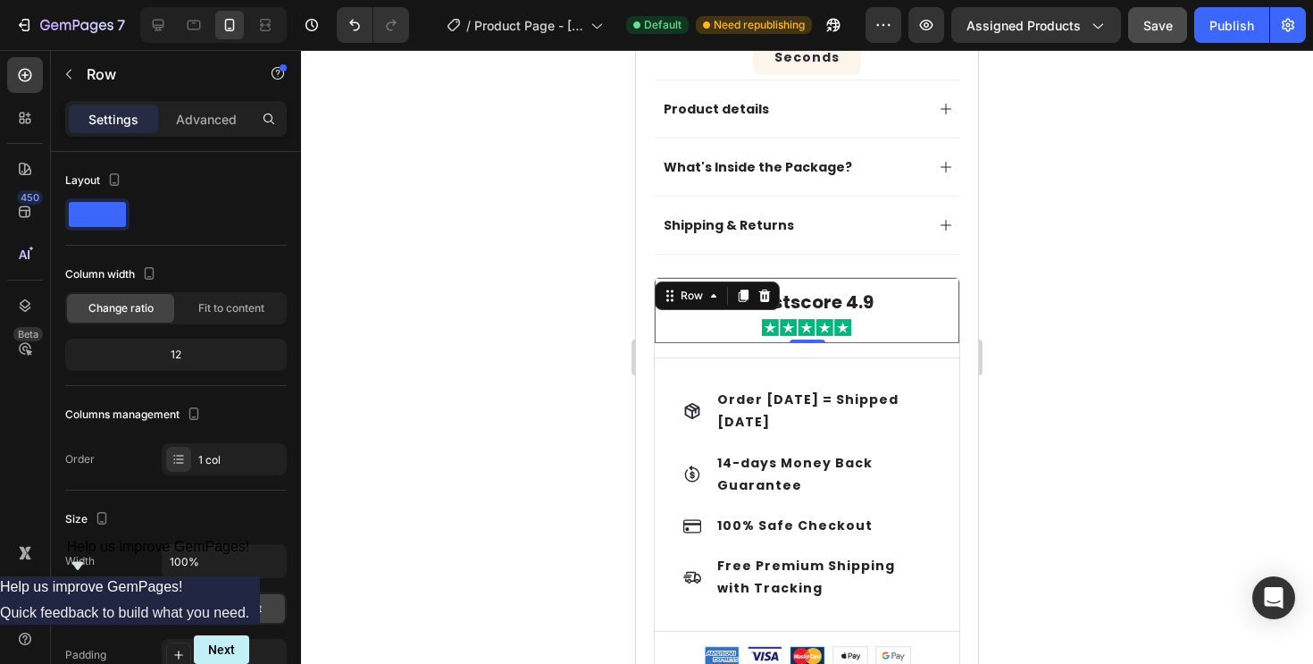
click at [1161, 32] on span "Save" at bounding box center [1157, 25] width 29 height 15
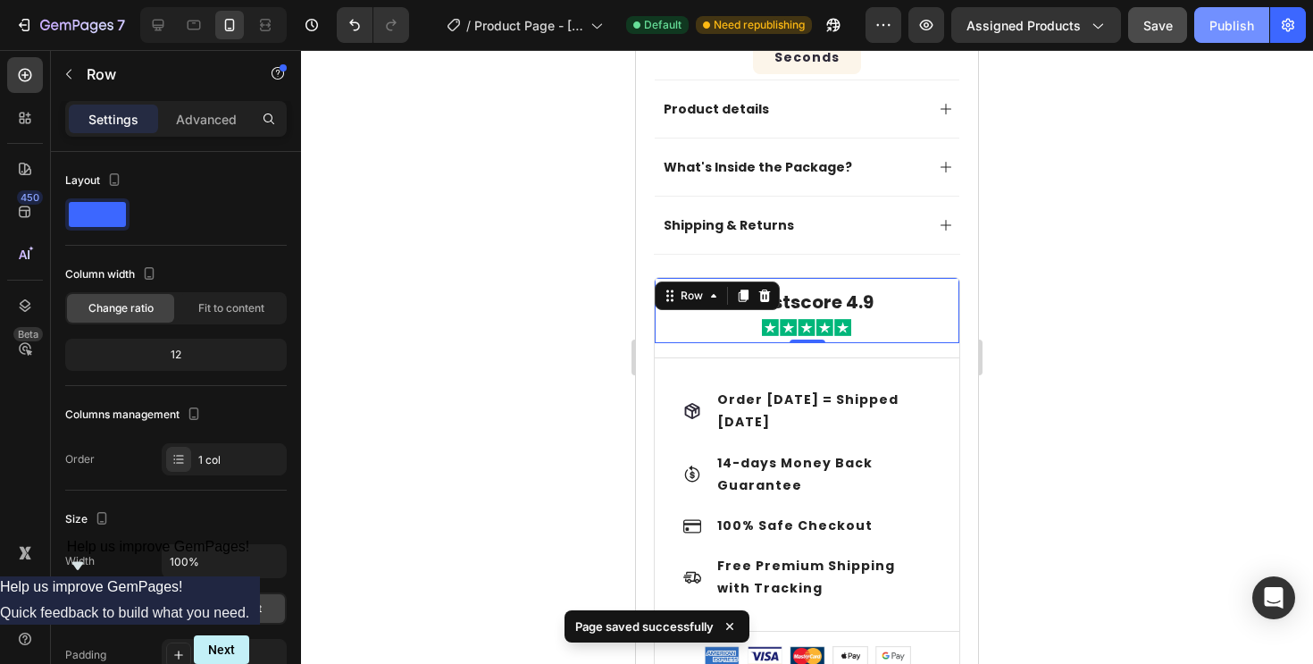
click at [1212, 30] on div "Publish" at bounding box center [1232, 25] width 45 height 19
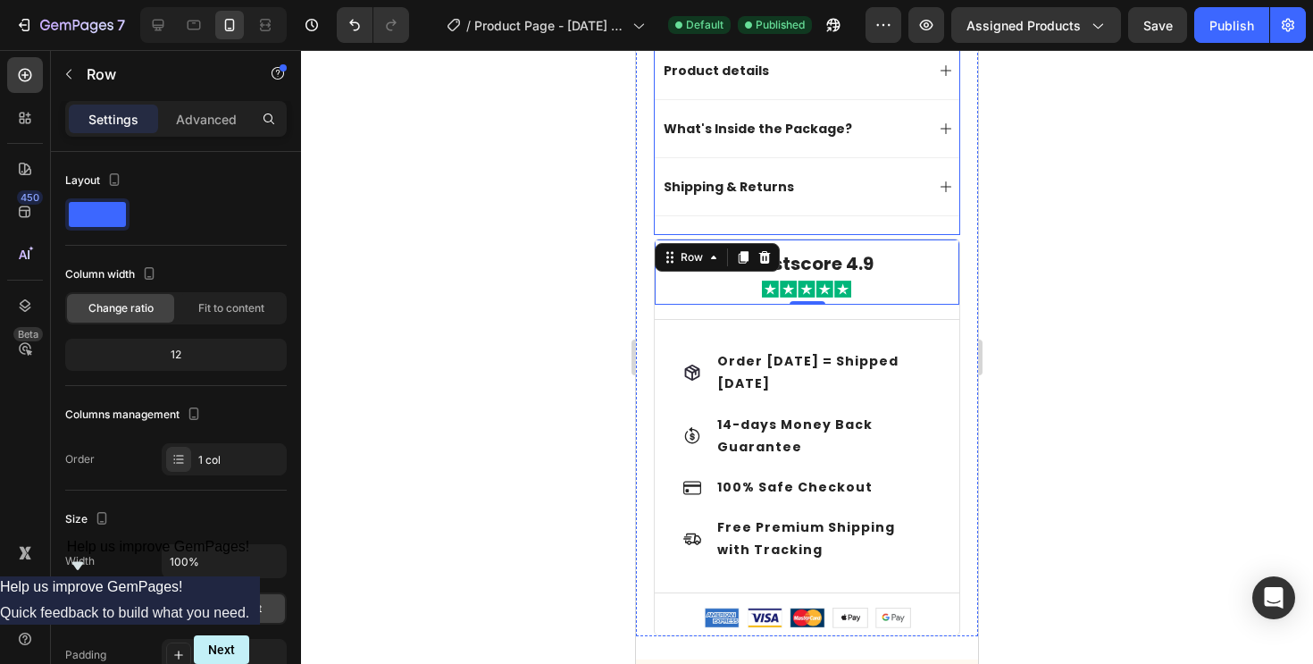
scroll to position [889, 0]
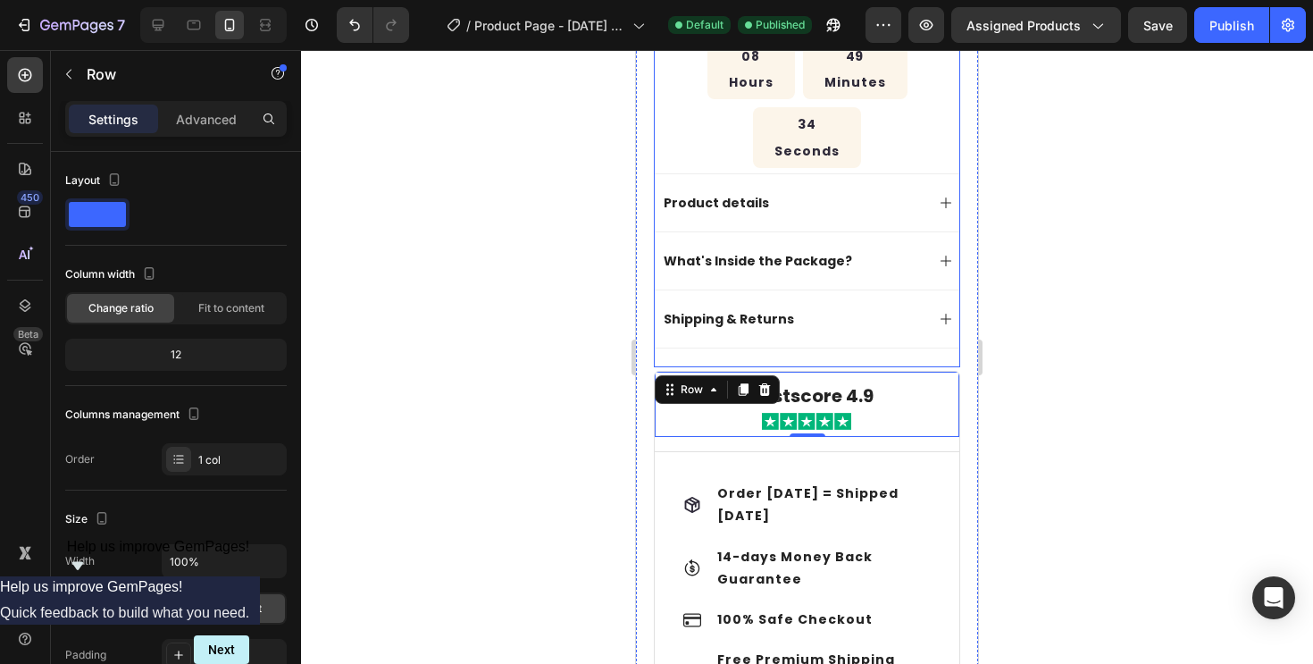
click at [926, 280] on div "Sharky Buddy Product Title get a Bearbuddy For yourself Text Block Icon A cute …" at bounding box center [807, 18] width 306 height 699
click at [875, 384] on p "Trustscore 4.9" at bounding box center [807, 395] width 301 height 23
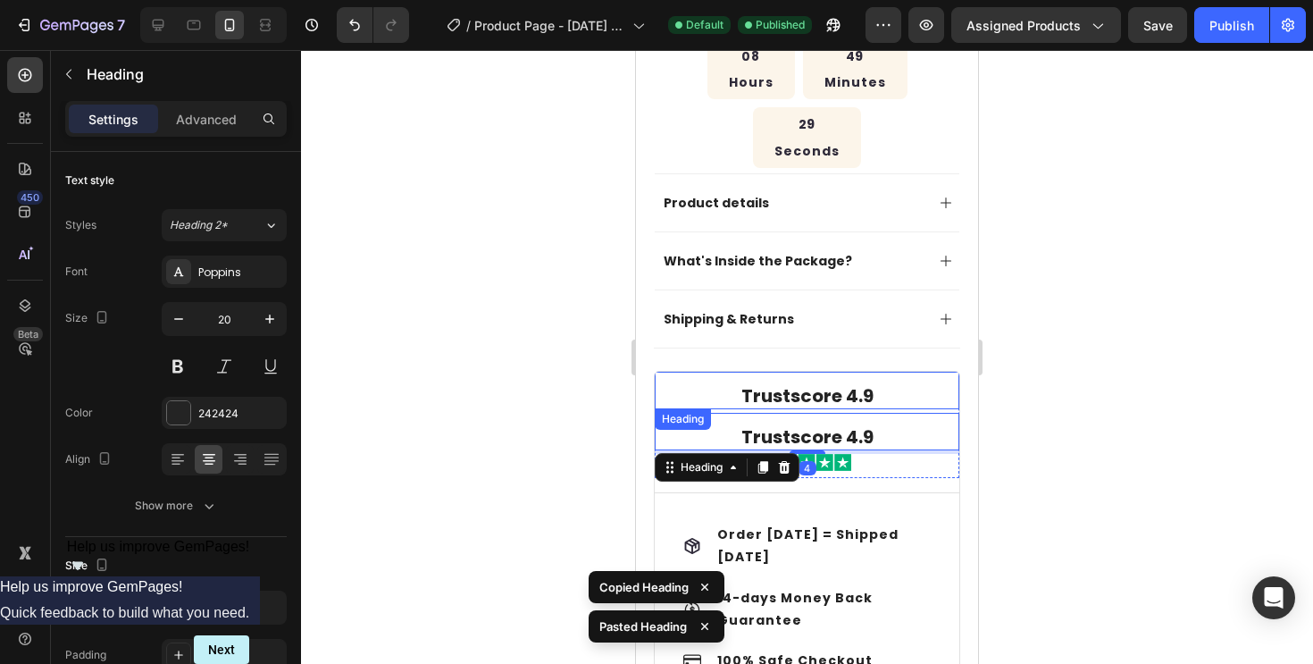
click at [871, 384] on p "Trustscore 4.9" at bounding box center [807, 395] width 301 height 23
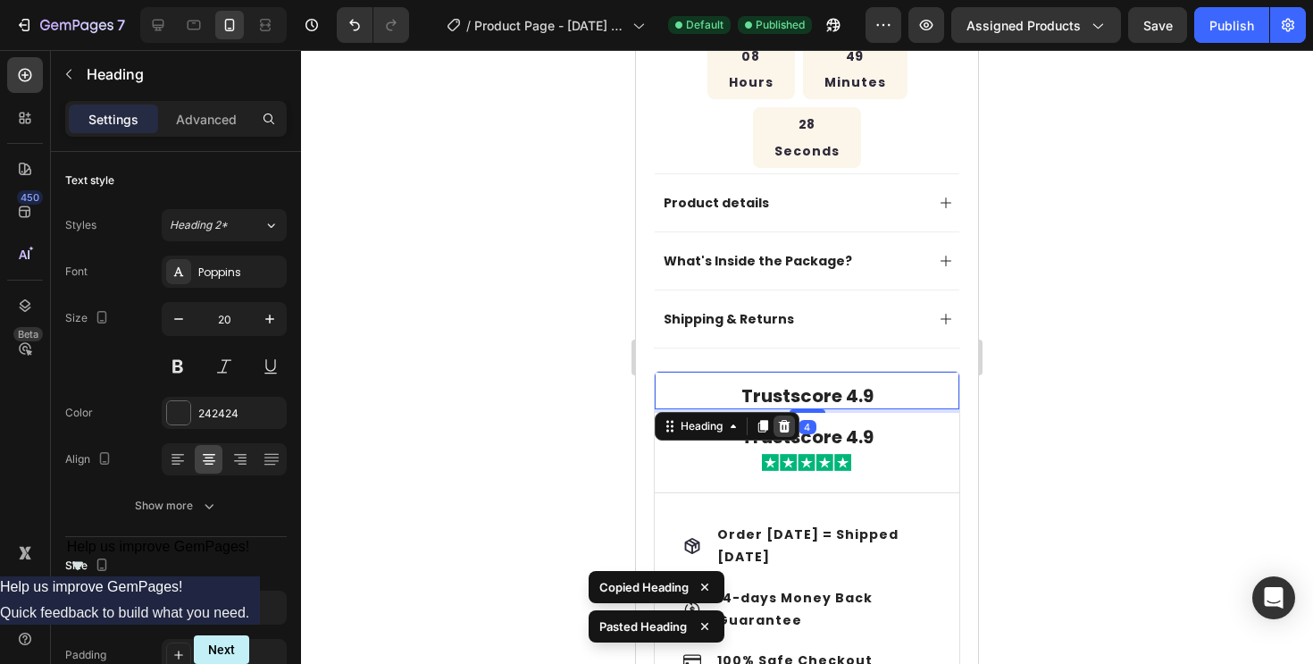
click at [783, 420] on icon at bounding box center [785, 426] width 12 height 13
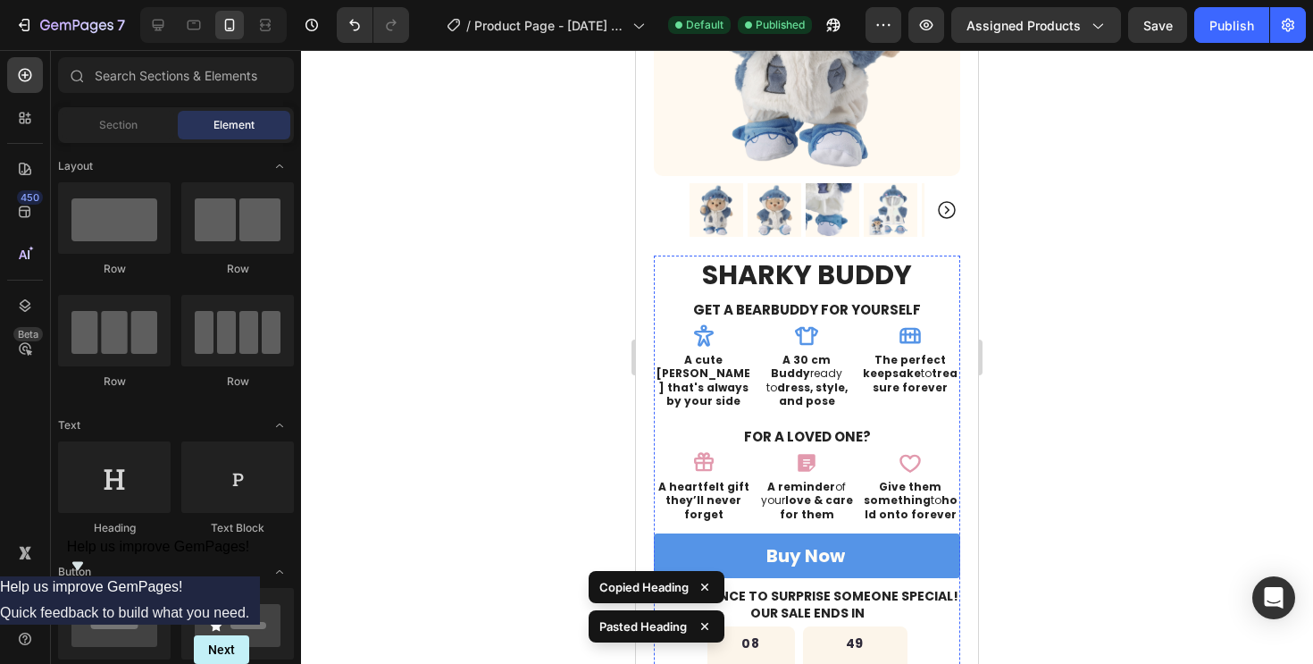
scroll to position [303, 0]
click at [852, 310] on p "get a Bearbuddy For yourself" at bounding box center [807, 309] width 303 height 18
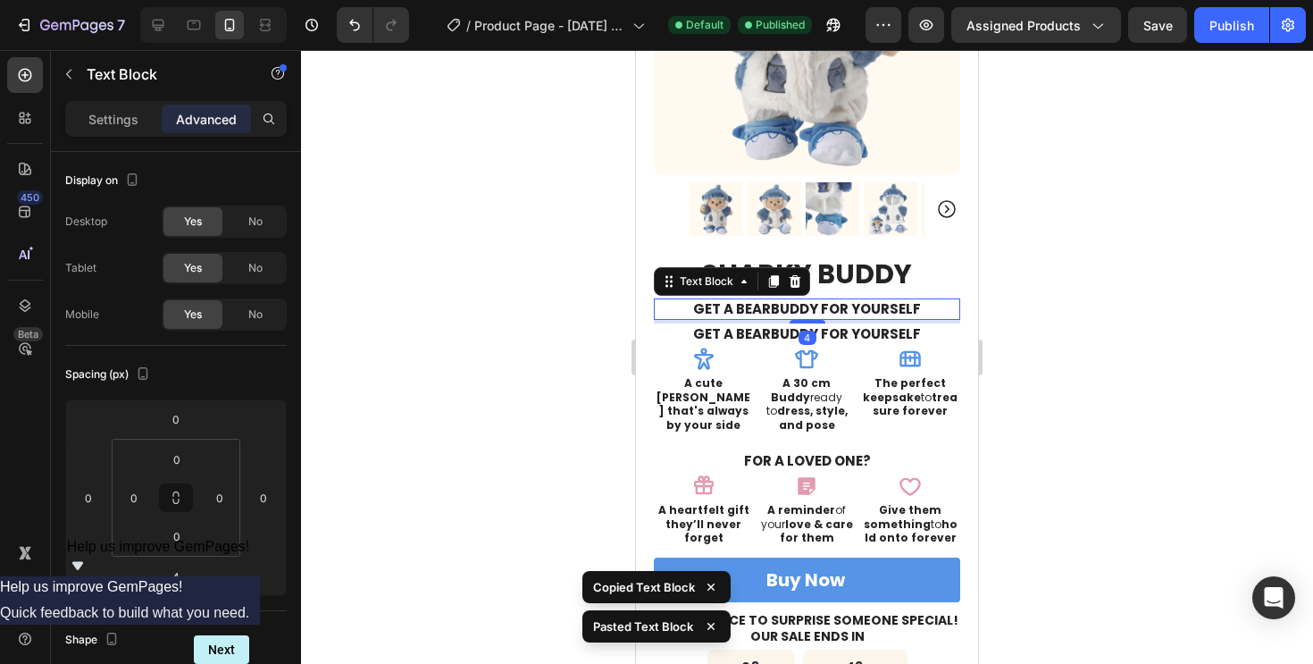
click at [856, 306] on p "get a Bearbuddy For yourself" at bounding box center [807, 309] width 303 height 18
click at [794, 280] on icon at bounding box center [796, 281] width 12 height 13
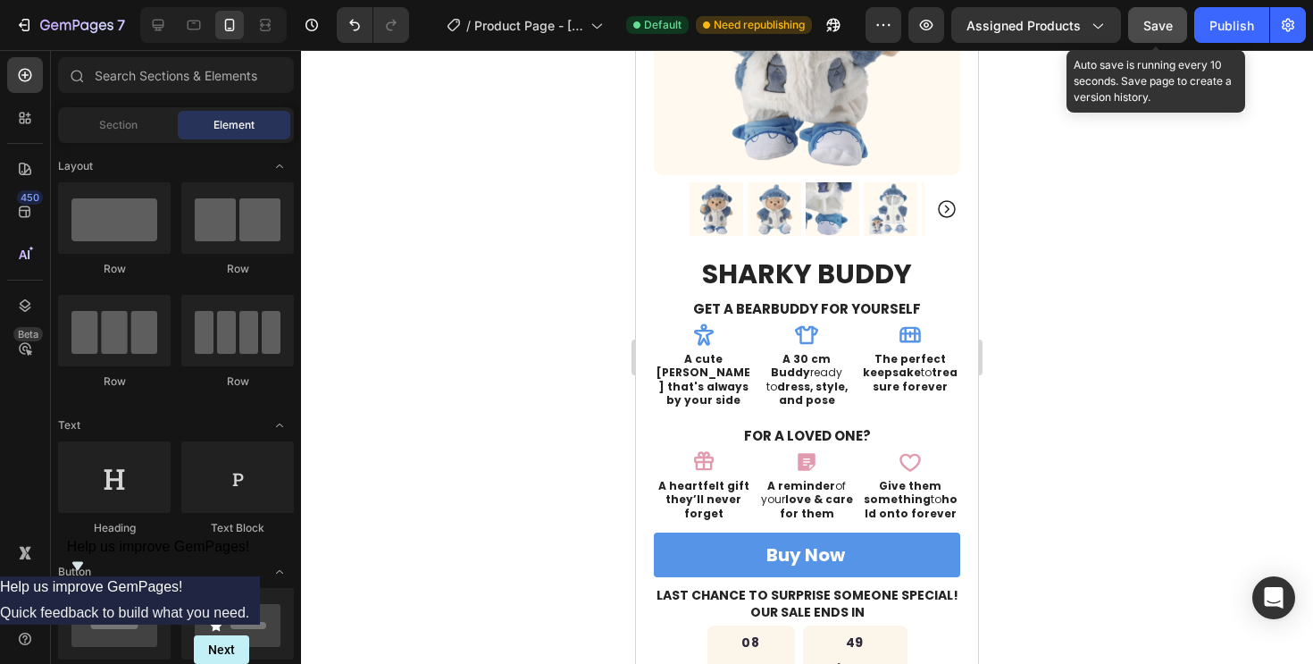
click at [1158, 23] on span "Save" at bounding box center [1157, 25] width 29 height 15
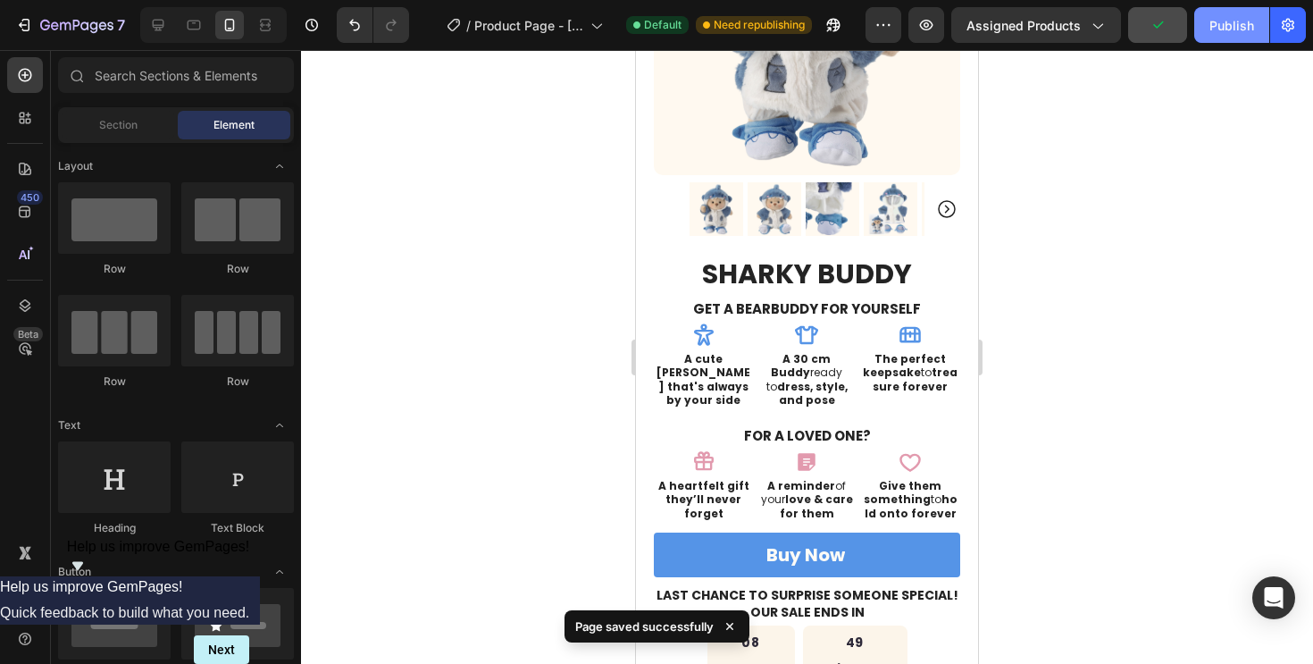
click at [1239, 26] on div "Publish" at bounding box center [1232, 25] width 45 height 19
